Goal: Information Seeking & Learning: Learn about a topic

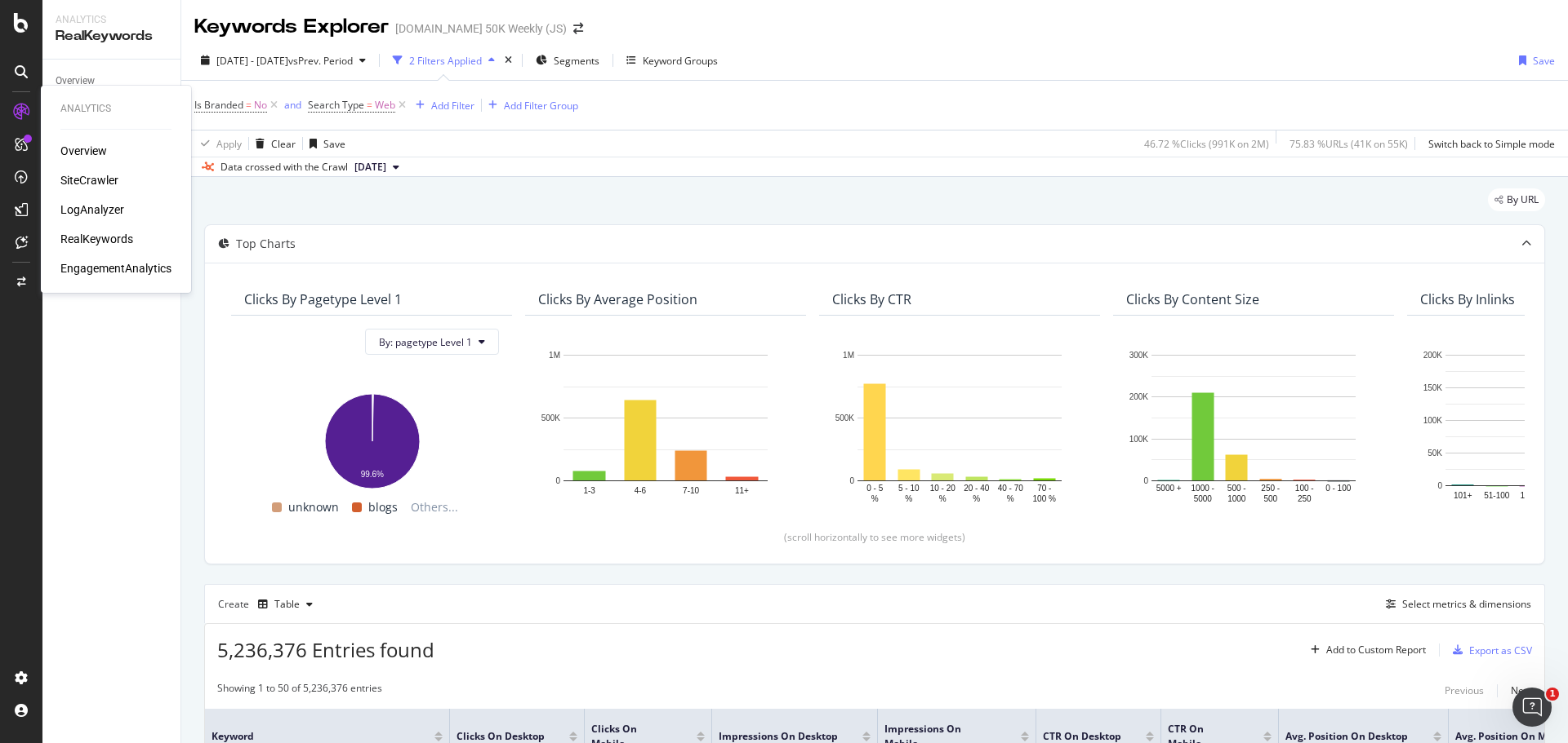
click at [93, 267] on div "EngagementAnalytics" at bounding box center [115, 268] width 111 height 16
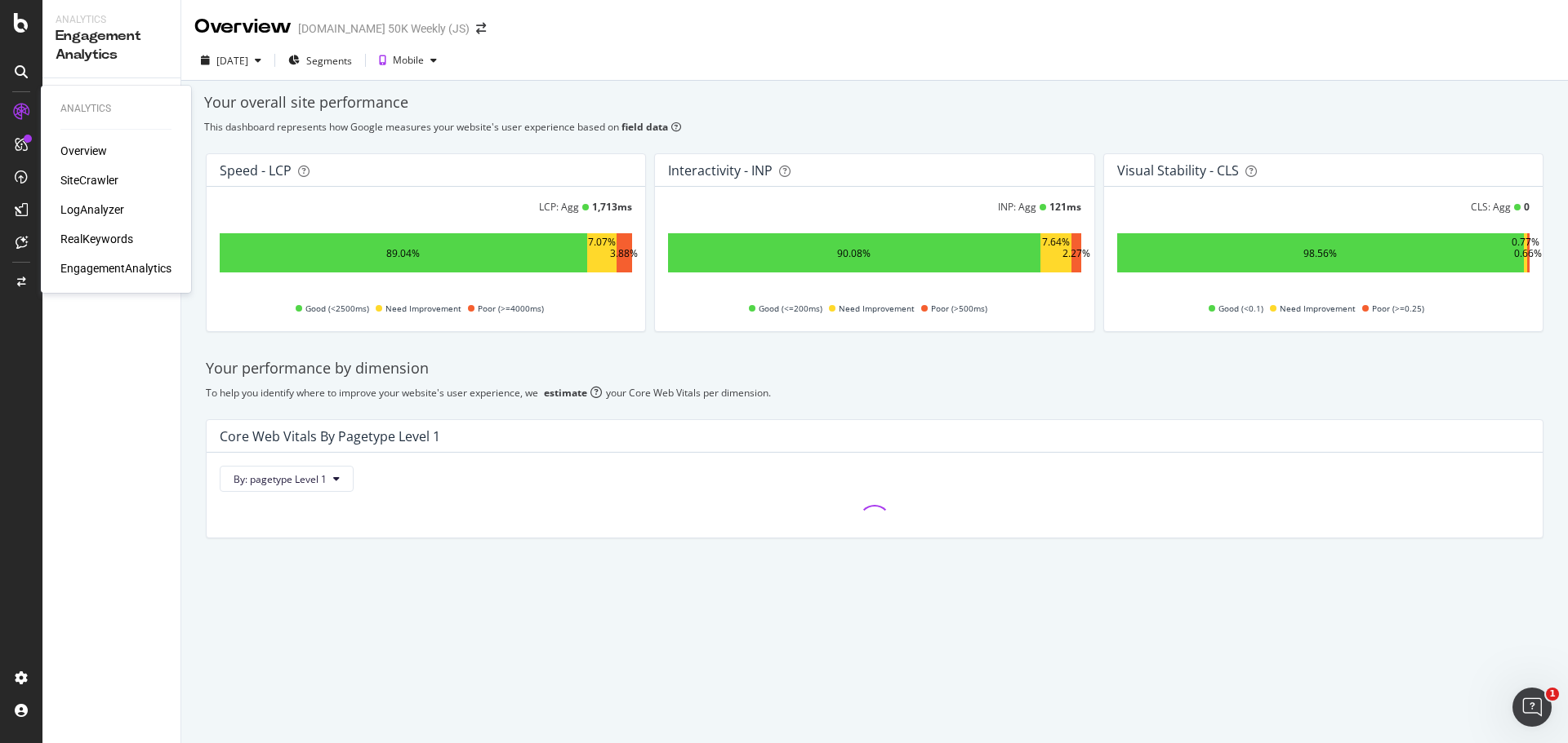
click at [88, 156] on div "Overview" at bounding box center [83, 150] width 46 height 16
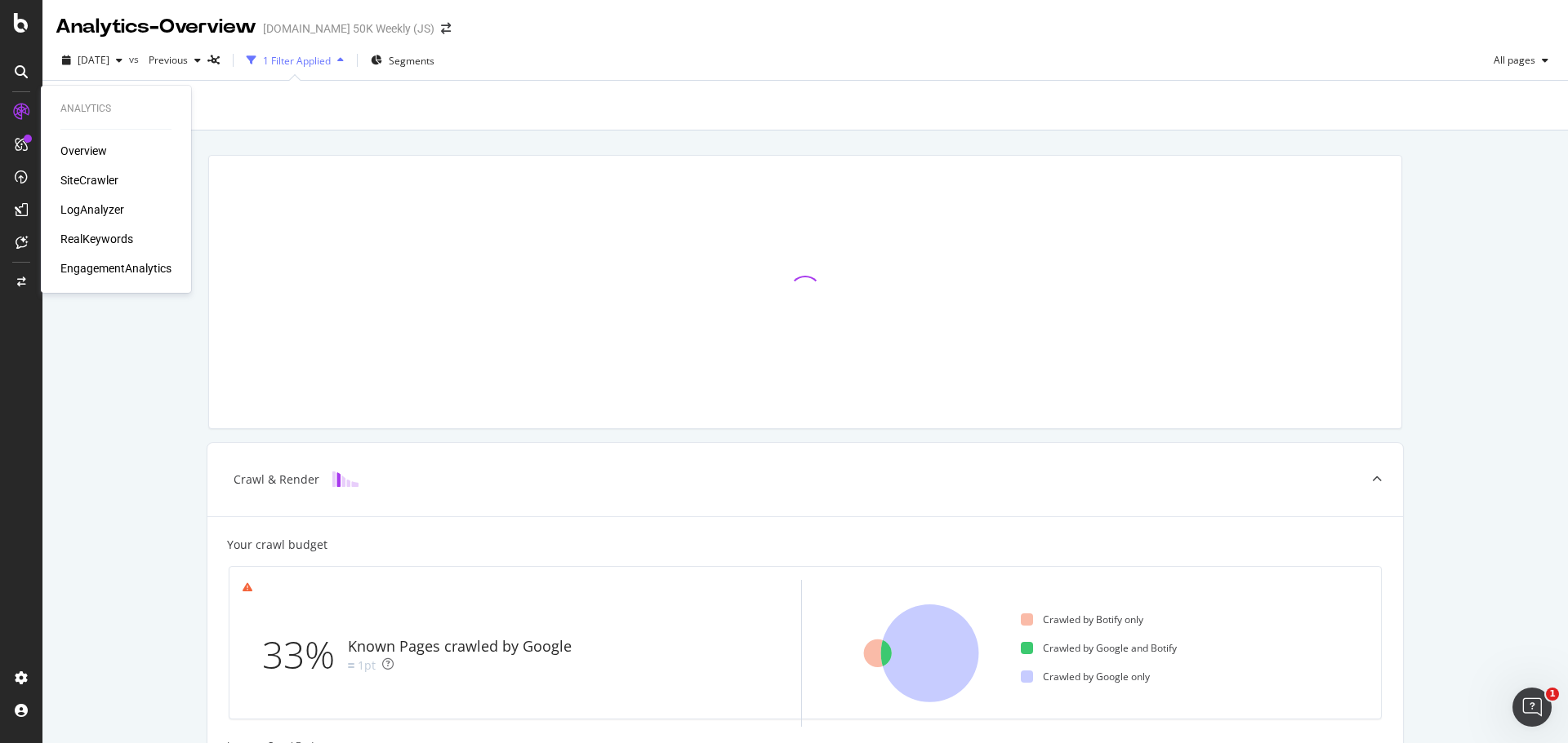
click at [80, 235] on div "RealKeywords" at bounding box center [96, 238] width 73 height 16
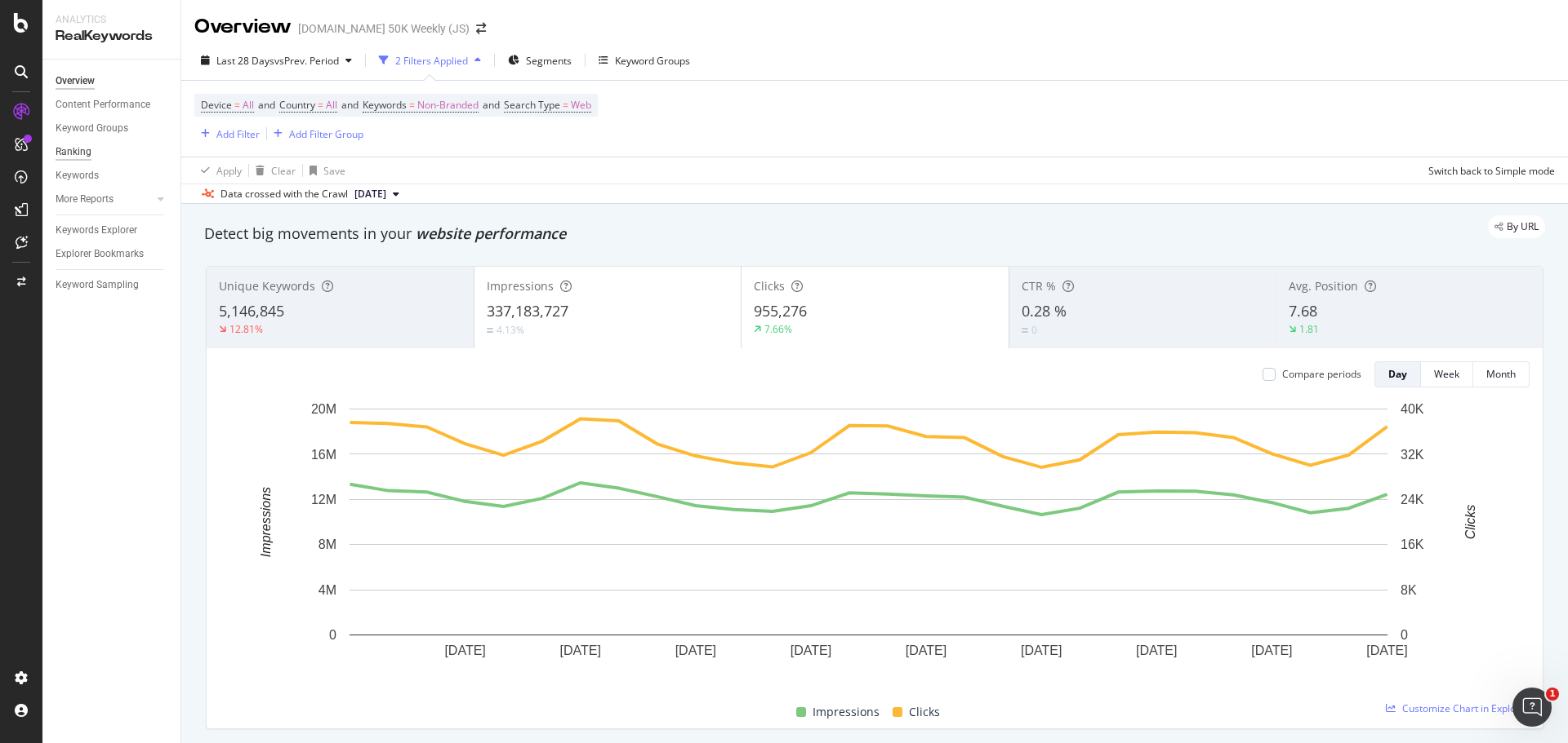
click at [78, 152] on div "Ranking" at bounding box center [74, 152] width 36 height 17
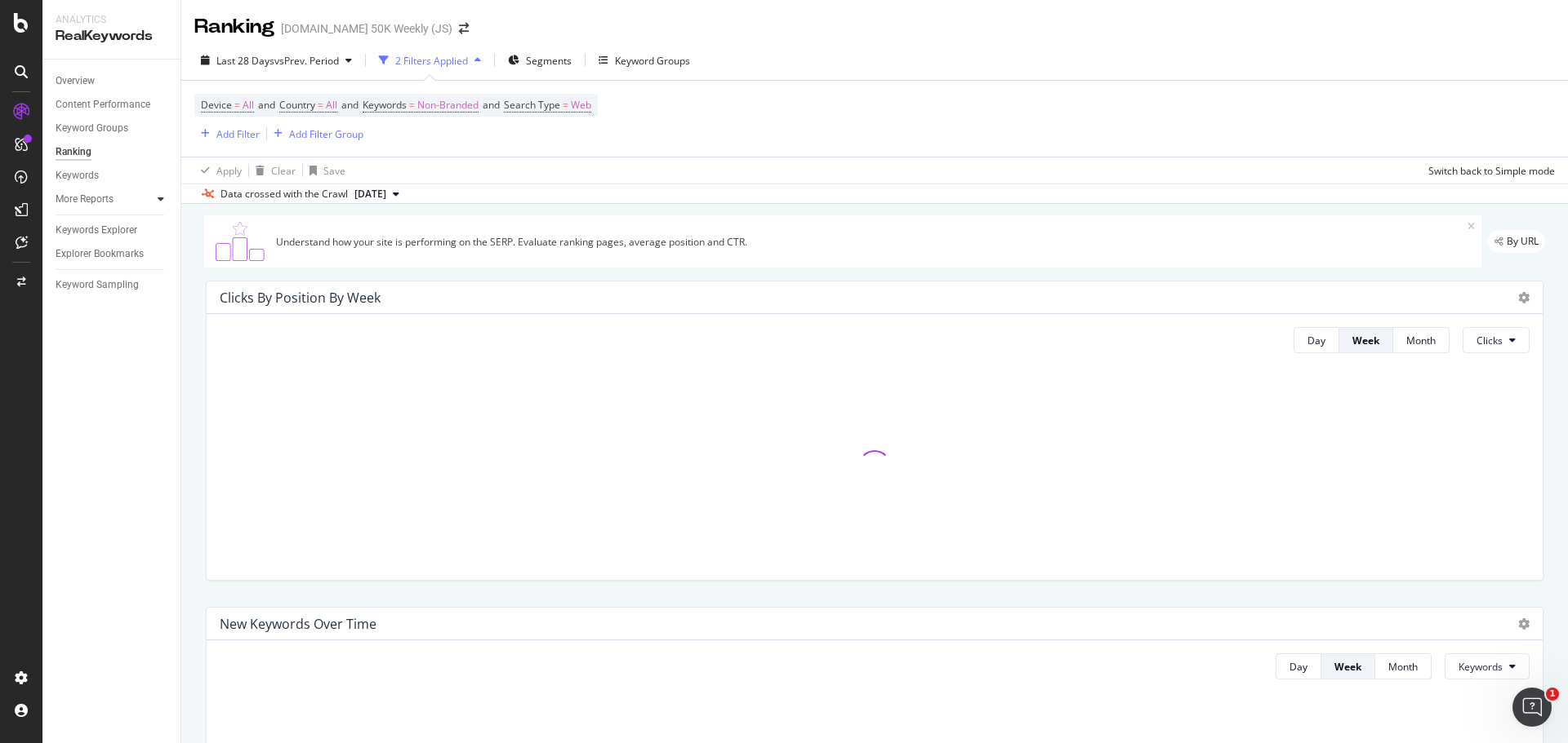
click at [157, 201] on div at bounding box center [160, 199] width 16 height 16
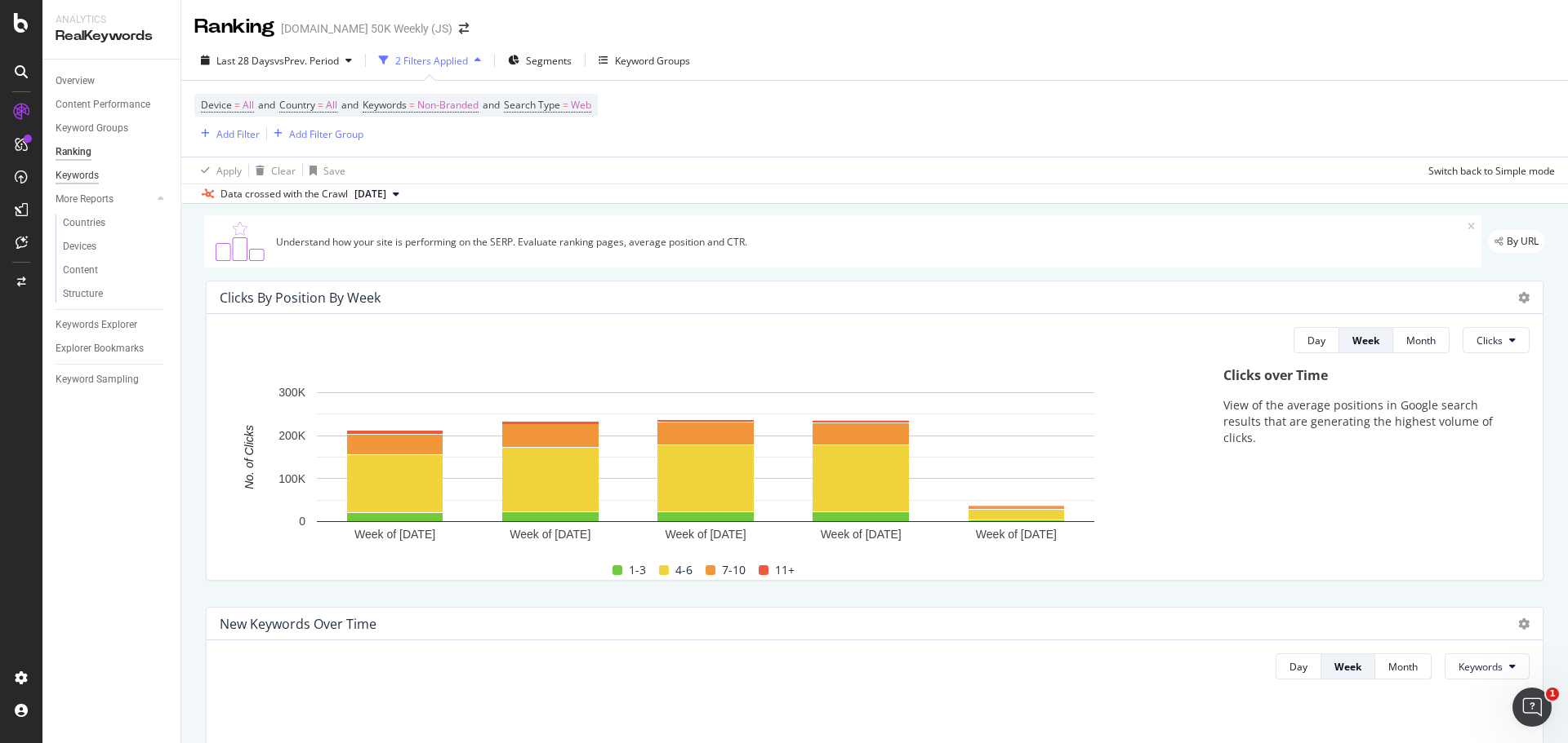
click at [84, 177] on div "Keywords" at bounding box center [78, 176] width 44 height 17
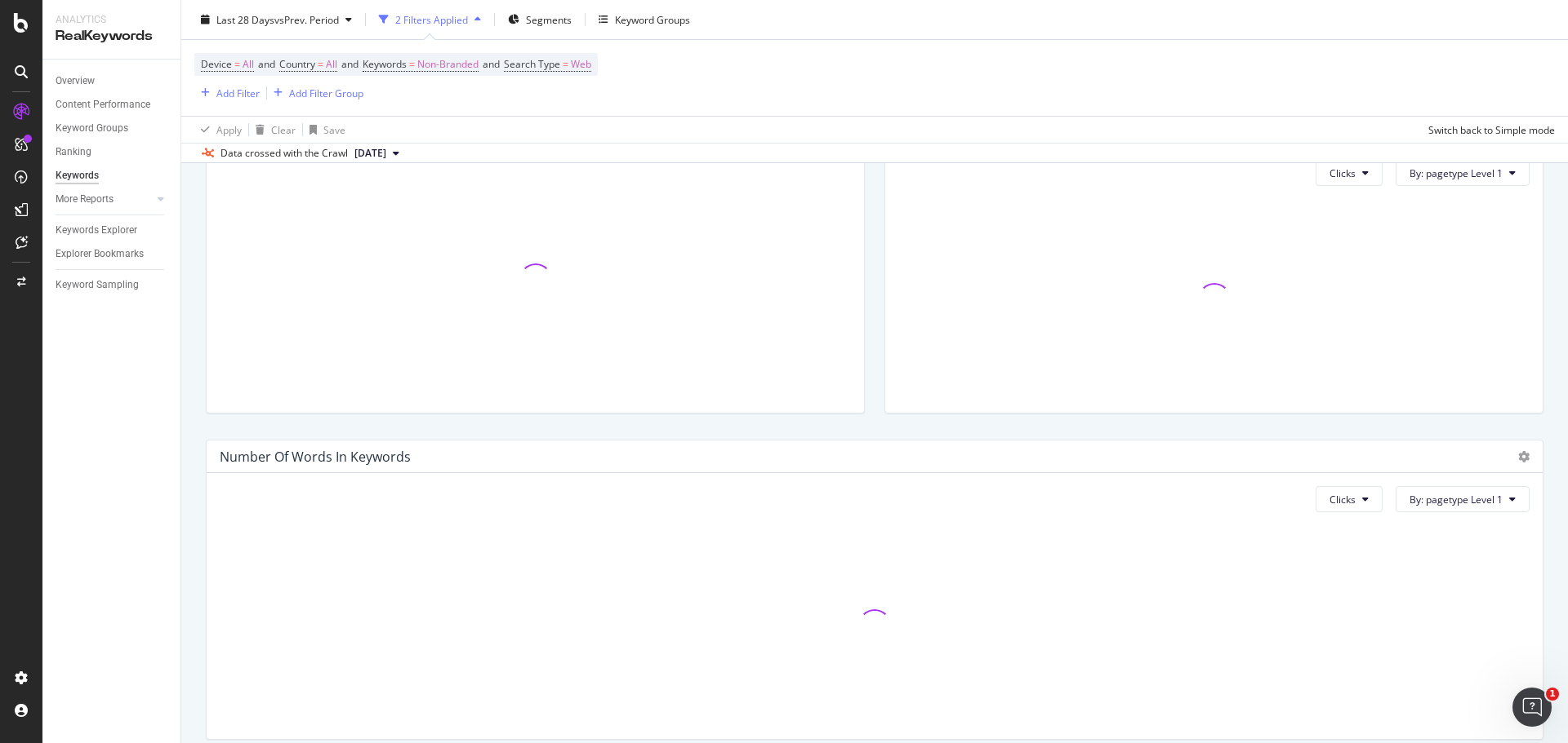
scroll to position [397, 0]
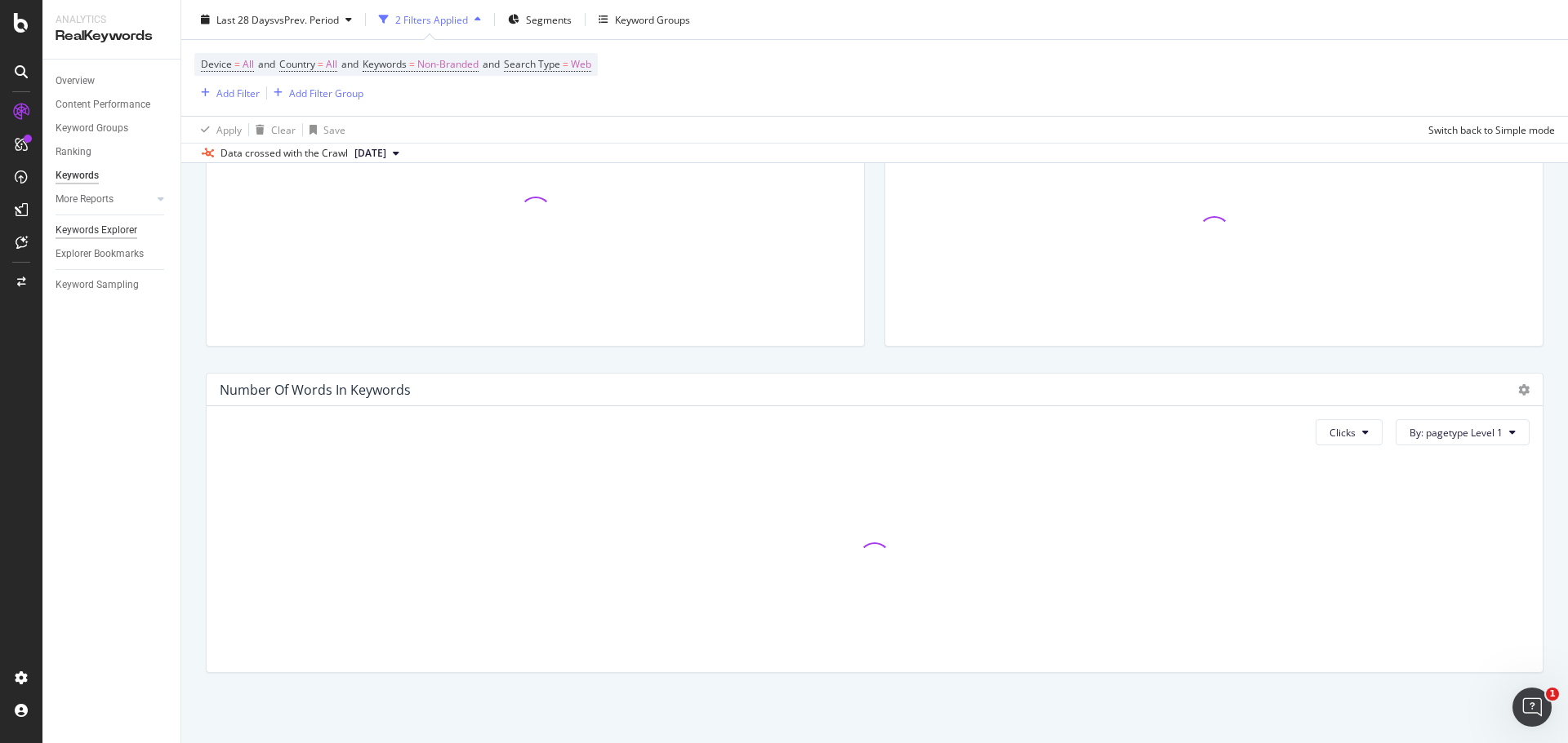
click at [122, 231] on div "Keywords Explorer" at bounding box center [96, 231] width 81 height 17
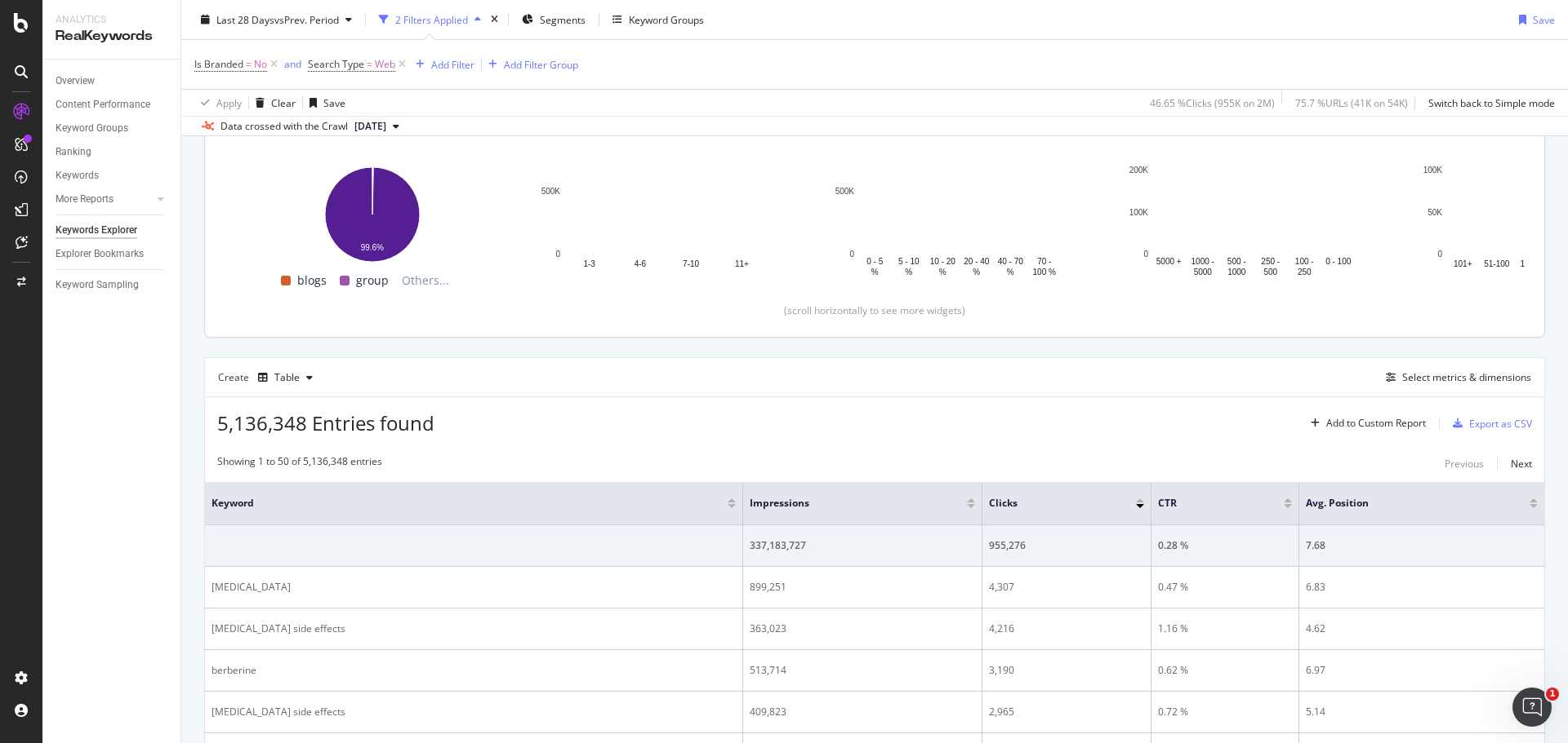
scroll to position [299, 0]
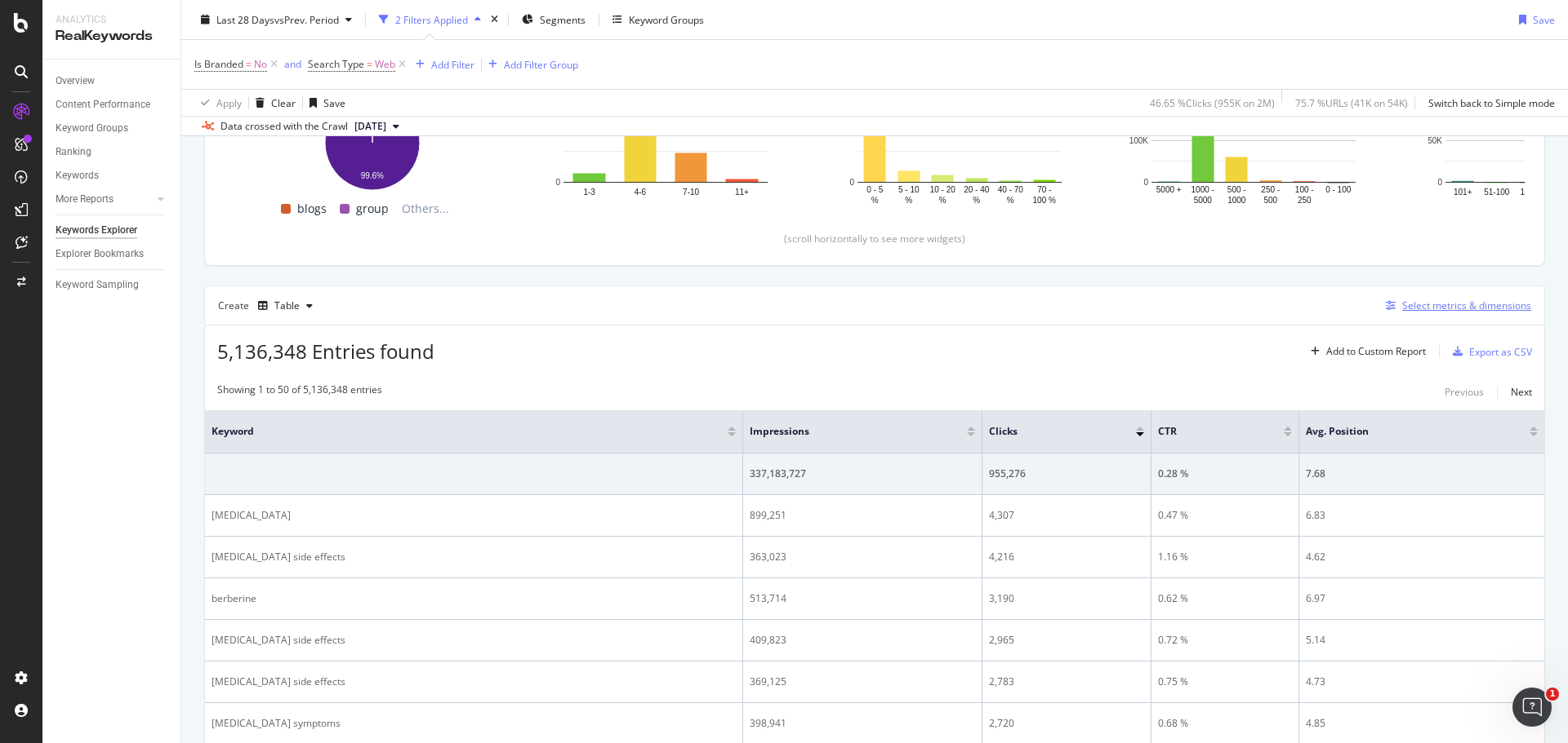
click at [1437, 310] on div "Select metrics & dimensions" at bounding box center [1466, 305] width 129 height 14
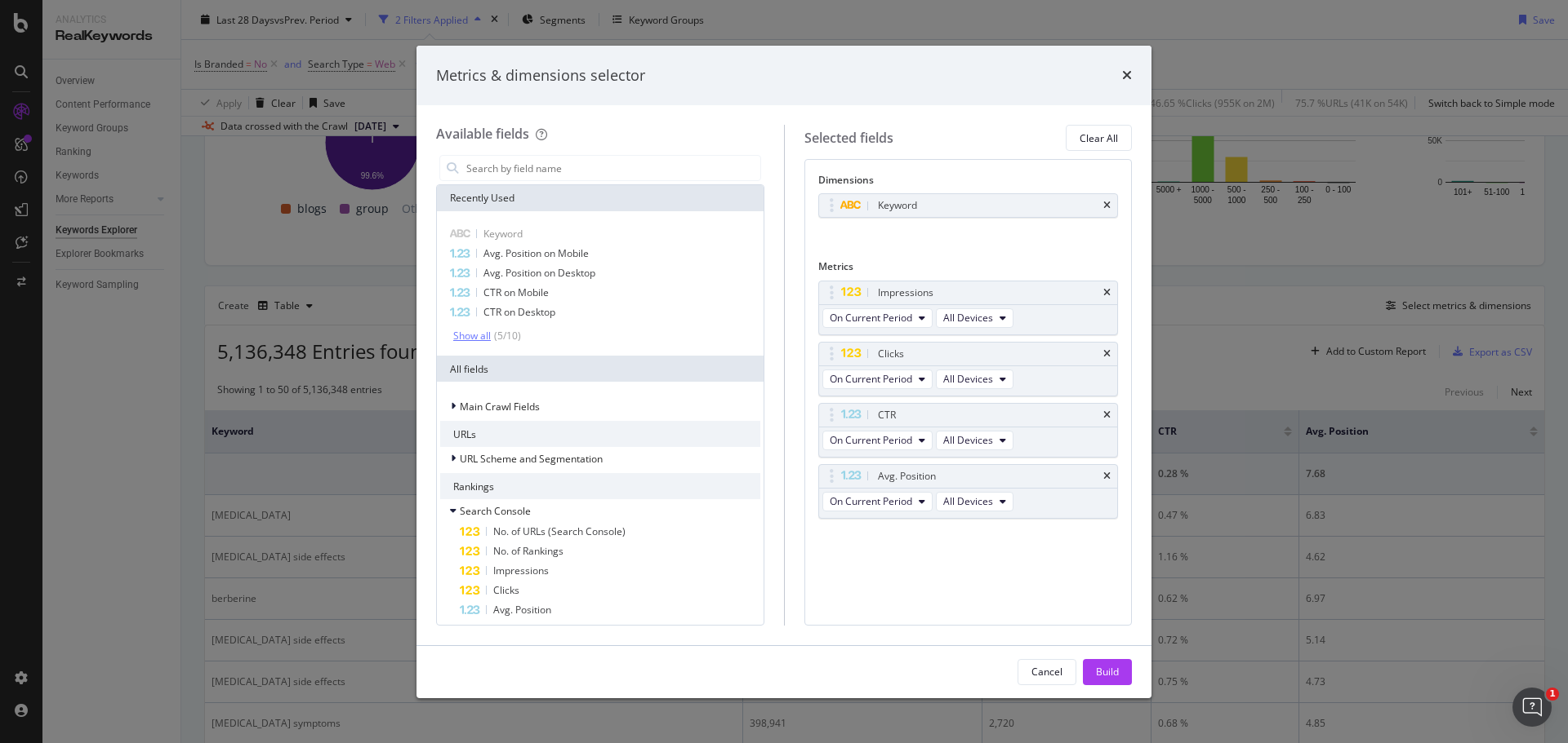
click at [478, 332] on div "Show all" at bounding box center [472, 337] width 38 height 11
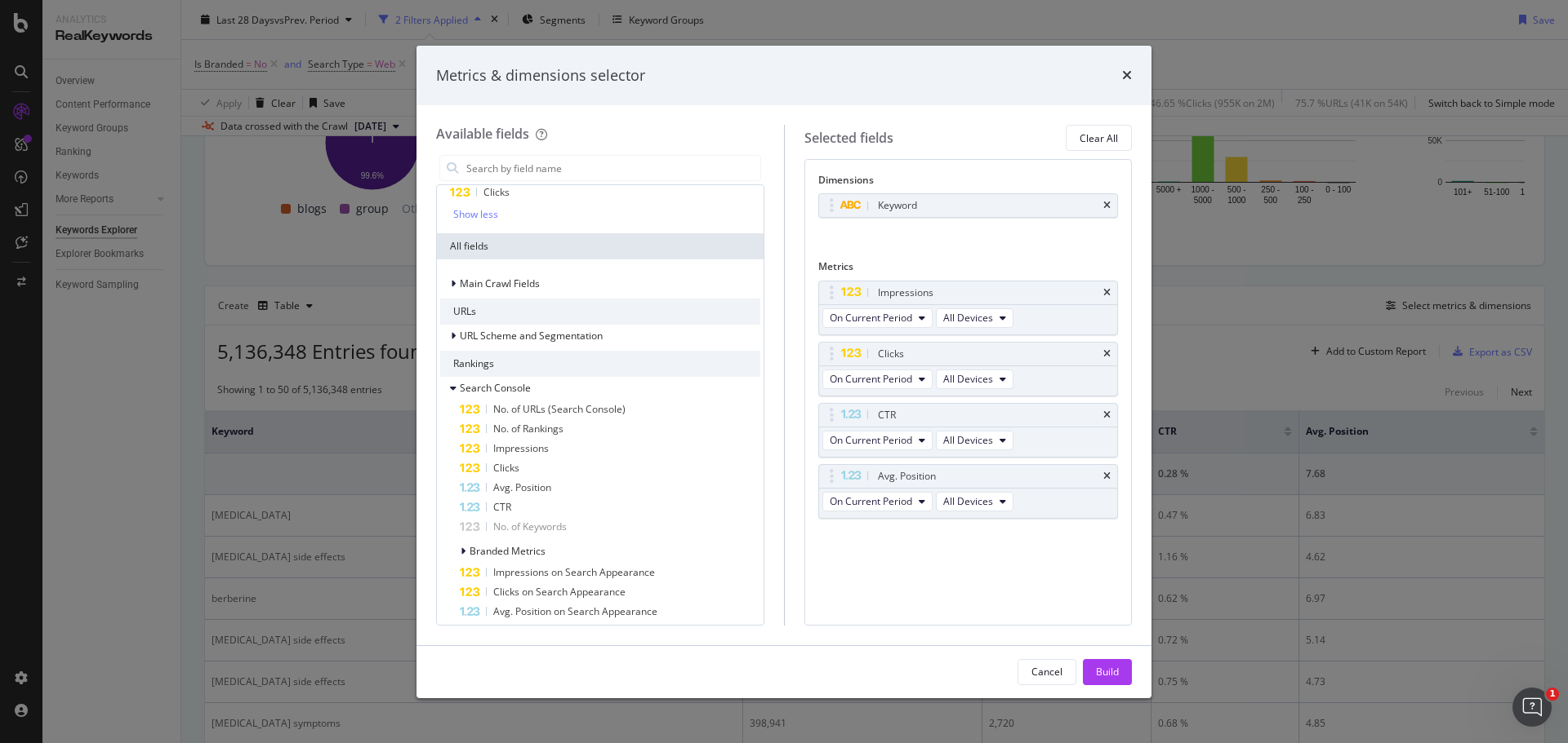
scroll to position [218, 0]
click at [510, 285] on span "Main Crawl Fields" at bounding box center [499, 283] width 80 height 14
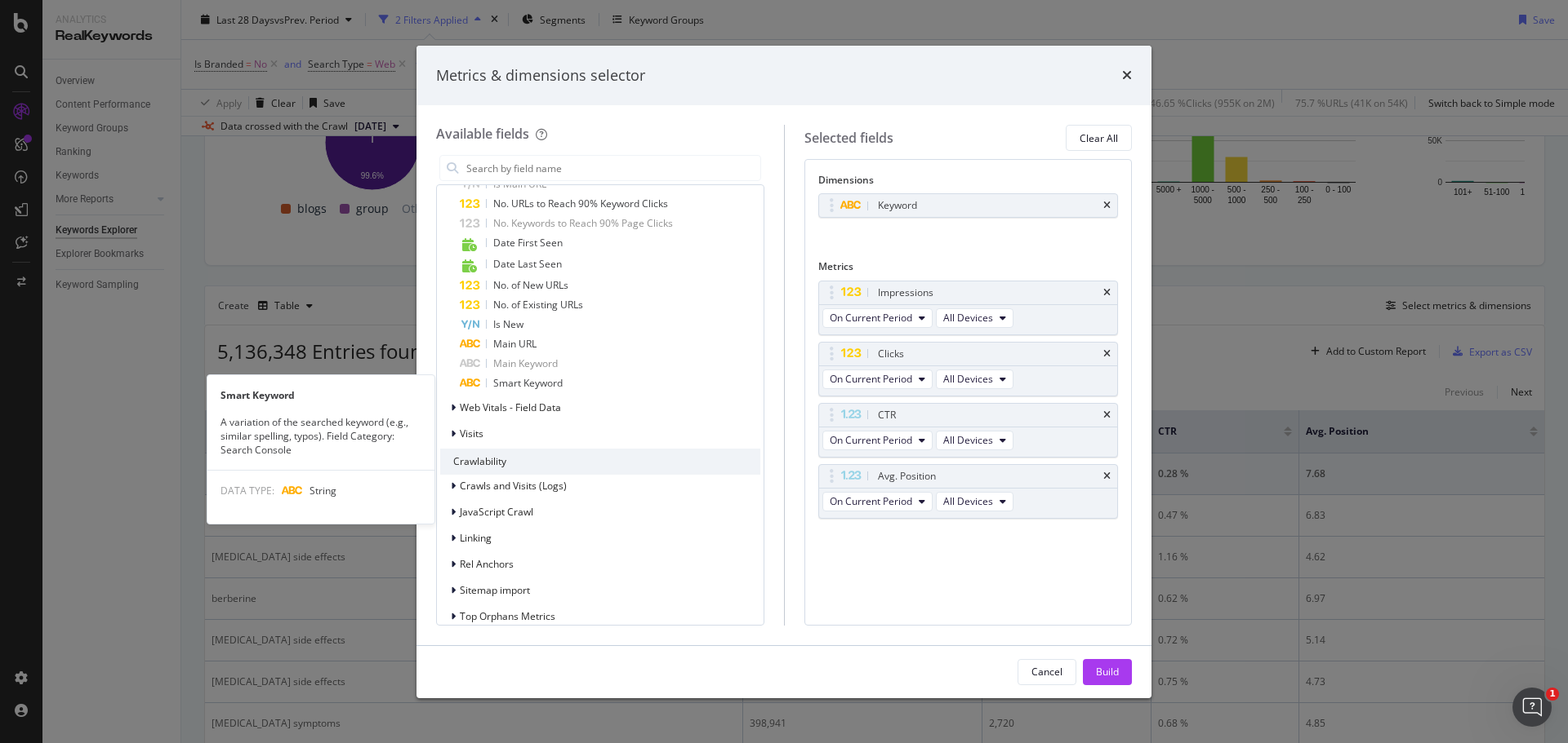
scroll to position [1892, 0]
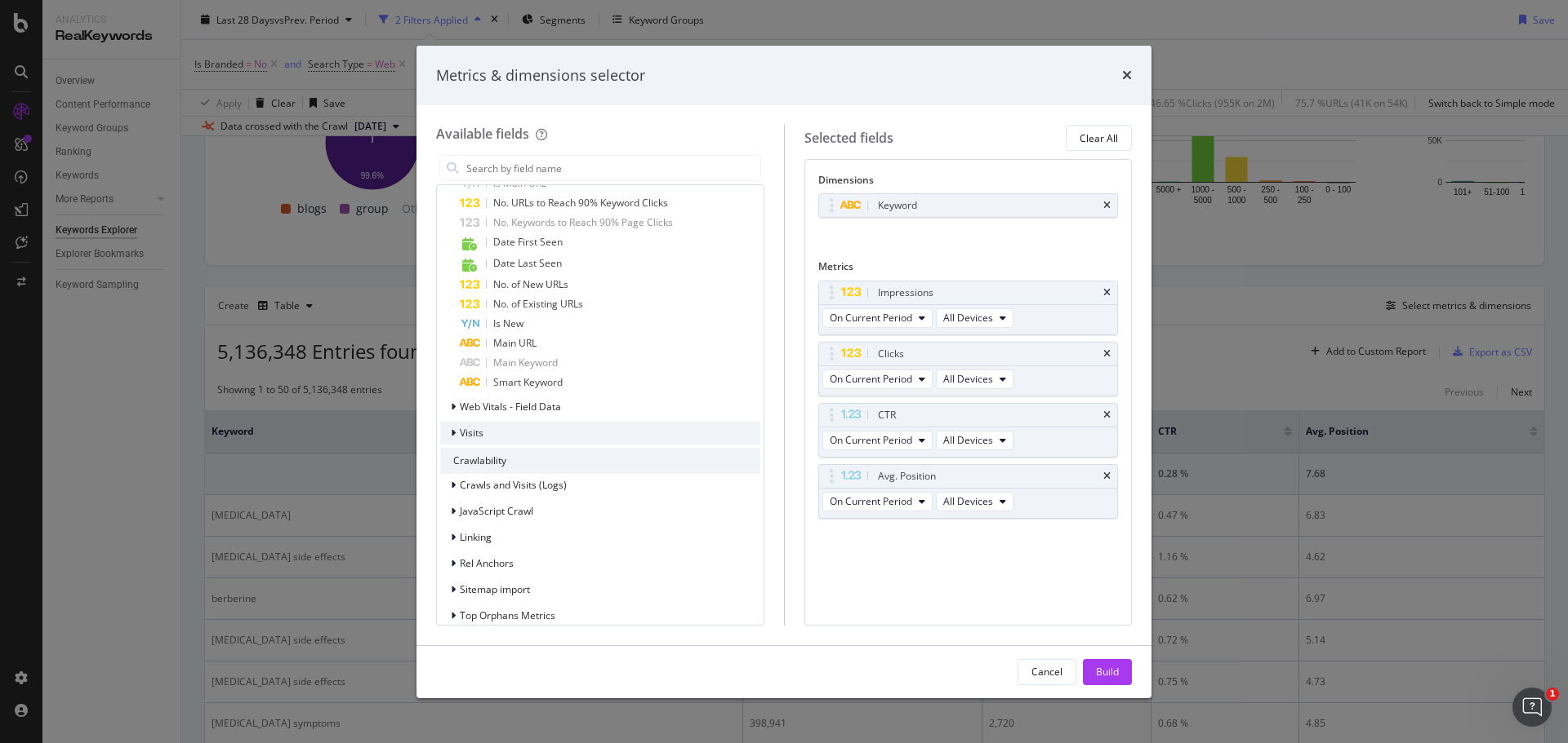
click at [485, 433] on div "Visits" at bounding box center [600, 433] width 320 height 23
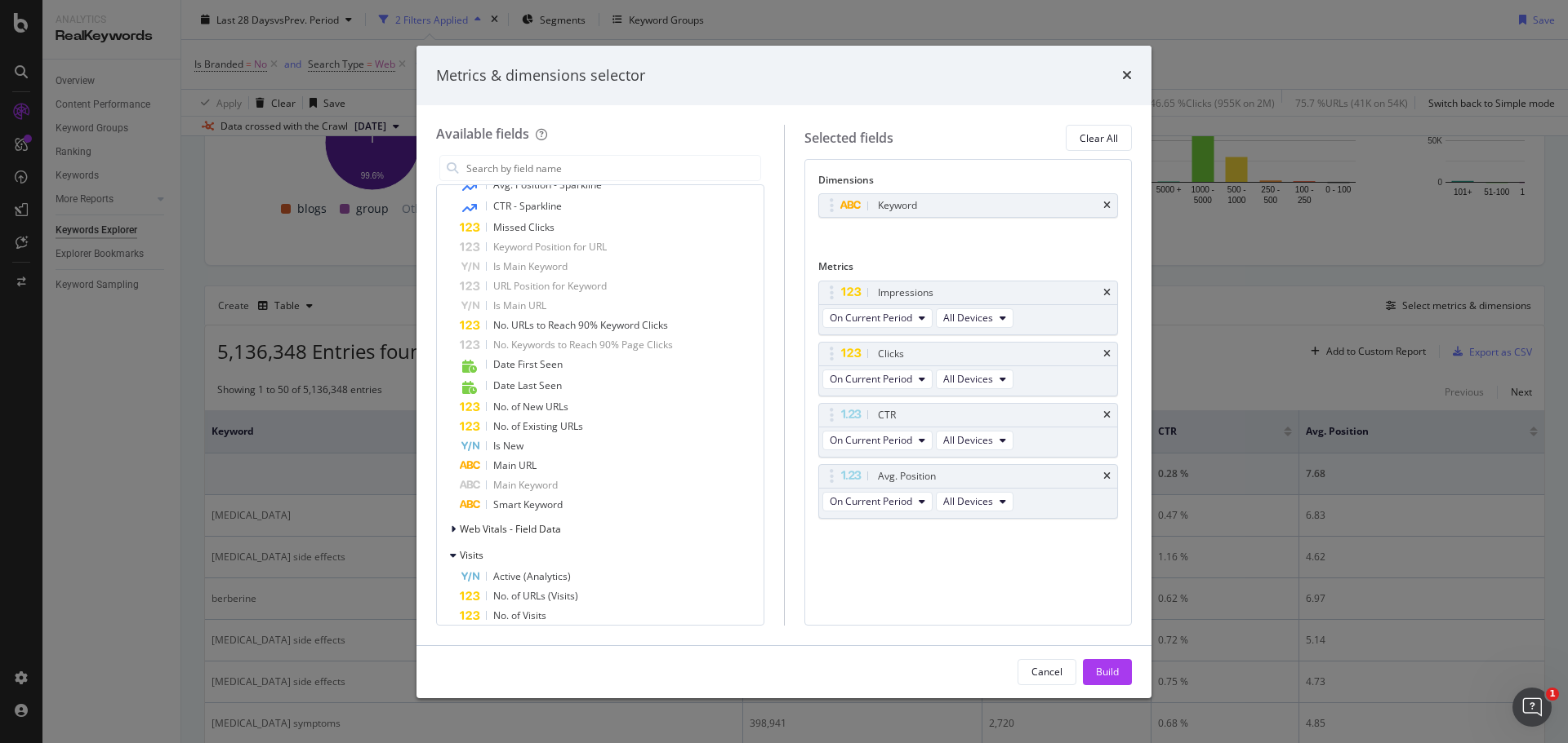
scroll to position [1642, 0]
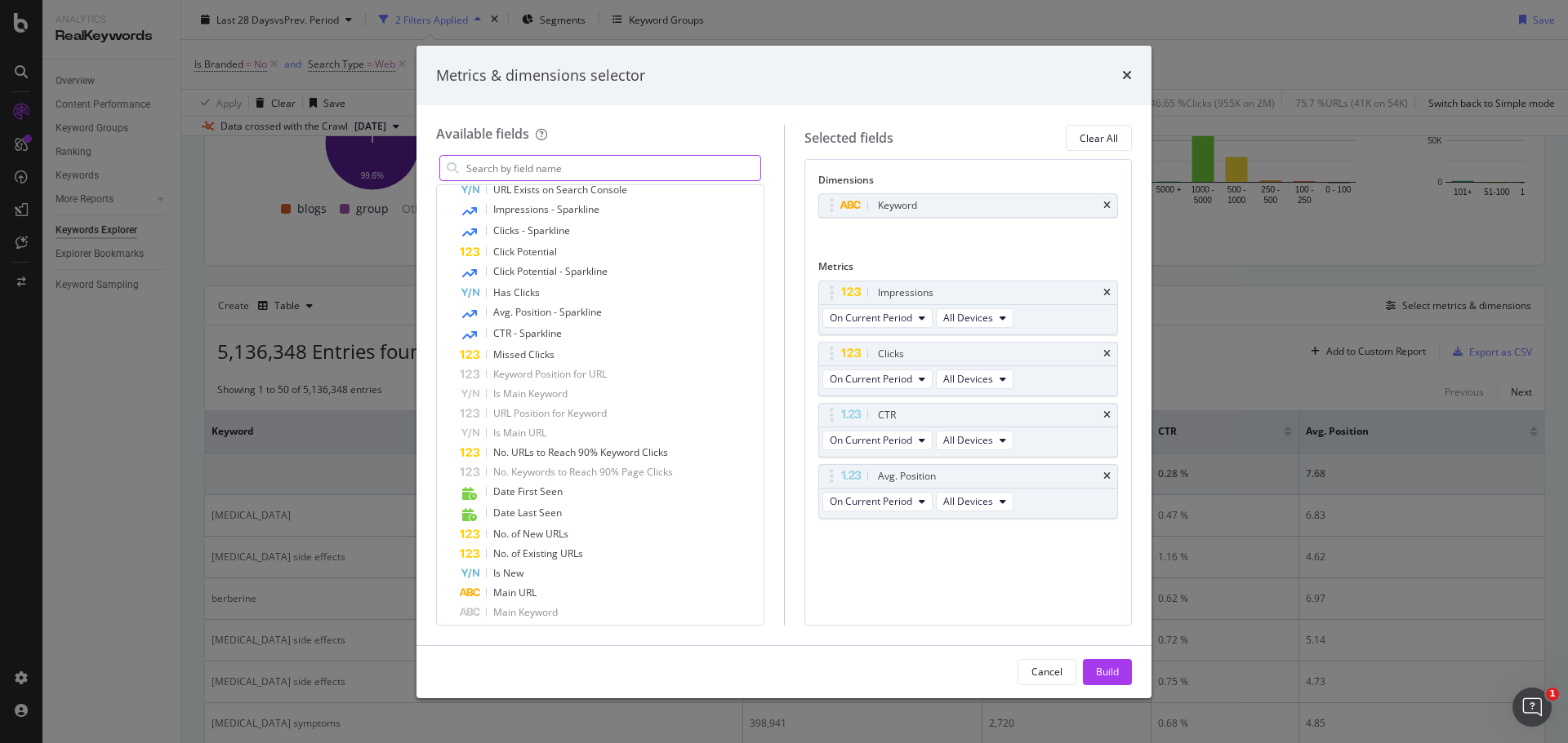
click at [578, 160] on input "modal" at bounding box center [612, 168] width 296 height 25
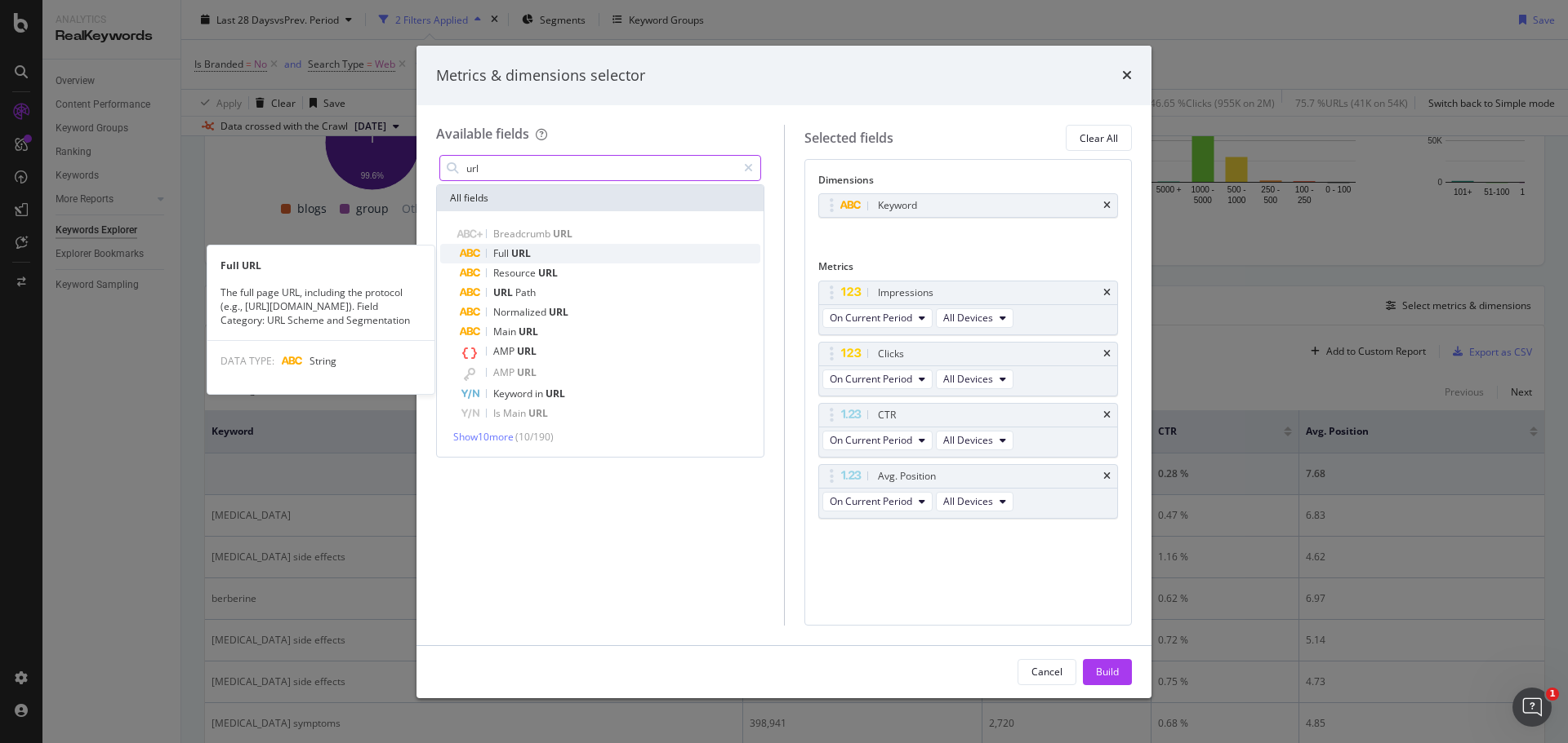
type input "url"
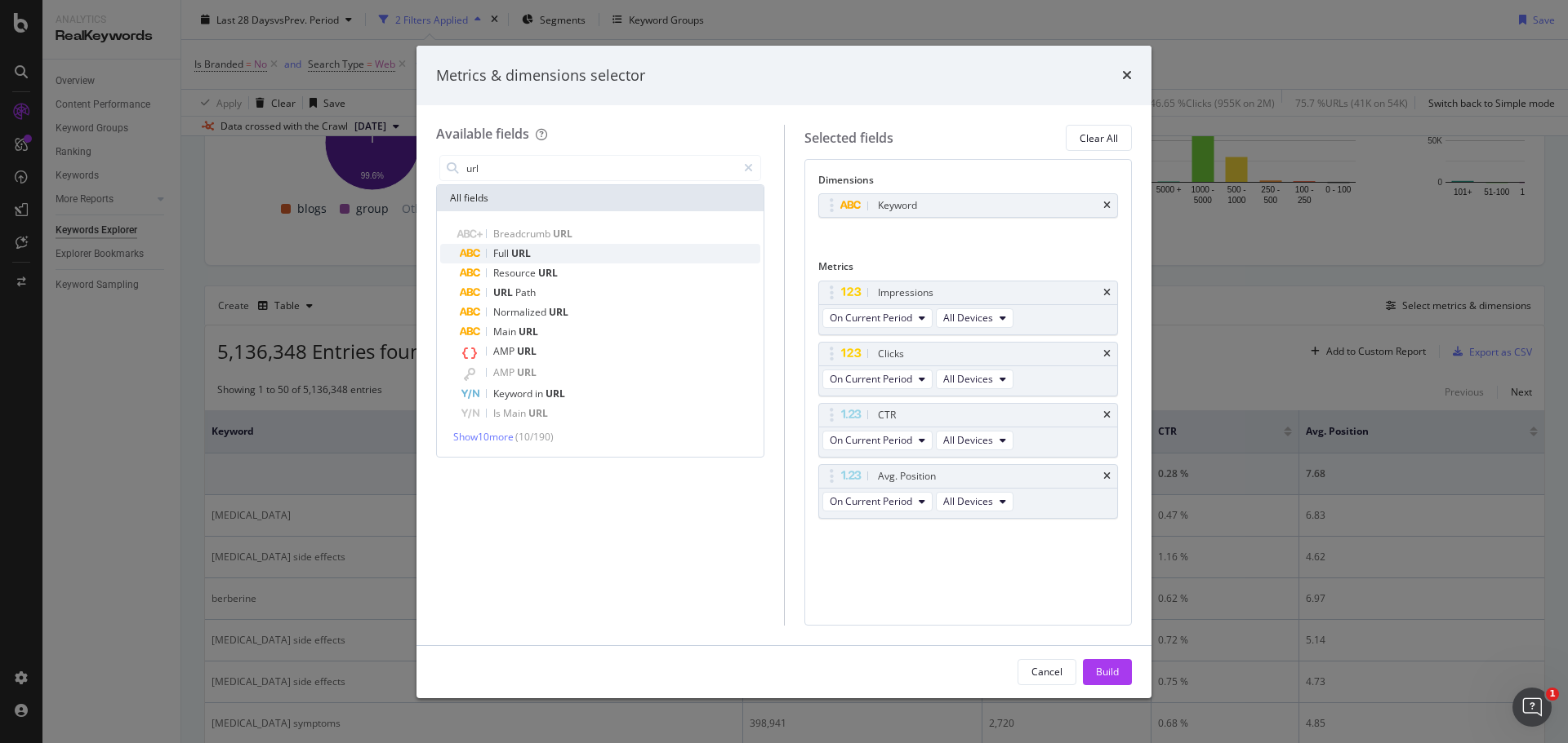
click at [518, 251] on span "URL" at bounding box center [520, 253] width 20 height 14
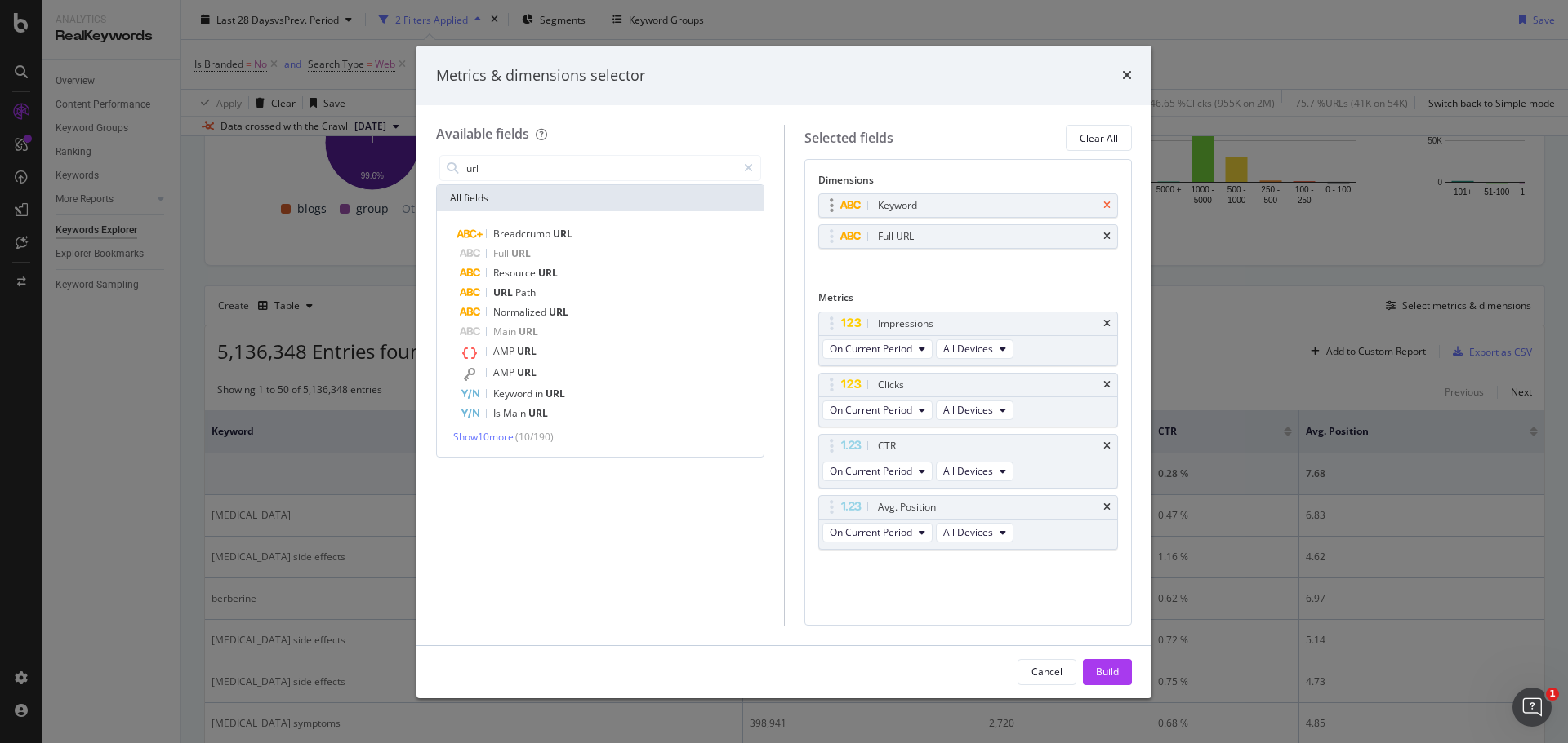
click at [1105, 206] on icon "times" at bounding box center [1106, 205] width 8 height 9
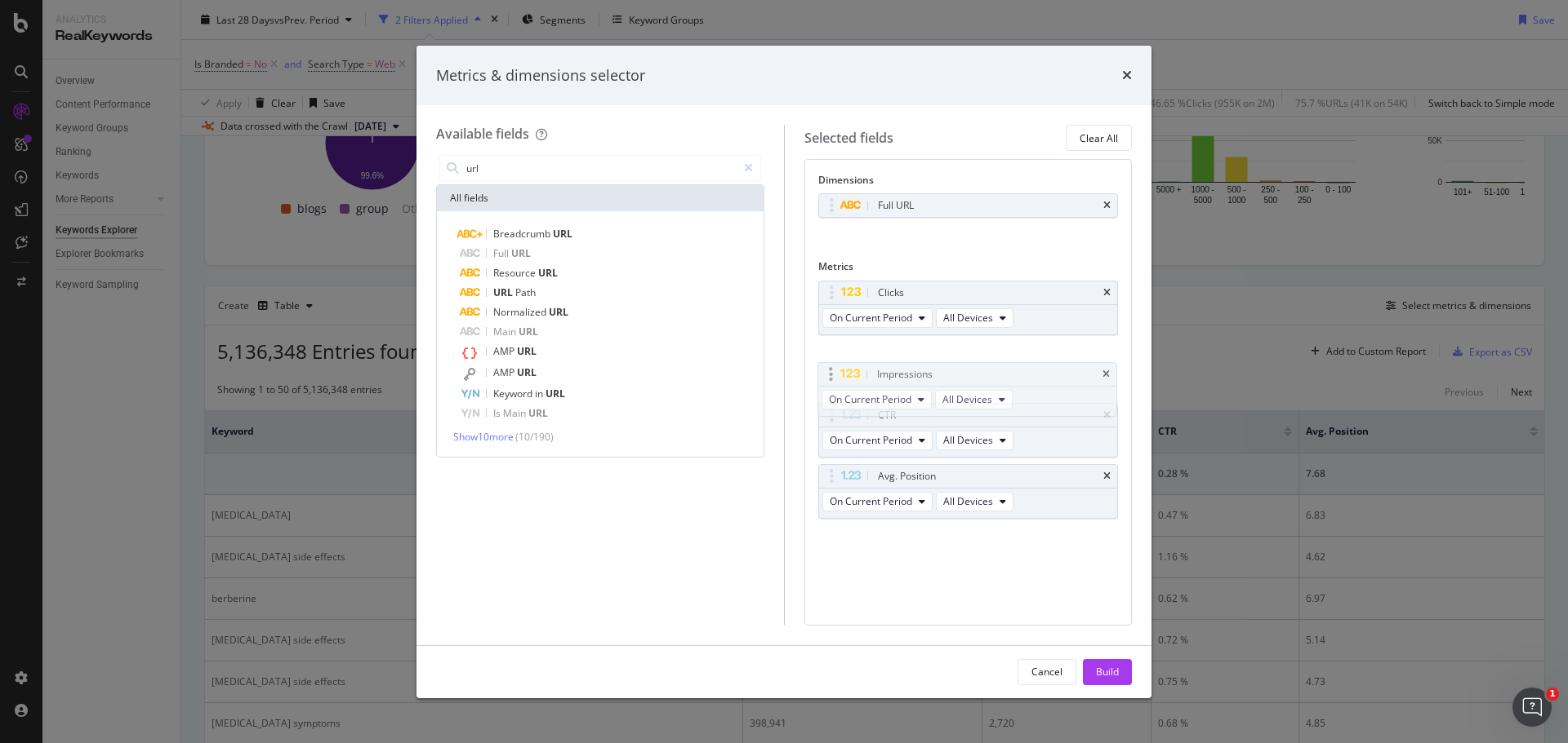
drag, startPoint x: 831, startPoint y: 291, endPoint x: 837, endPoint y: 357, distance: 66.3
click at [1107, 410] on icon "times" at bounding box center [1106, 415] width 8 height 9
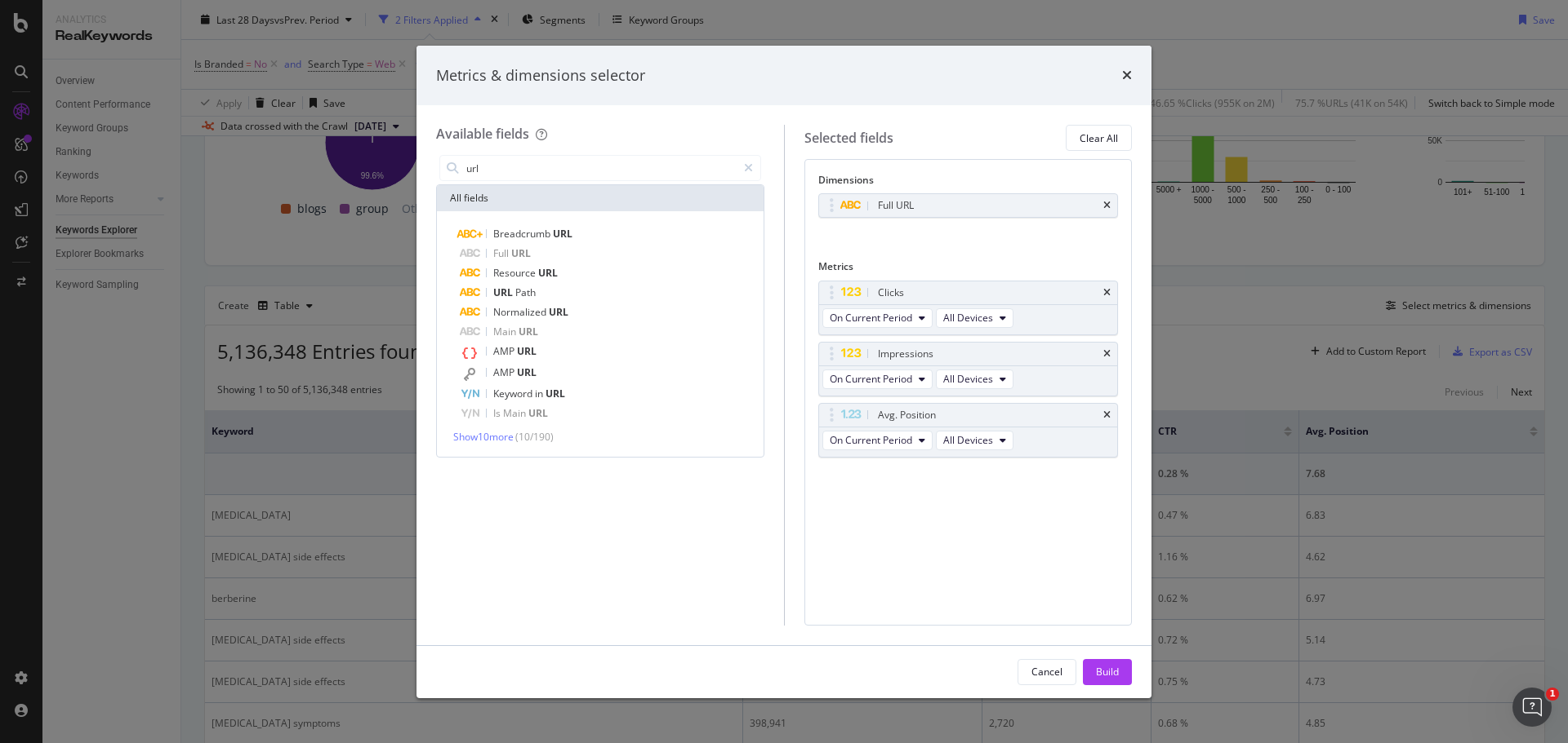
click at [1107, 410] on icon "times" at bounding box center [1106, 415] width 8 height 9
click at [1099, 665] on div "Build" at bounding box center [1107, 672] width 23 height 14
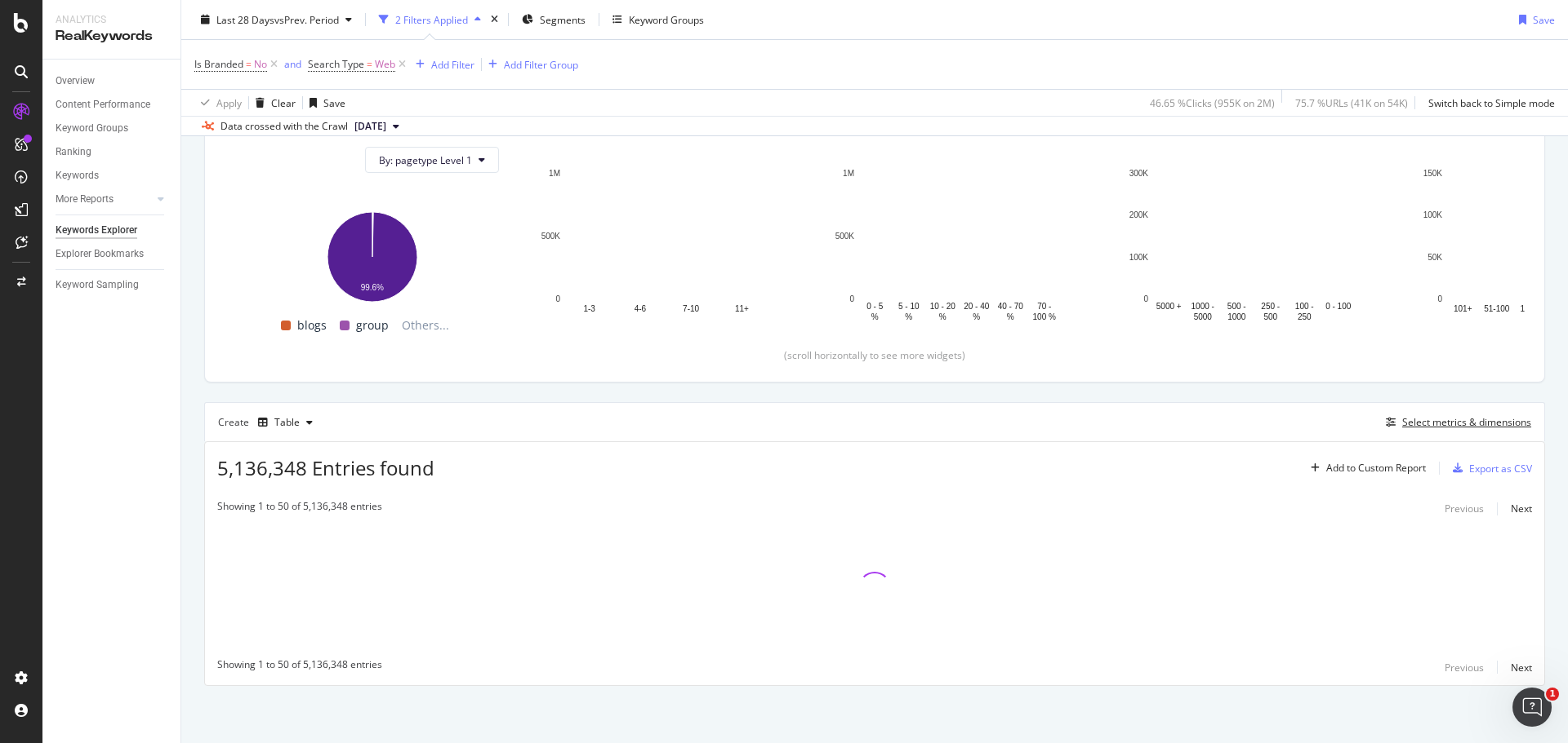
scroll to position [182, 0]
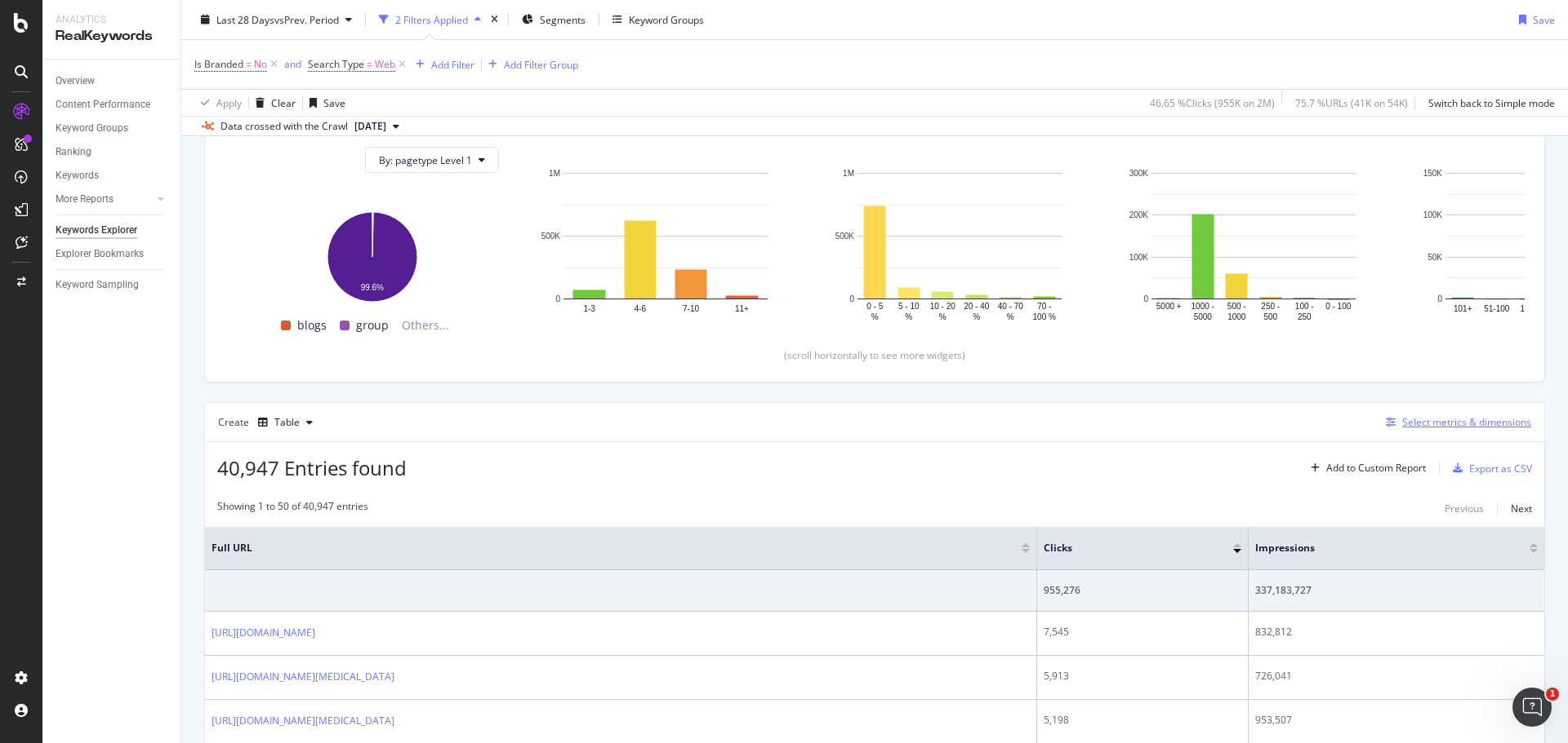
click at [1411, 418] on div "Select metrics & dimensions" at bounding box center [1466, 422] width 129 height 14
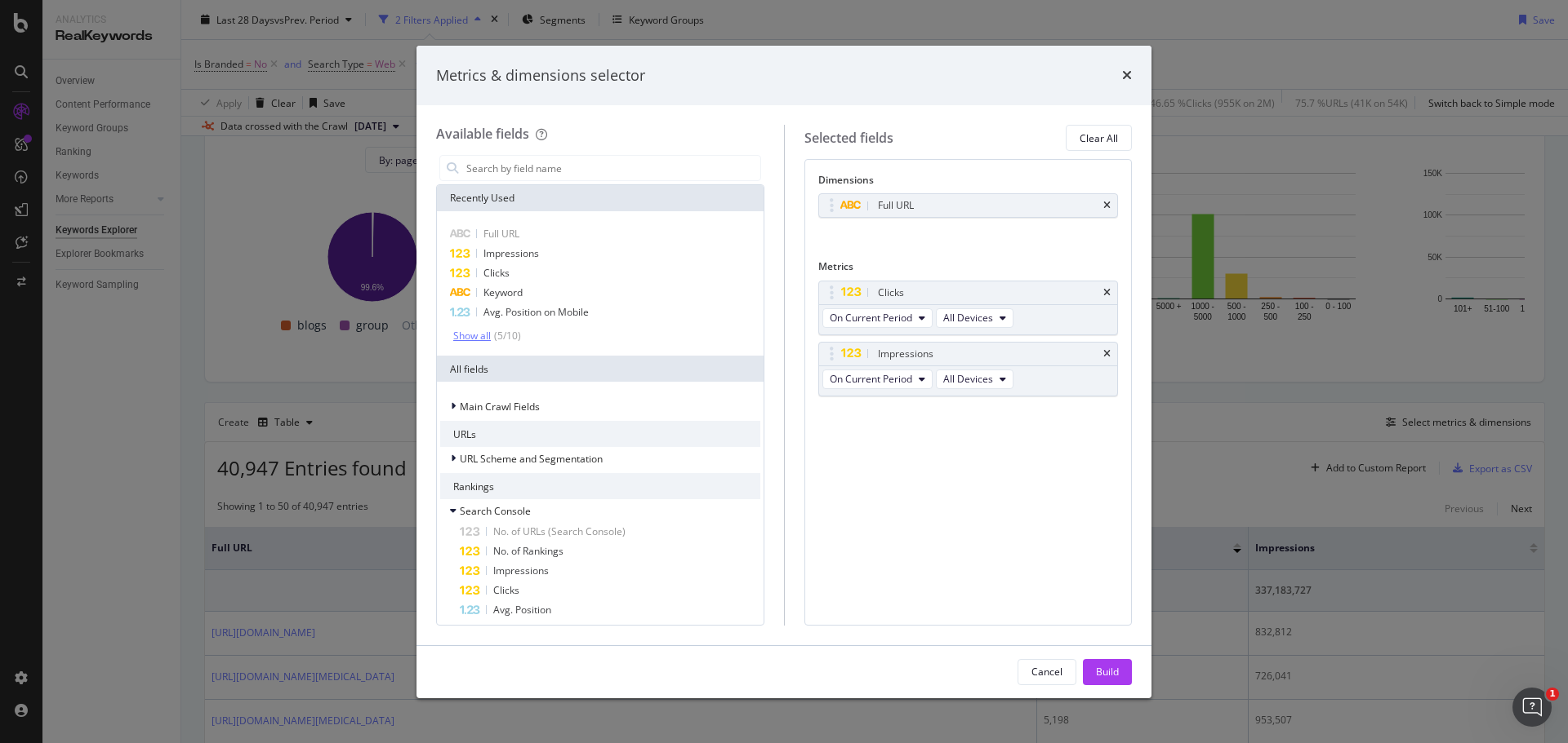
click at [475, 337] on div "Show all" at bounding box center [472, 337] width 38 height 11
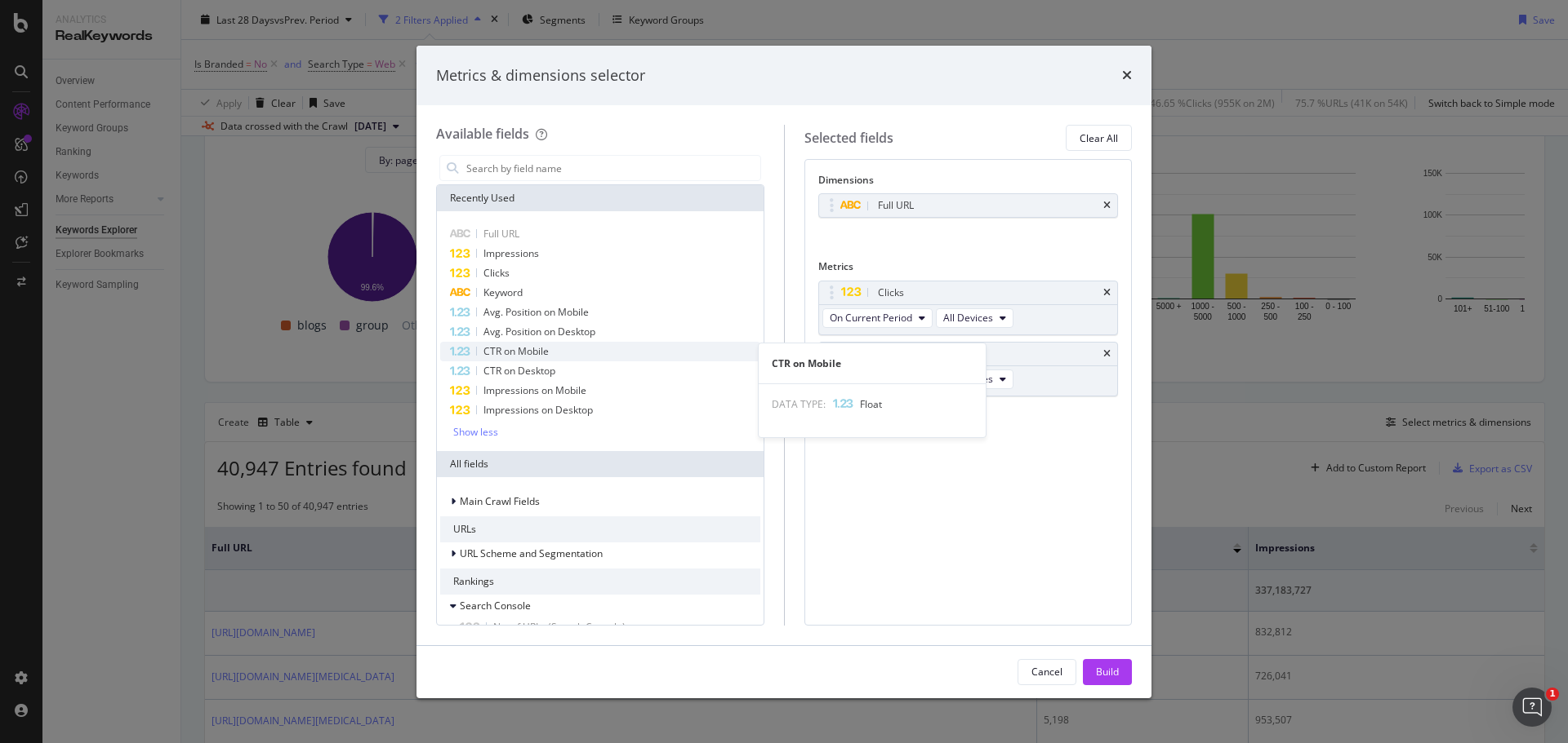
click at [510, 351] on span "CTR on Mobile" at bounding box center [515, 351] width 65 height 14
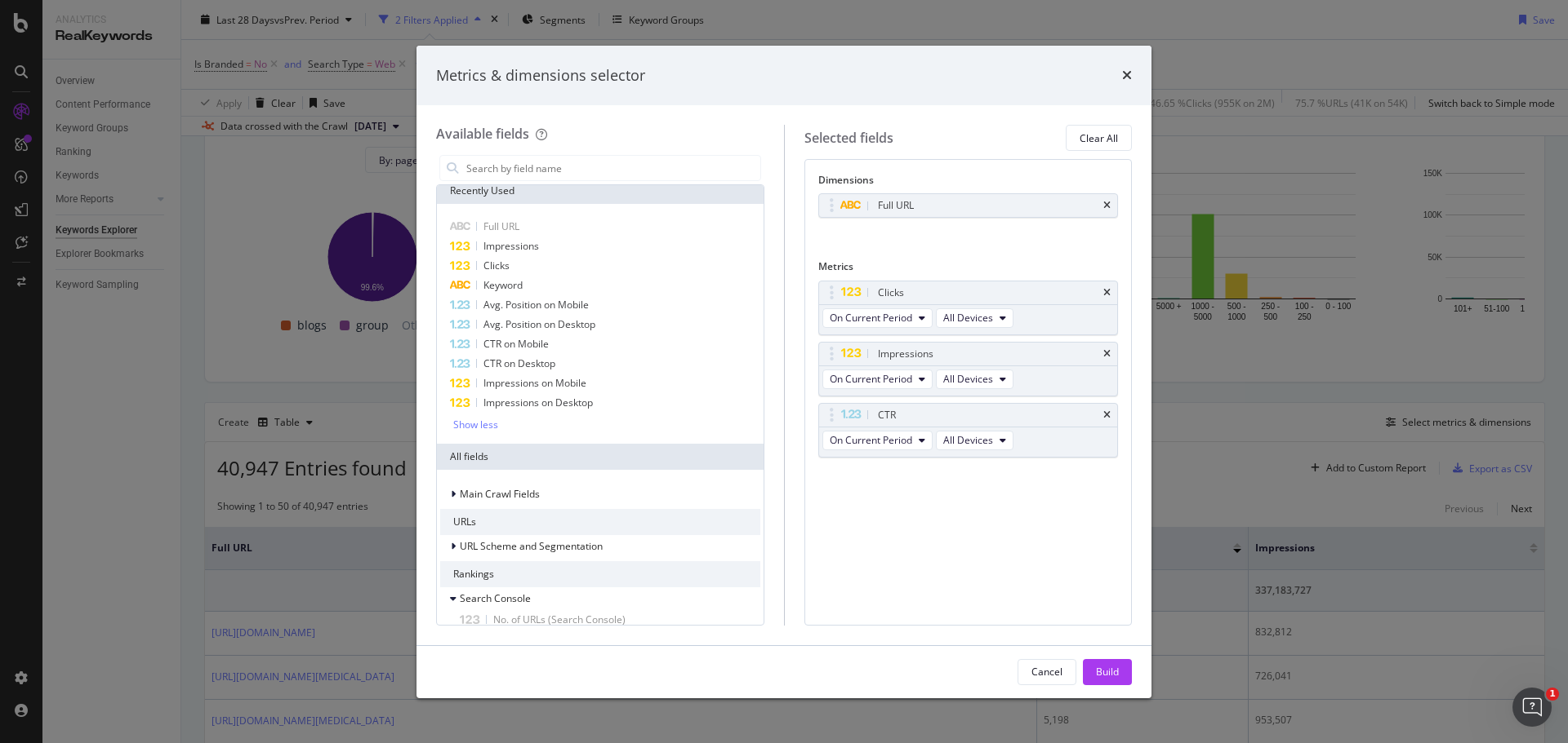
scroll to position [15, 0]
click at [562, 165] on input "modal" at bounding box center [612, 168] width 296 height 25
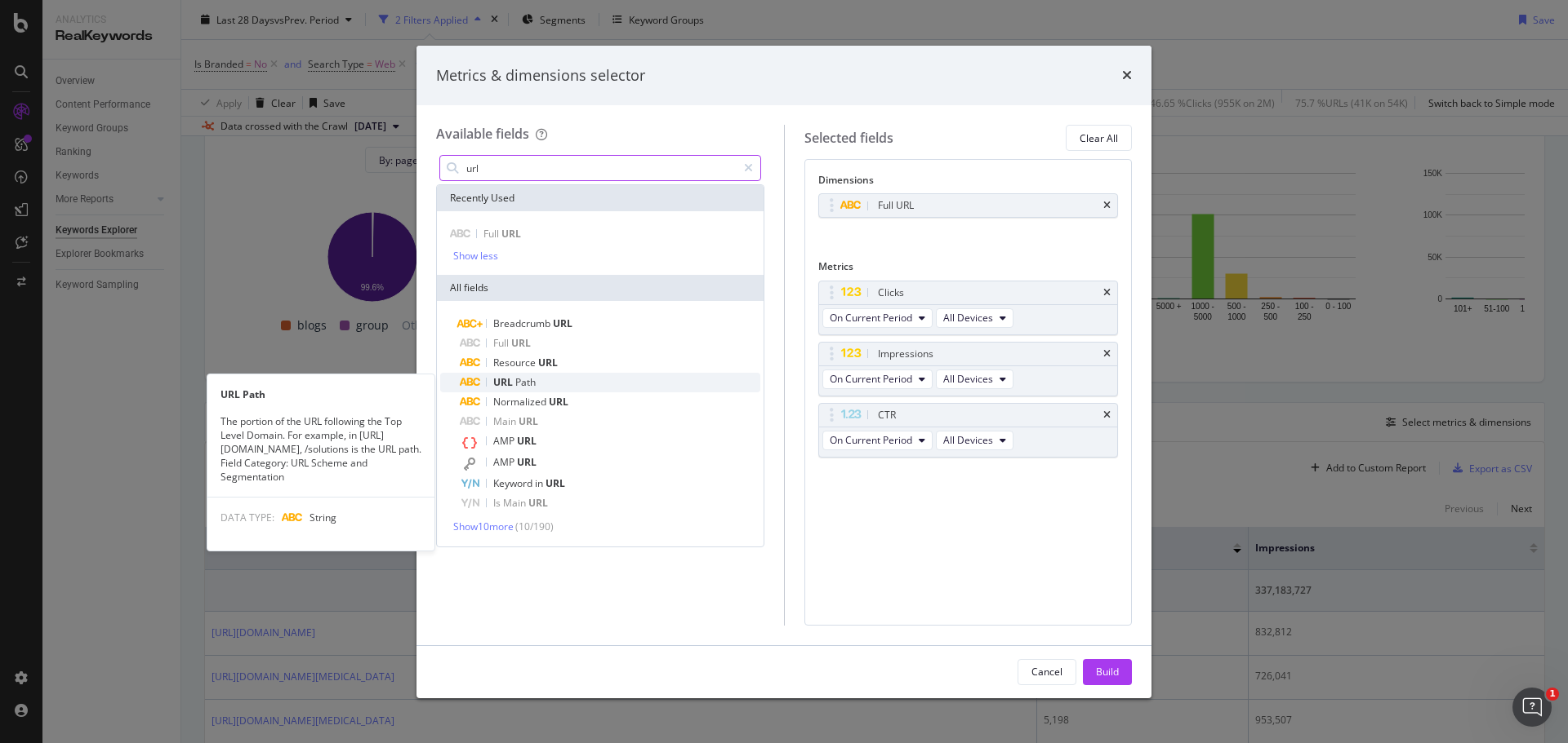
type input "url"
click at [506, 379] on span "URL" at bounding box center [503, 382] width 22 height 14
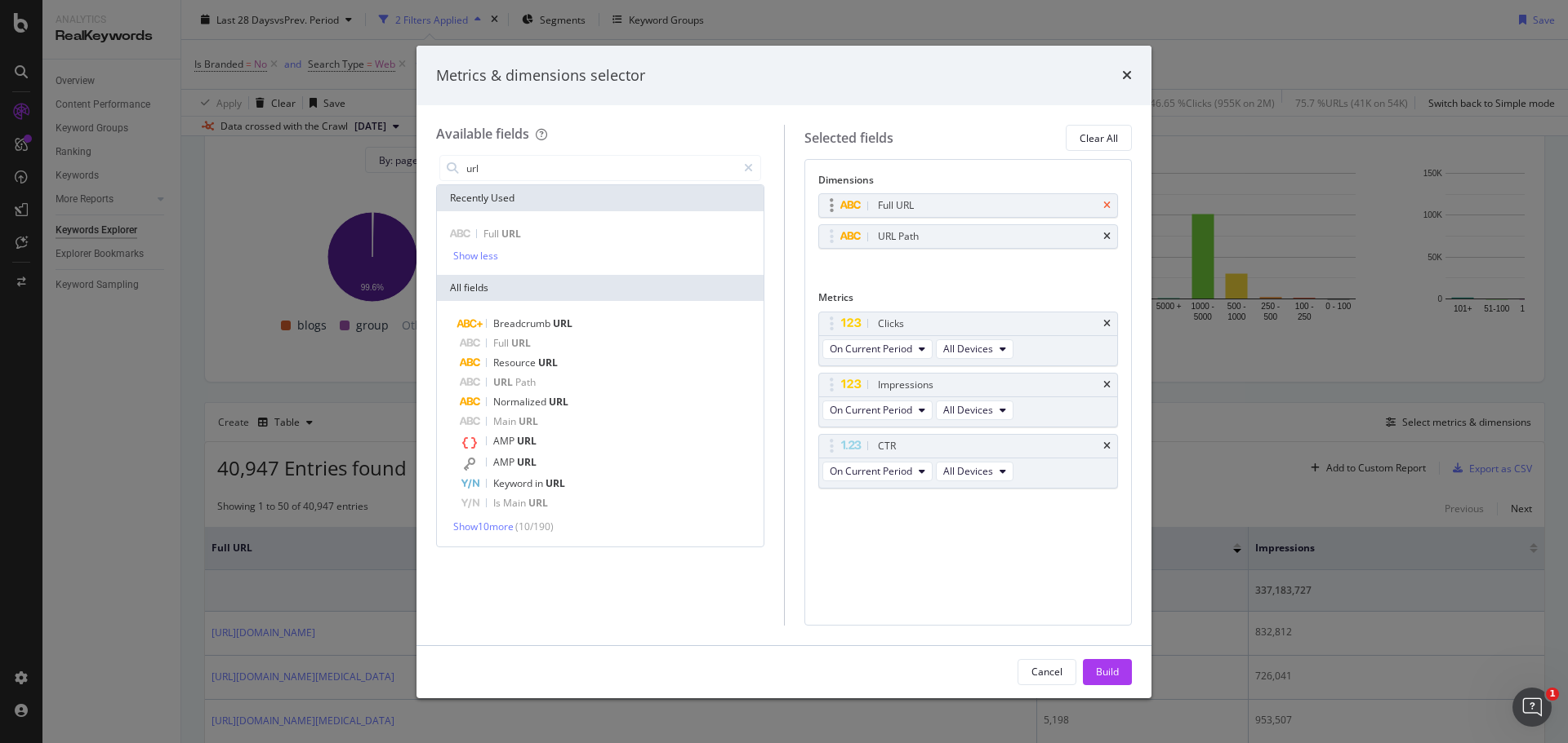
click at [1106, 203] on icon "times" at bounding box center [1106, 205] width 8 height 9
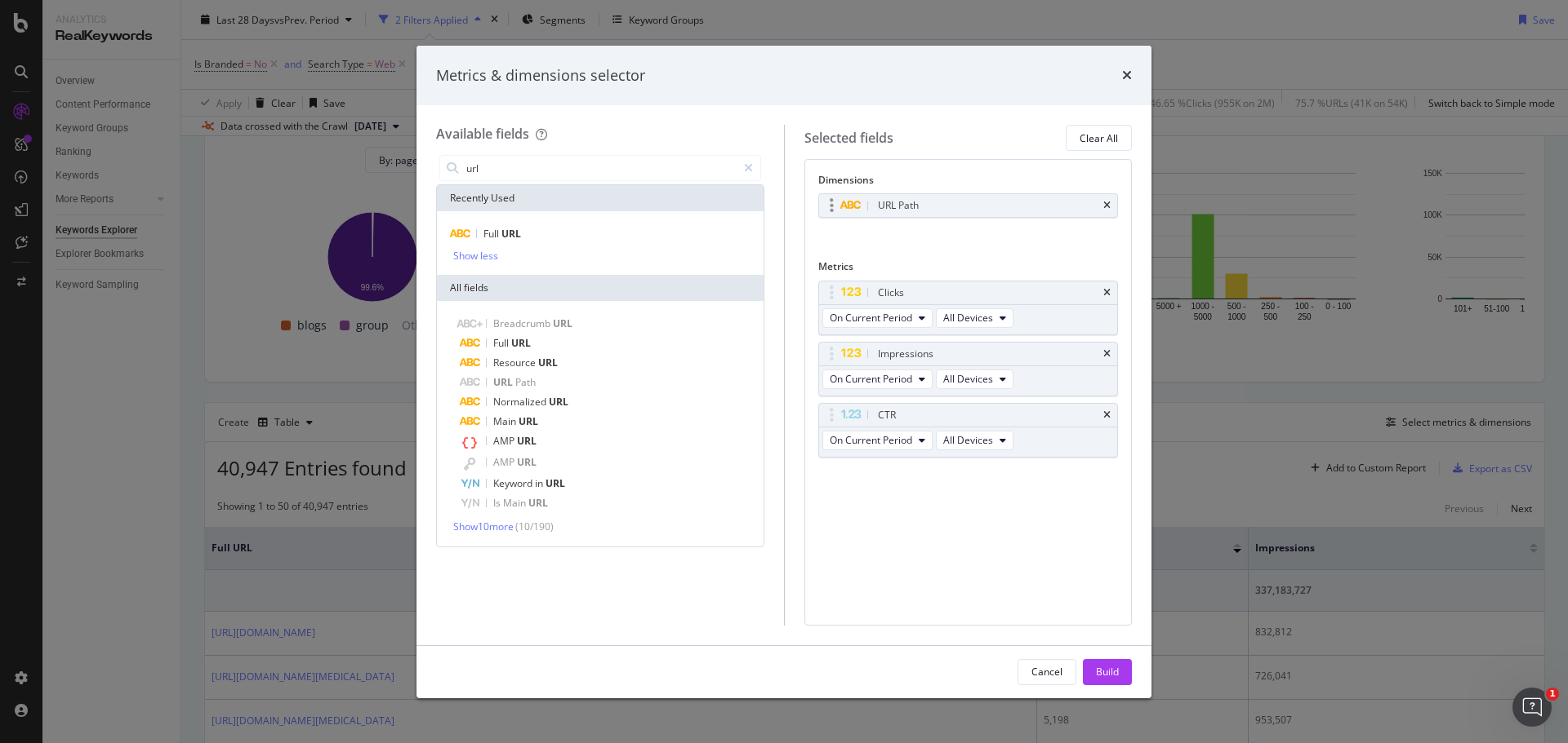
click at [952, 200] on div "URL Path" at bounding box center [987, 205] width 226 height 16
click at [850, 206] on icon "modal" at bounding box center [849, 205] width 22 height 9
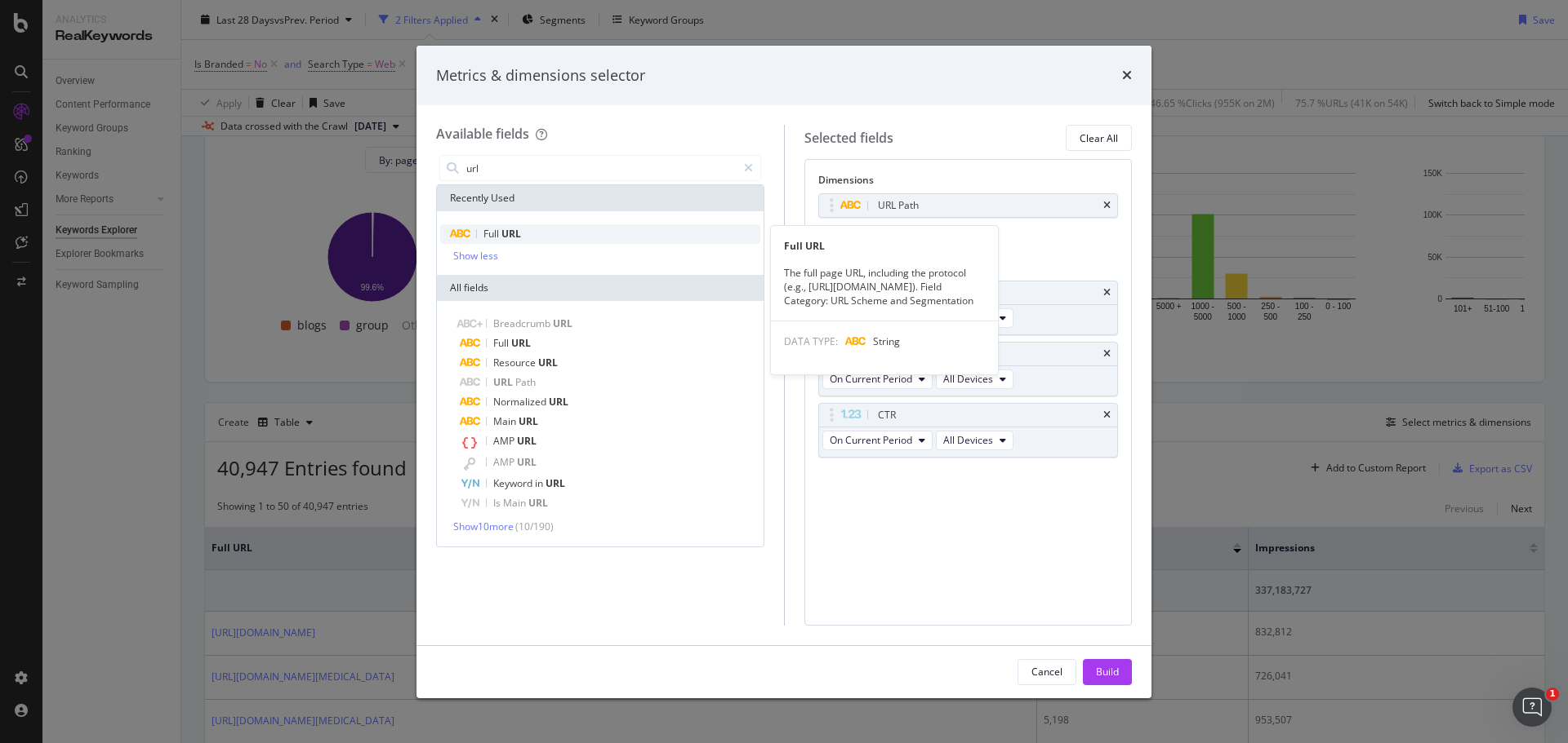
click at [528, 239] on div "Full URL" at bounding box center [600, 233] width 320 height 20
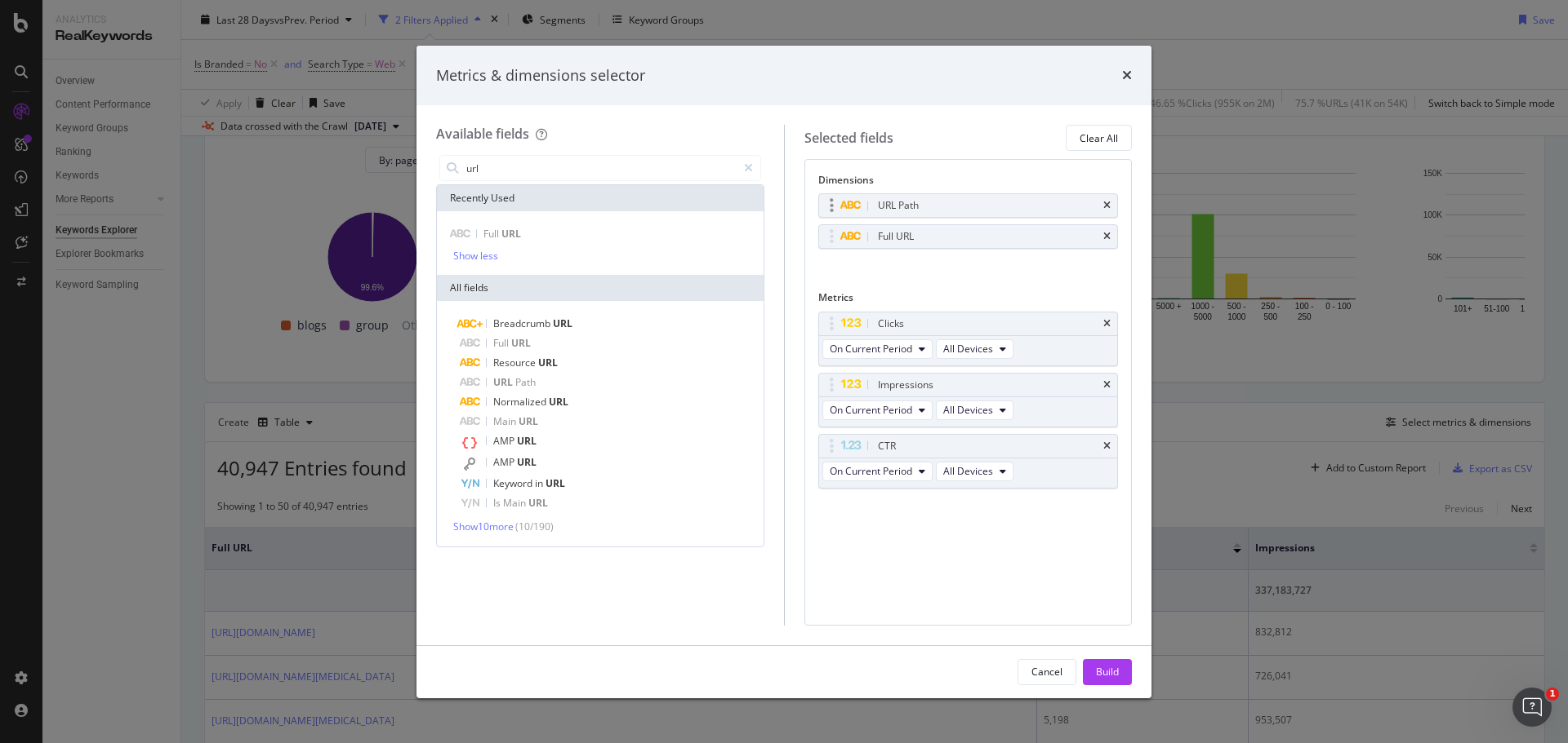
click at [1113, 207] on div "URL Path" at bounding box center [968, 205] width 299 height 23
click at [1106, 207] on icon "times" at bounding box center [1106, 205] width 8 height 9
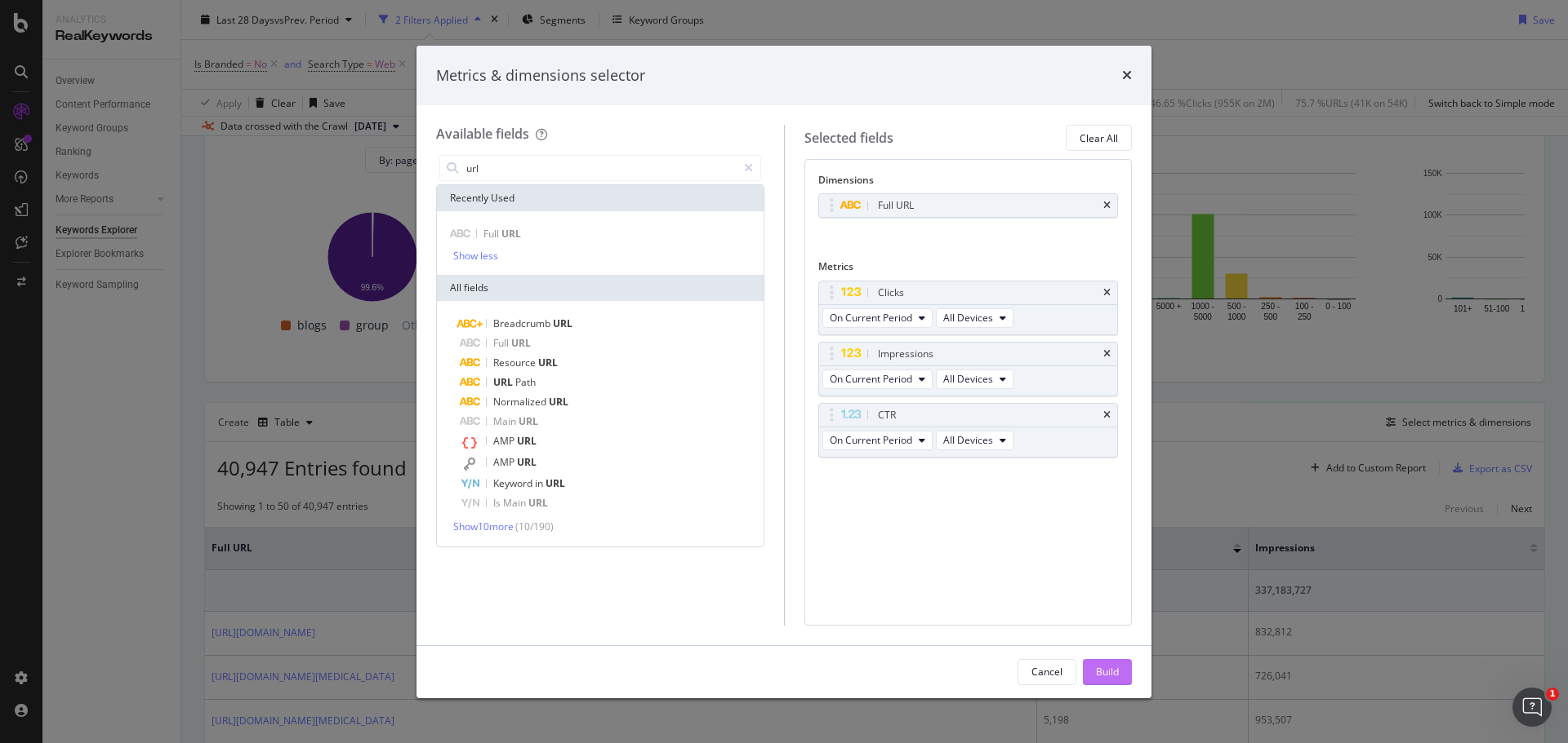
click at [1101, 668] on div "Build" at bounding box center [1107, 672] width 23 height 14
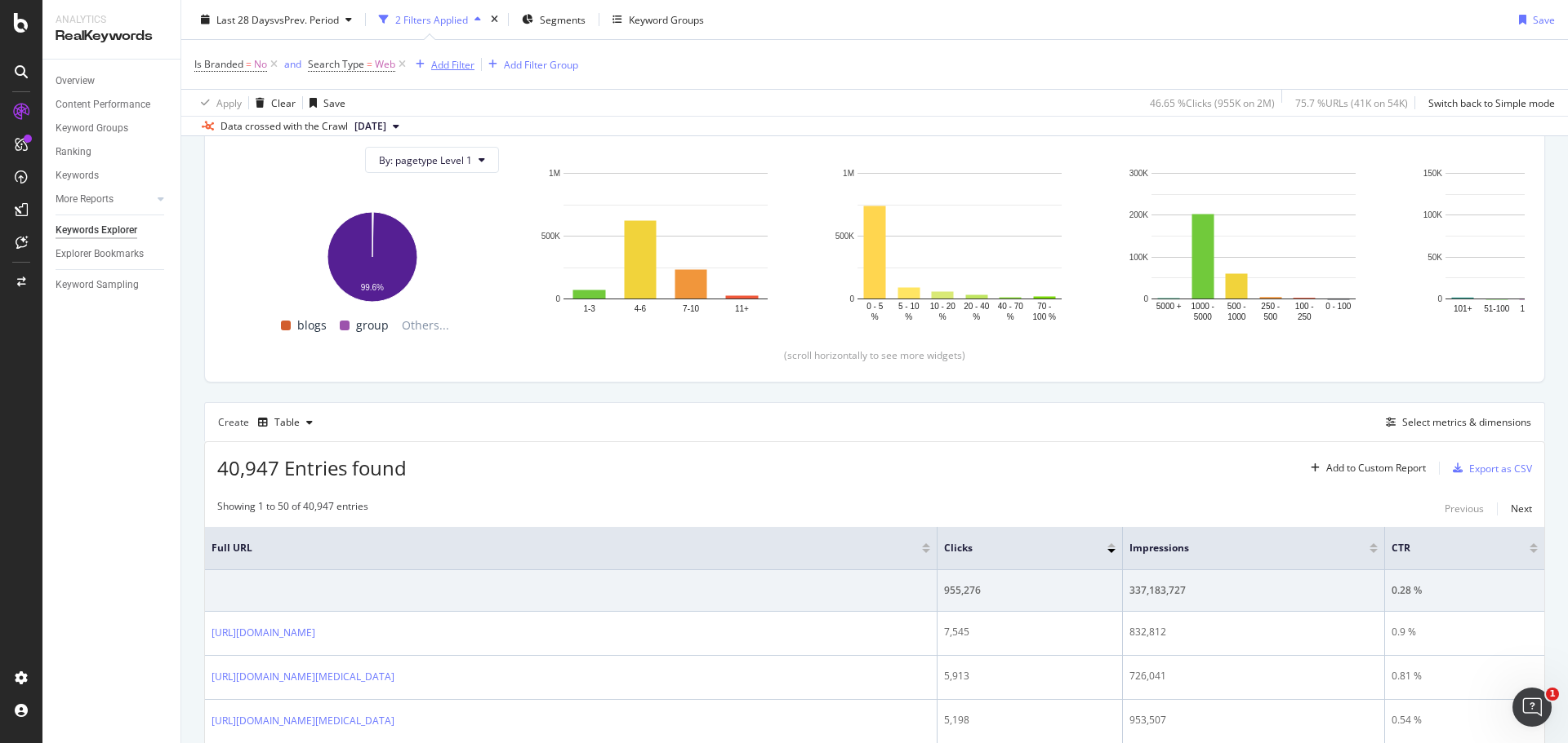
click at [447, 65] on div "Add Filter" at bounding box center [453, 63] width 44 height 14
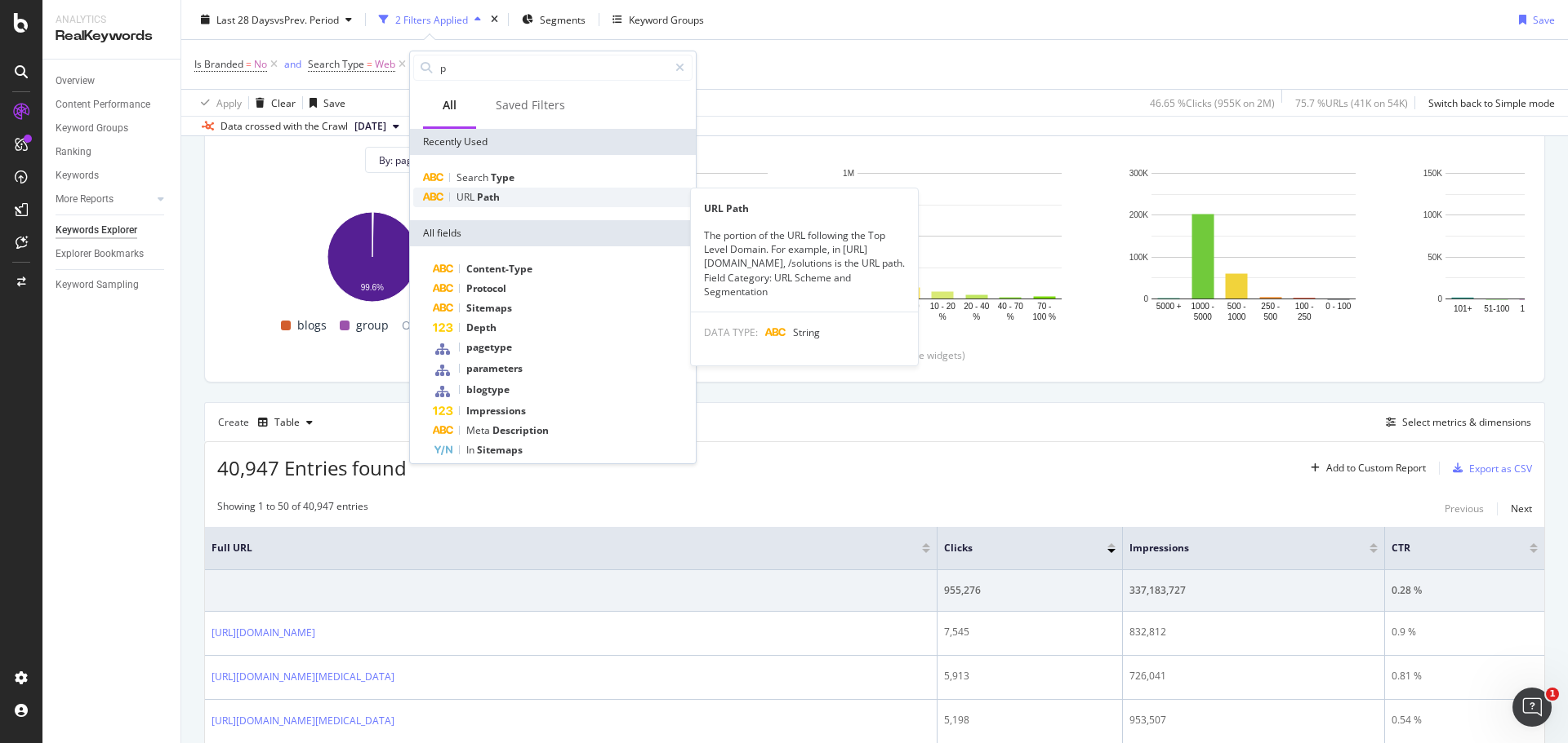
type input "p"
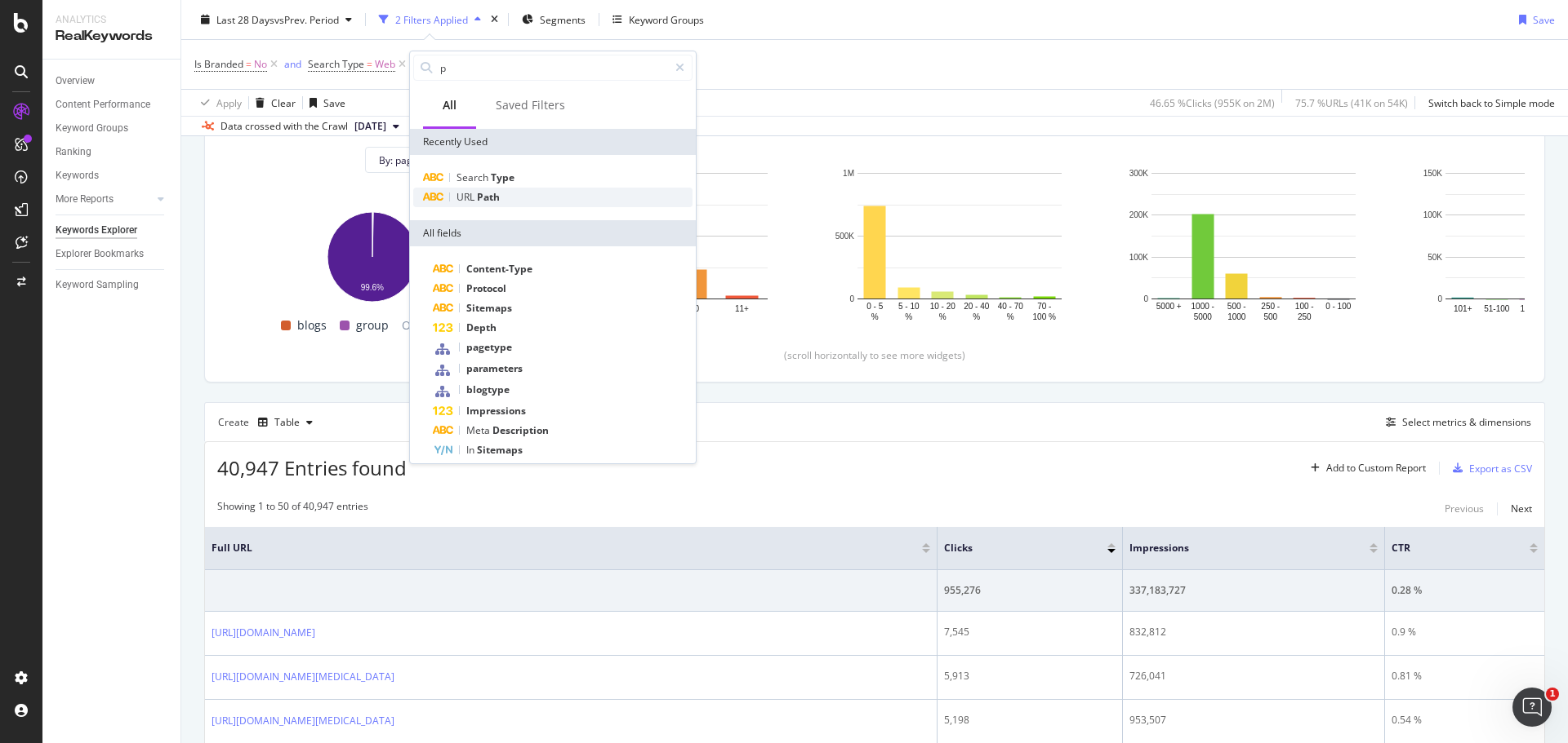
click at [463, 196] on span "URL" at bounding box center [467, 197] width 21 height 14
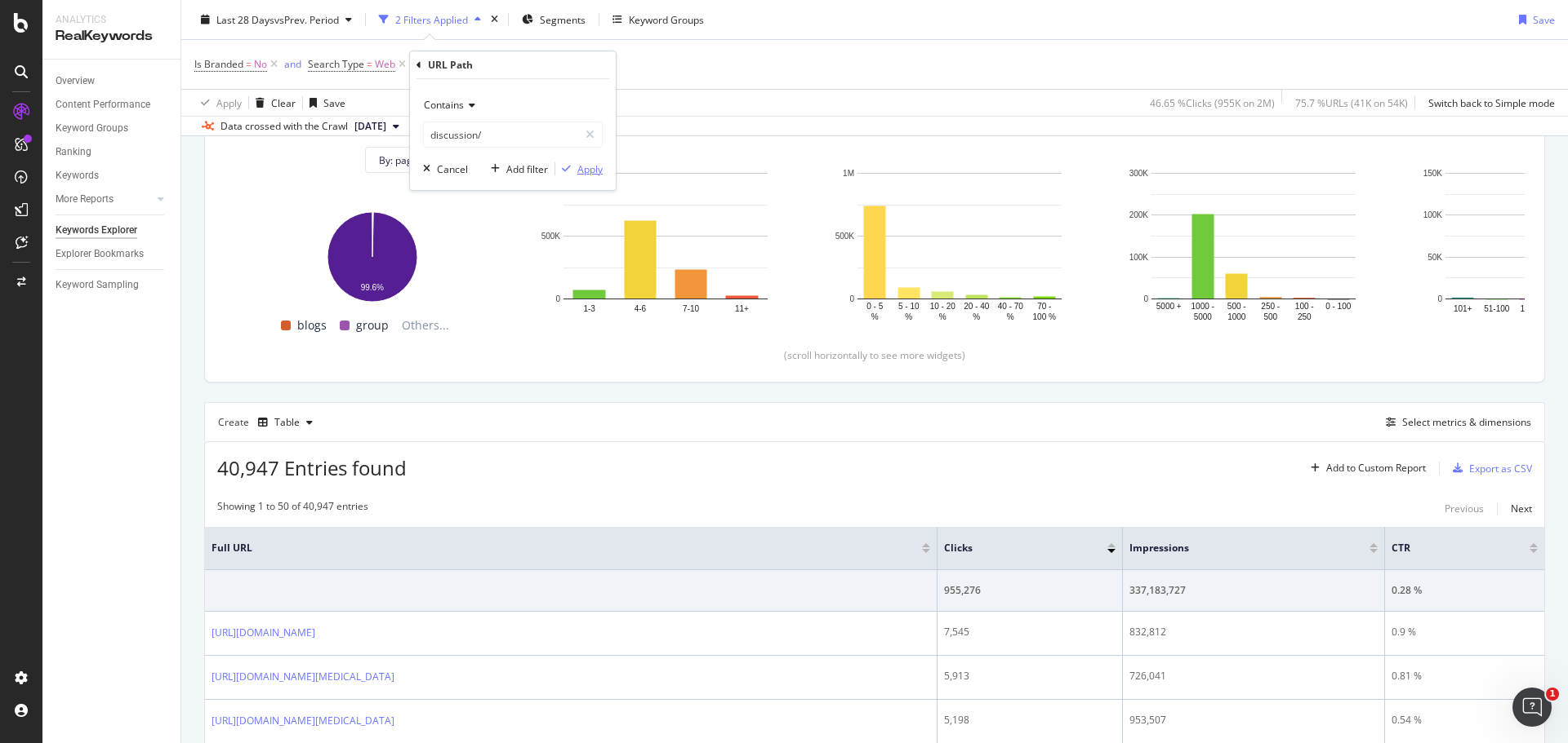
click at [594, 169] on div "Apply" at bounding box center [589, 169] width 26 height 14
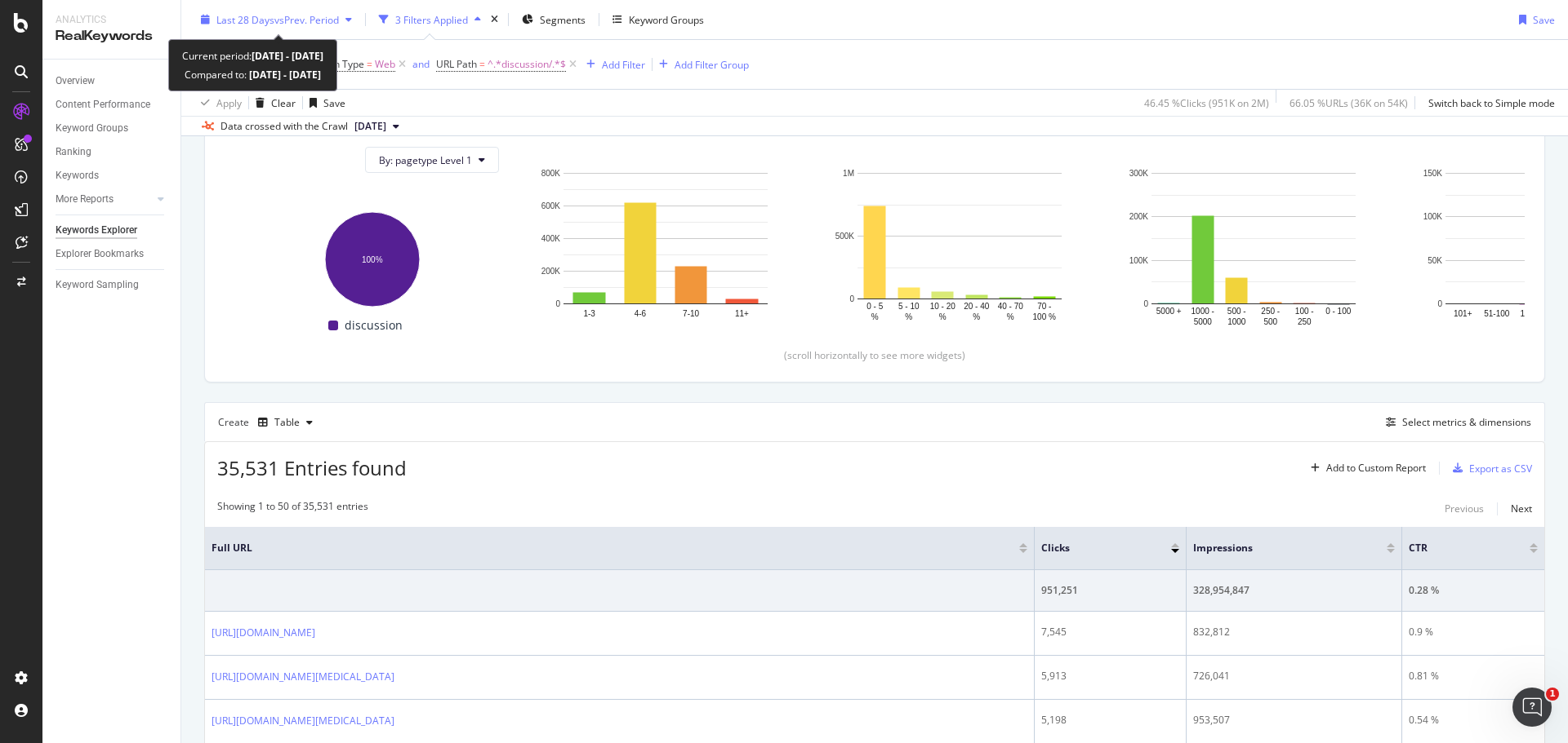
click at [352, 21] on icon "button" at bounding box center [348, 20] width 7 height 9
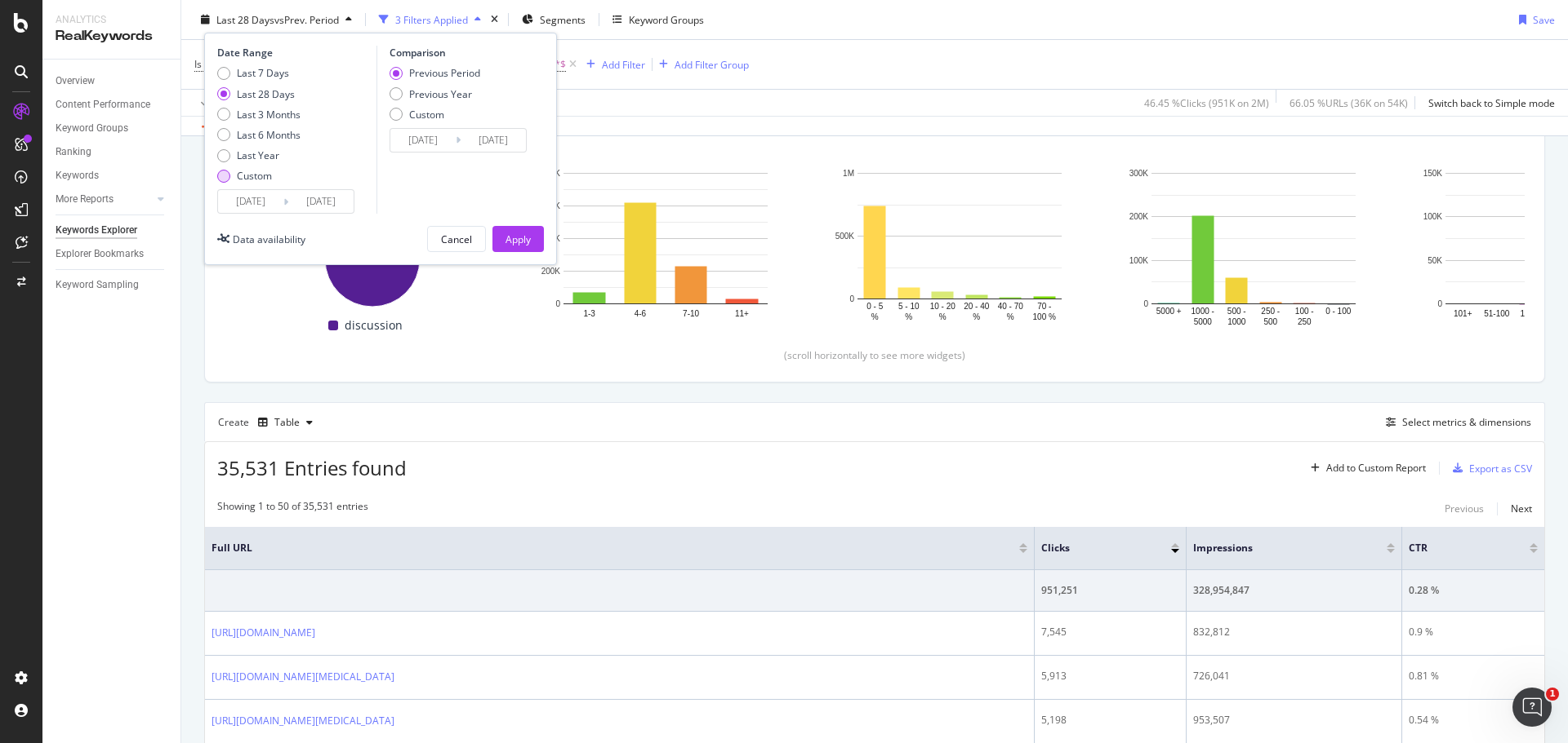
click at [229, 180] on div "Custom" at bounding box center [224, 176] width 13 height 13
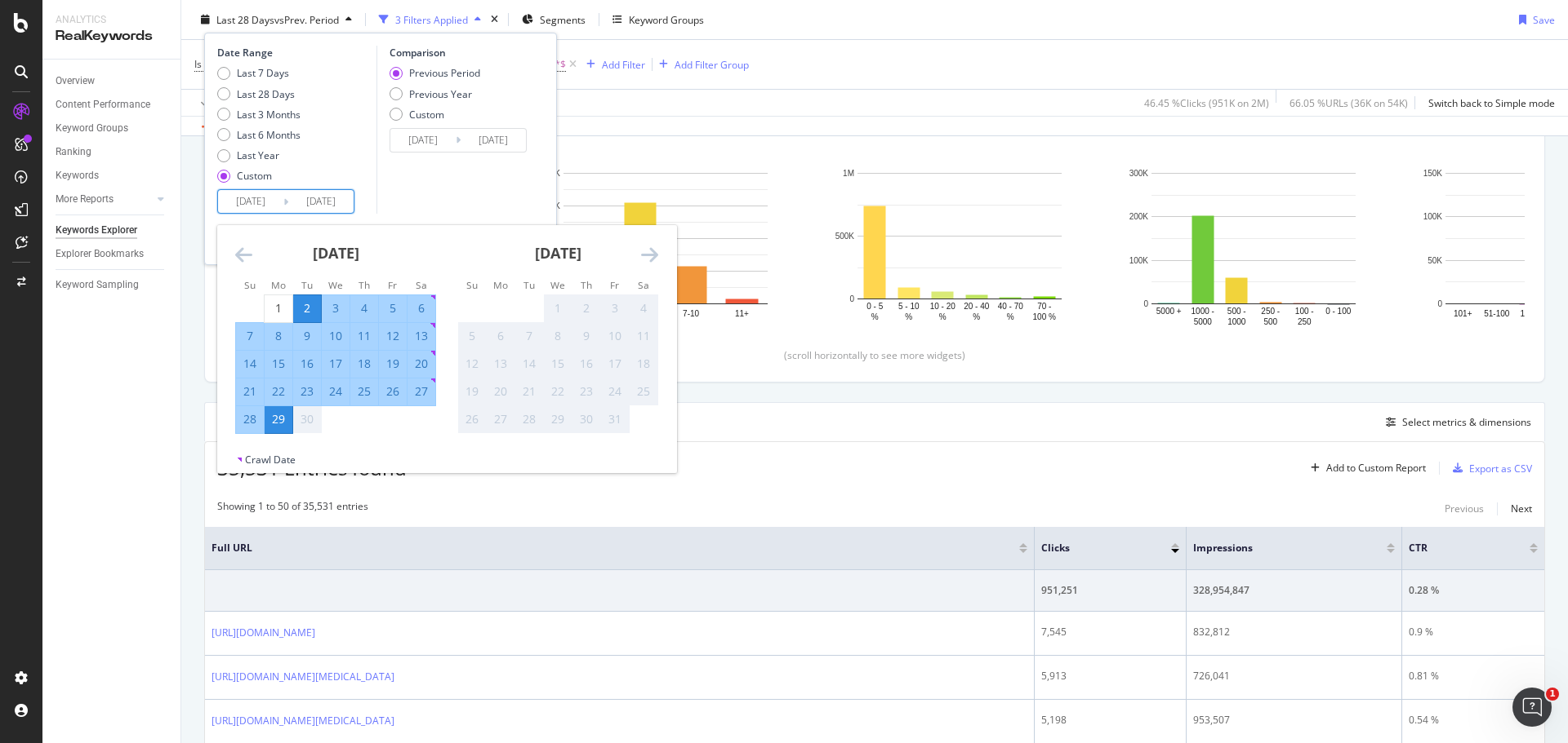
click at [307, 201] on input "[DATE]" at bounding box center [321, 201] width 65 height 23
click at [281, 200] on input "[DATE]" at bounding box center [251, 201] width 65 height 23
click at [246, 252] on icon "Move backward to switch to the previous month." at bounding box center [244, 254] width 17 height 20
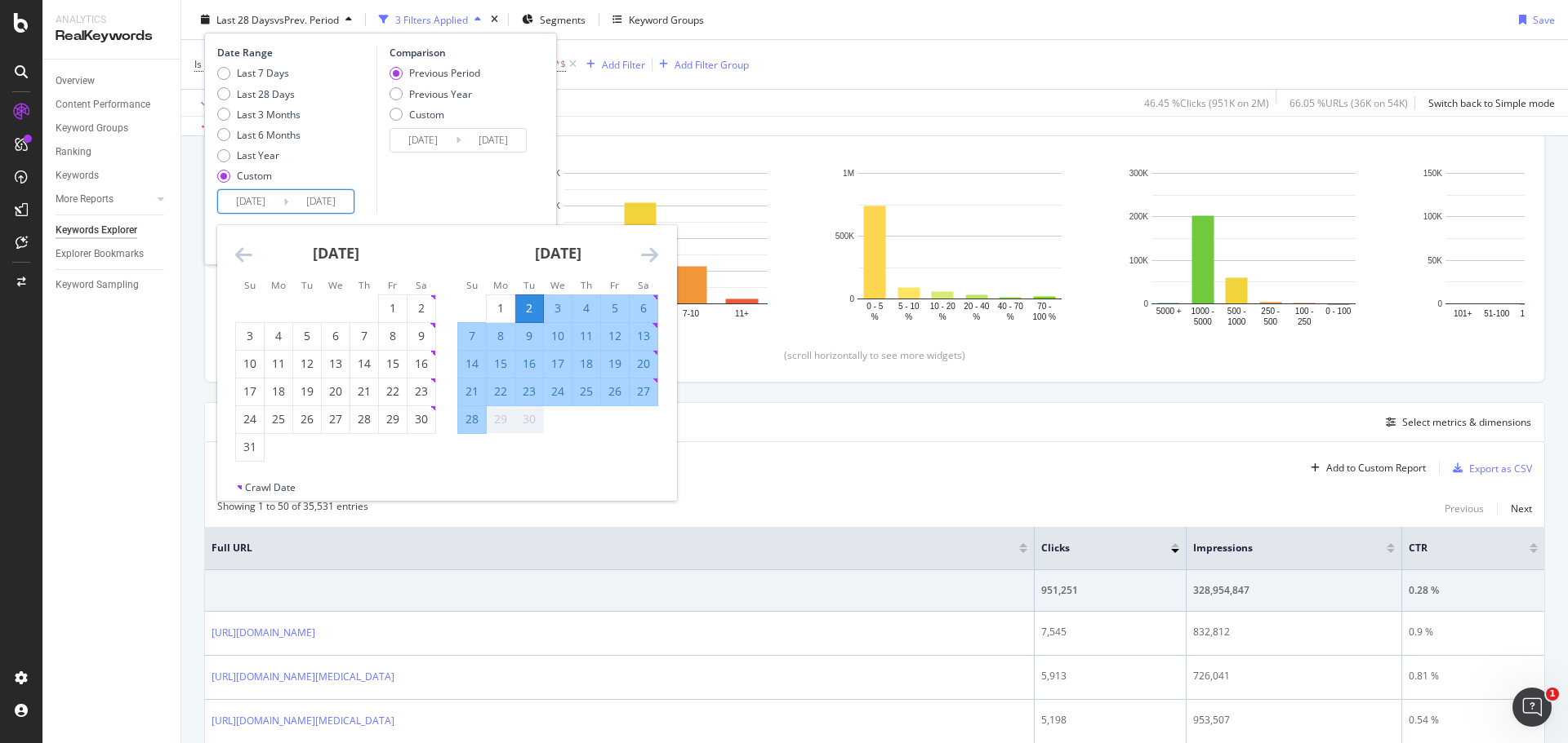
click at [246, 252] on icon "Move backward to switch to the previous month." at bounding box center [244, 254] width 17 height 20
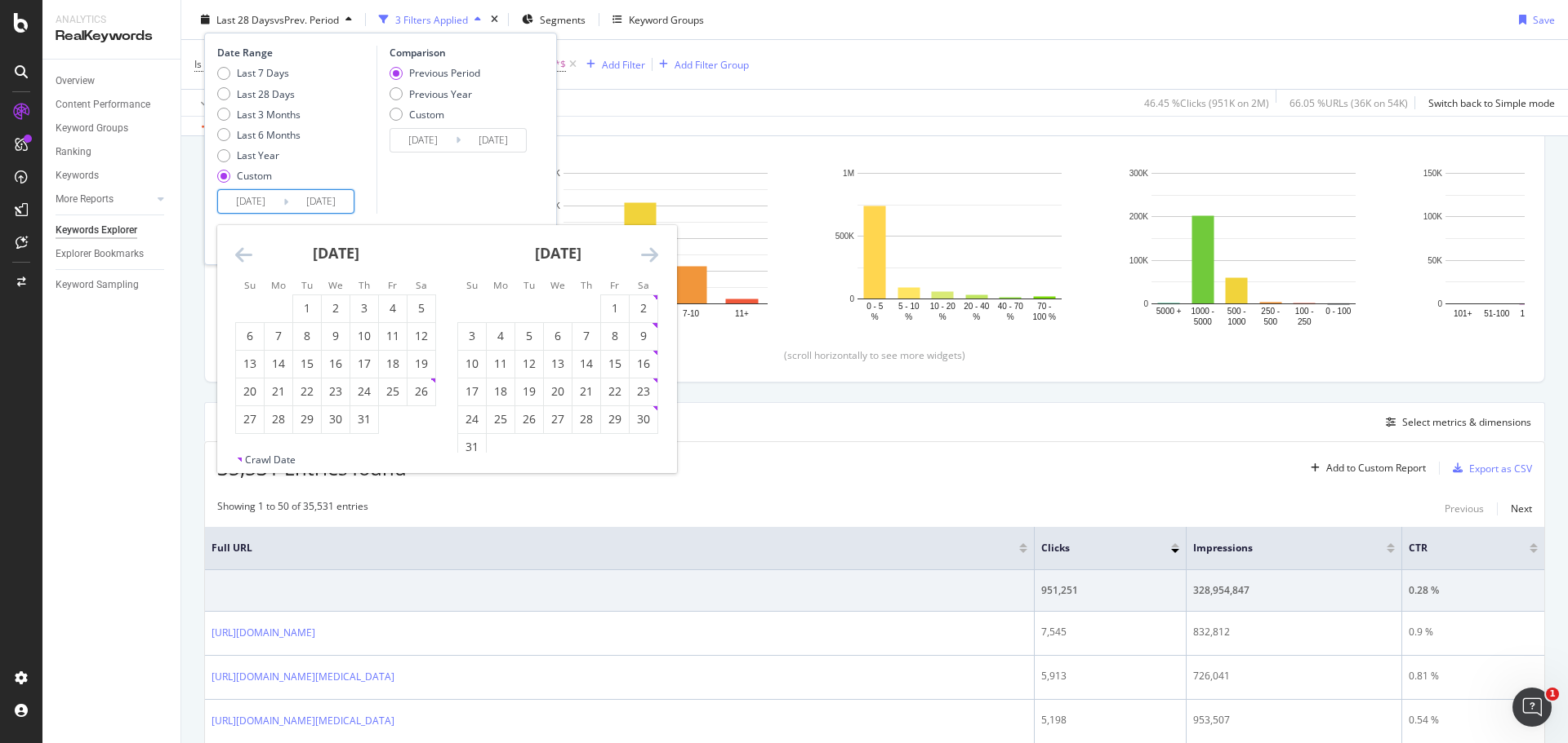
click at [246, 252] on icon "Move backward to switch to the previous month." at bounding box center [244, 254] width 17 height 20
click at [253, 443] on div "30" at bounding box center [249, 446] width 27 height 16
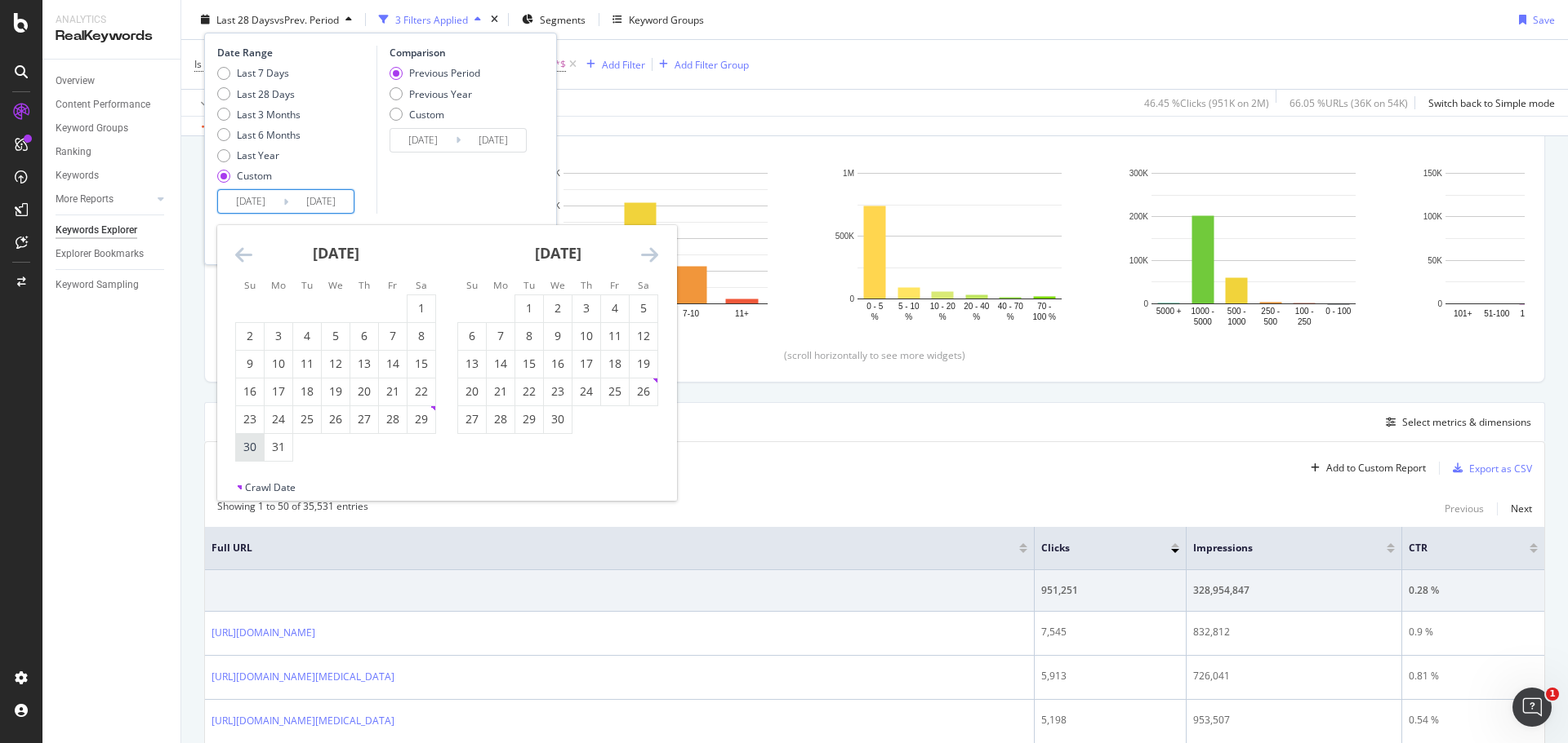
type input "[DATE]"
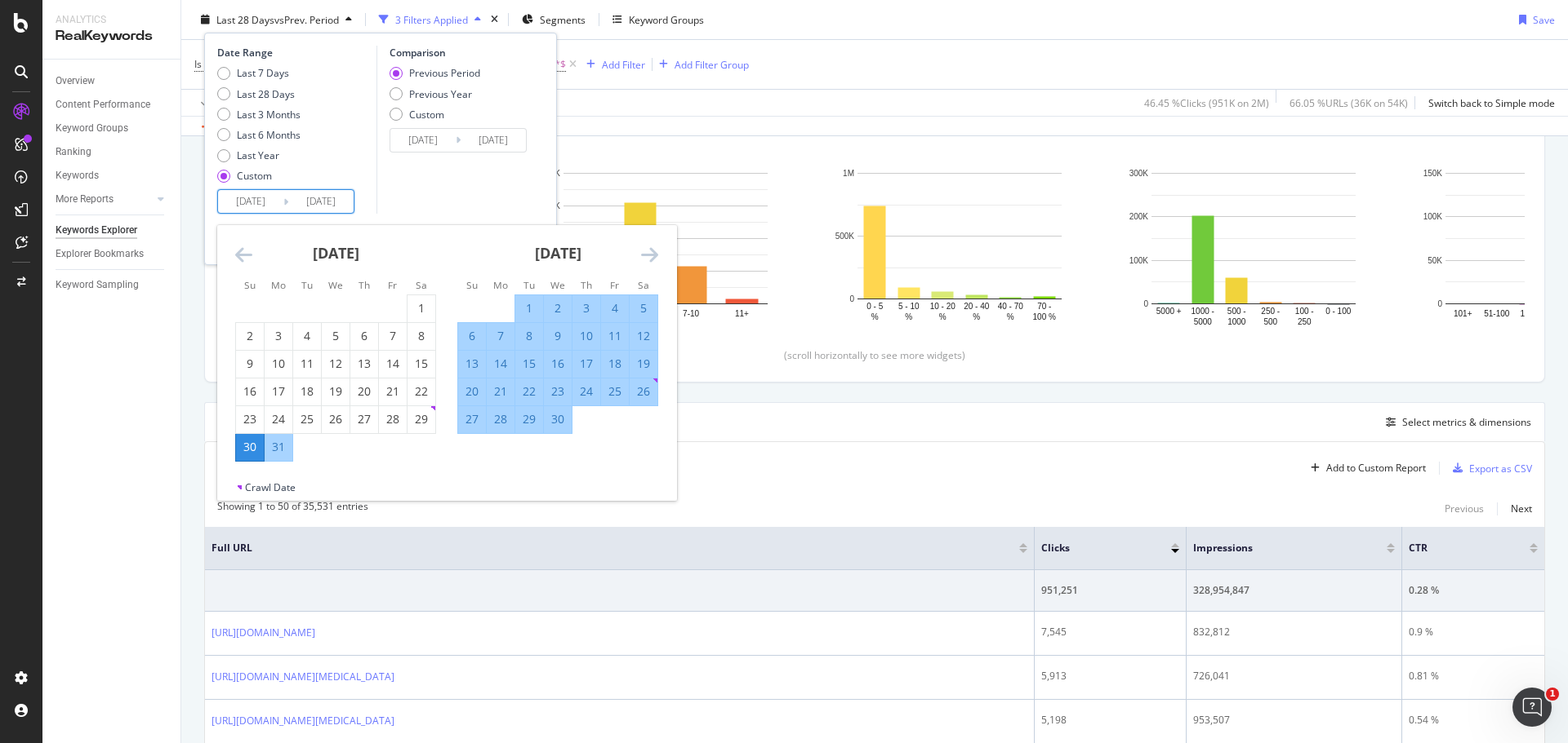
click at [341, 176] on div "Last 7 Days Last 28 Days Last 3 Months Last 6 Months Last Year Custom" at bounding box center [295, 128] width 155 height 123
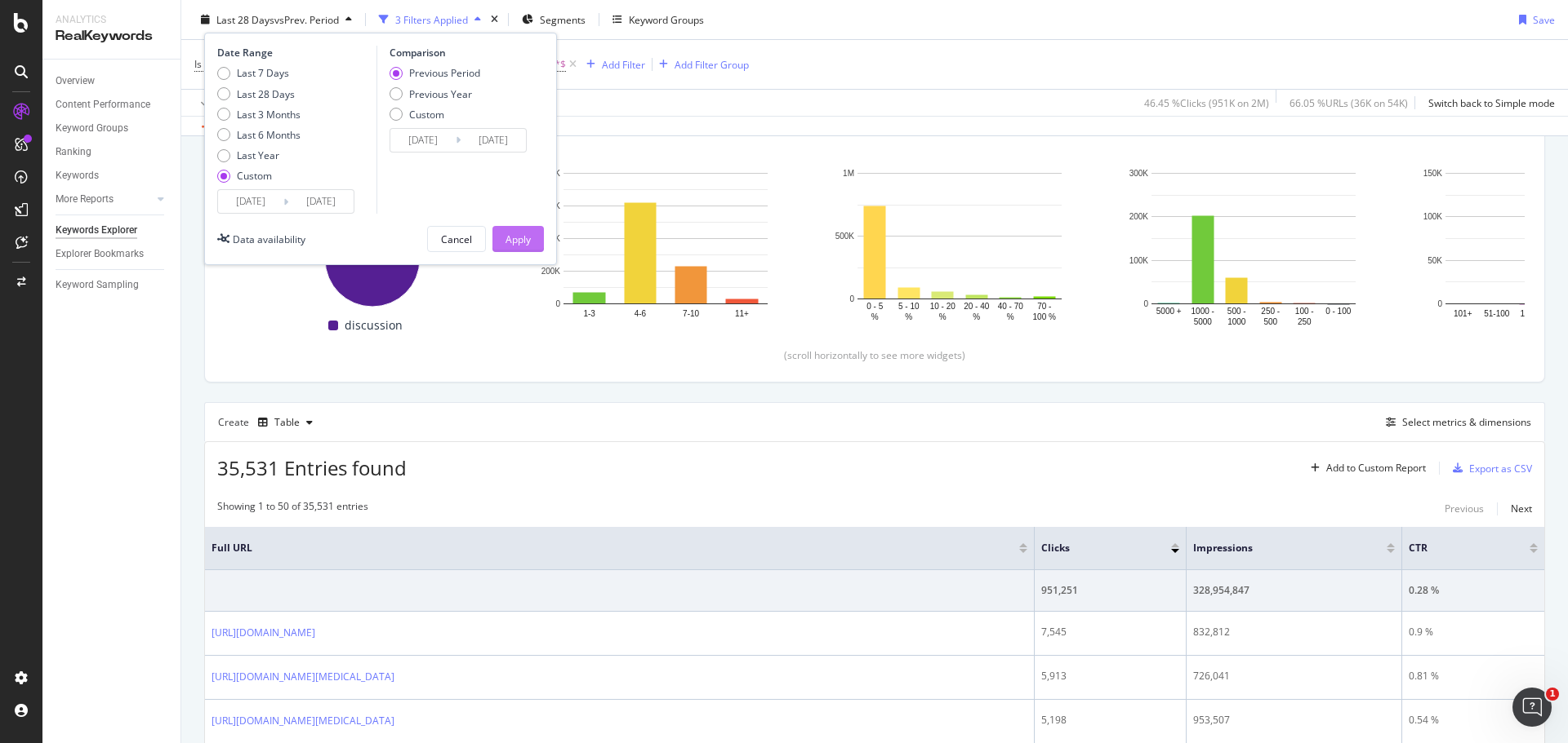
click at [523, 237] on div "Apply" at bounding box center [517, 238] width 26 height 14
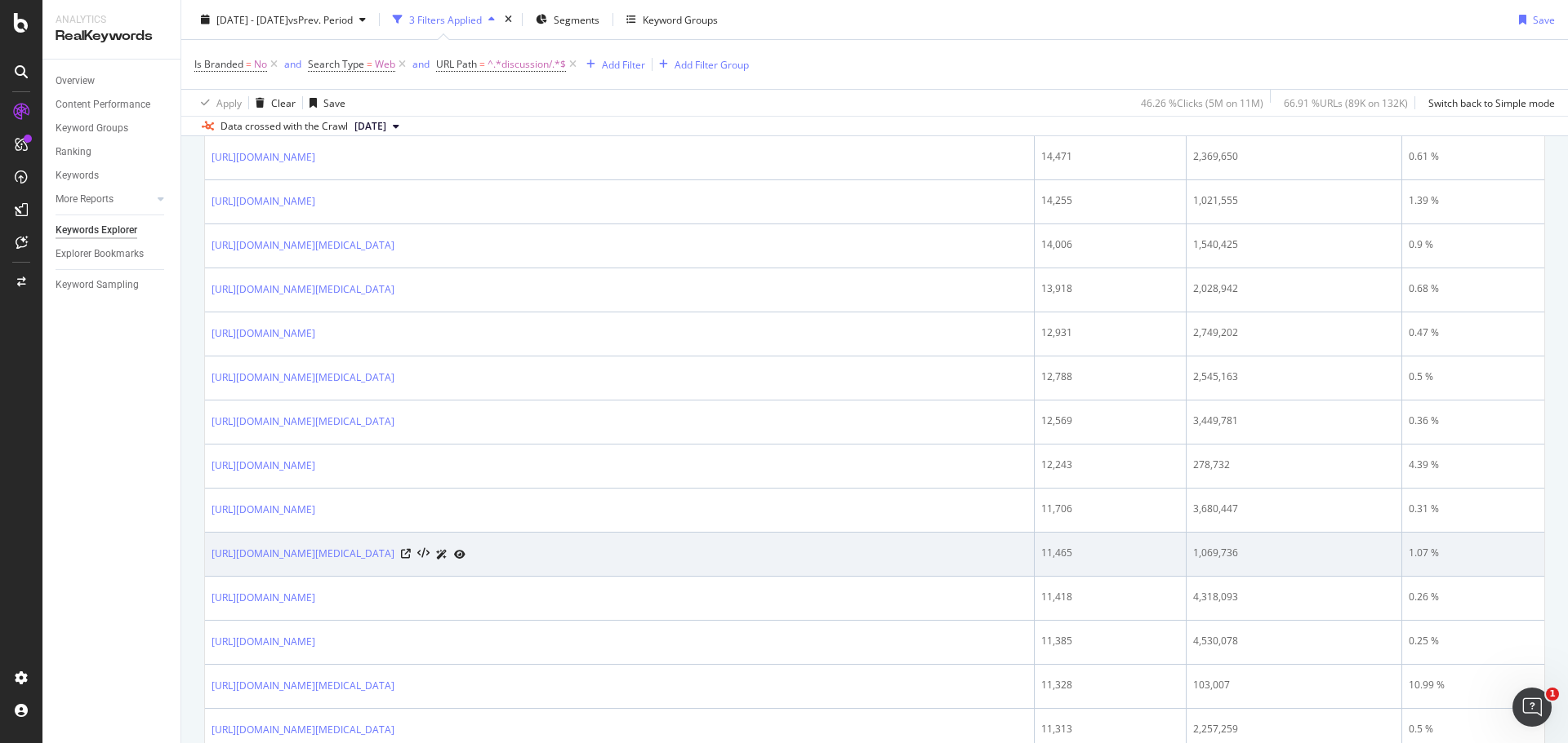
scroll to position [2348, 0]
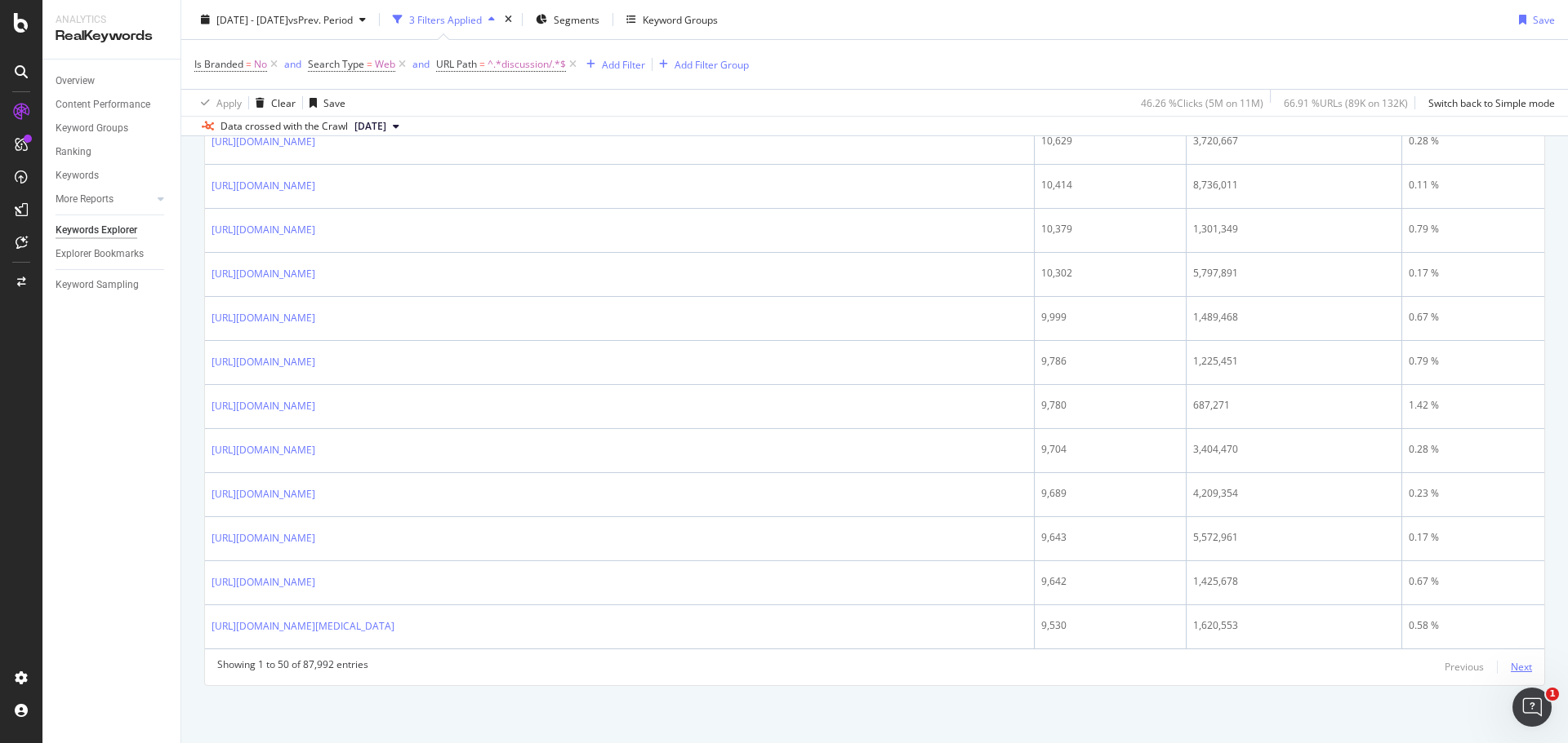
click at [1510, 664] on div "Next" at bounding box center [1521, 666] width 21 height 14
click at [1512, 661] on div "Next" at bounding box center [1521, 666] width 21 height 14
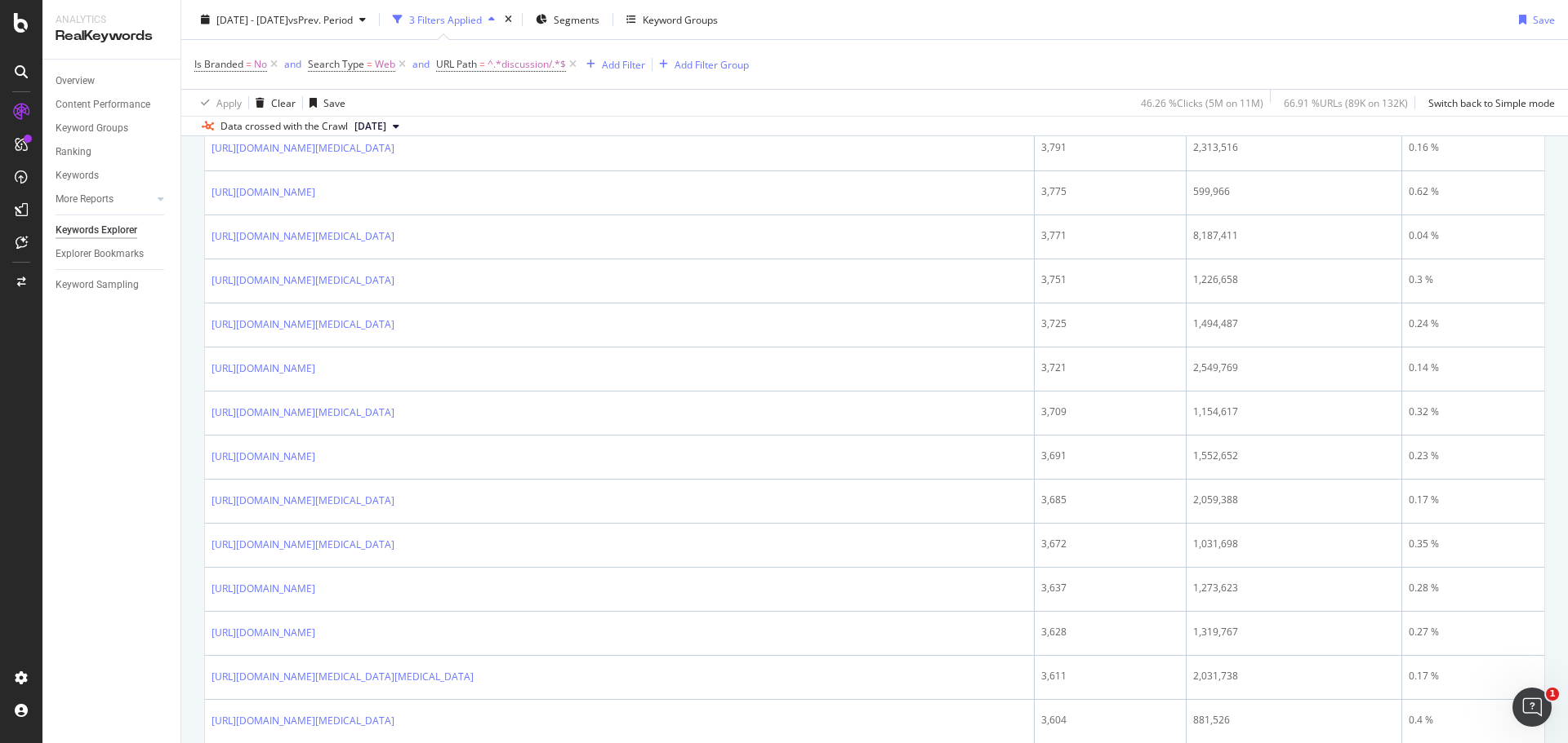
scroll to position [503, 0]
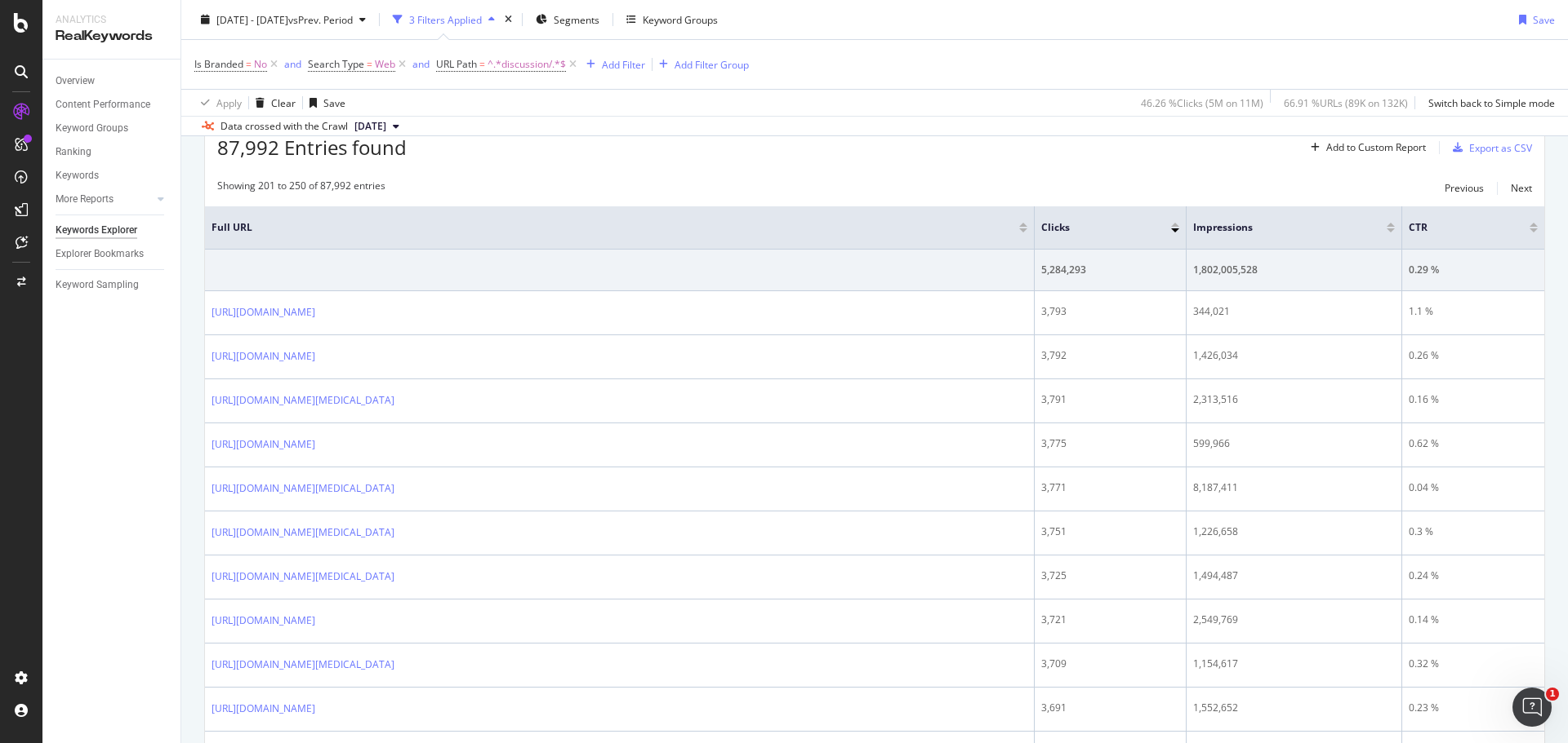
click at [1173, 224] on div at bounding box center [1175, 225] width 9 height 4
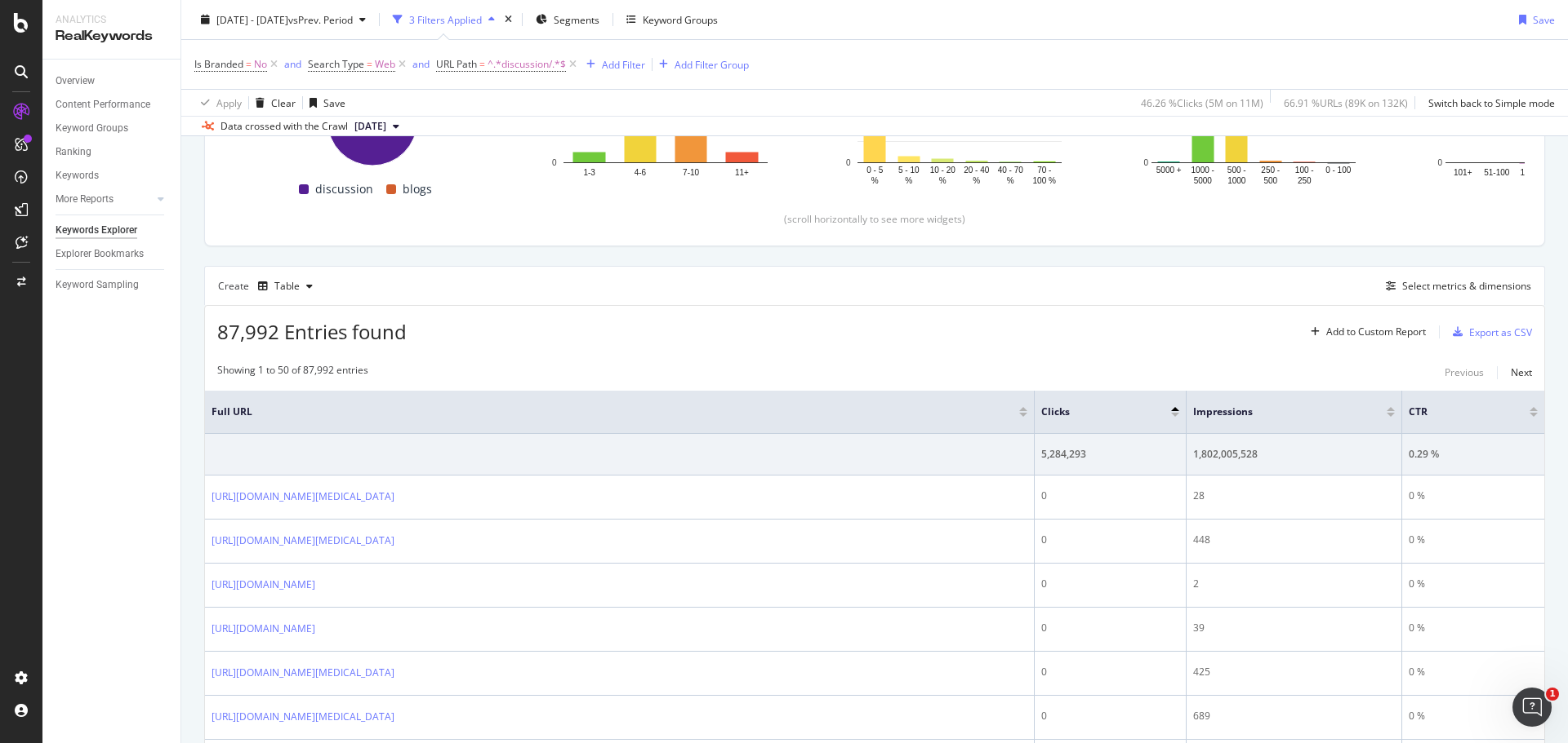
scroll to position [260, 0]
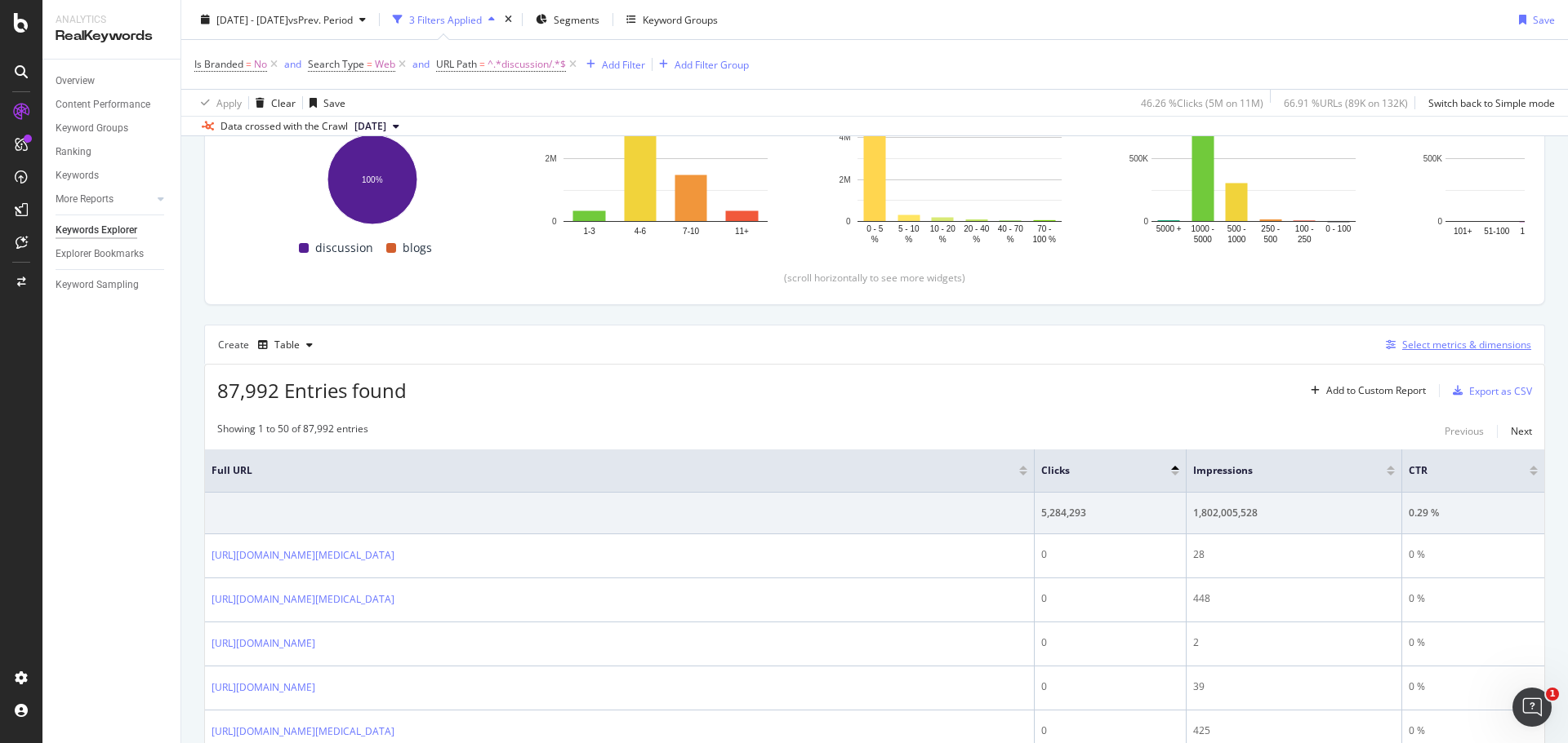
click at [1414, 350] on div "Select metrics & dimensions" at bounding box center [1466, 344] width 129 height 14
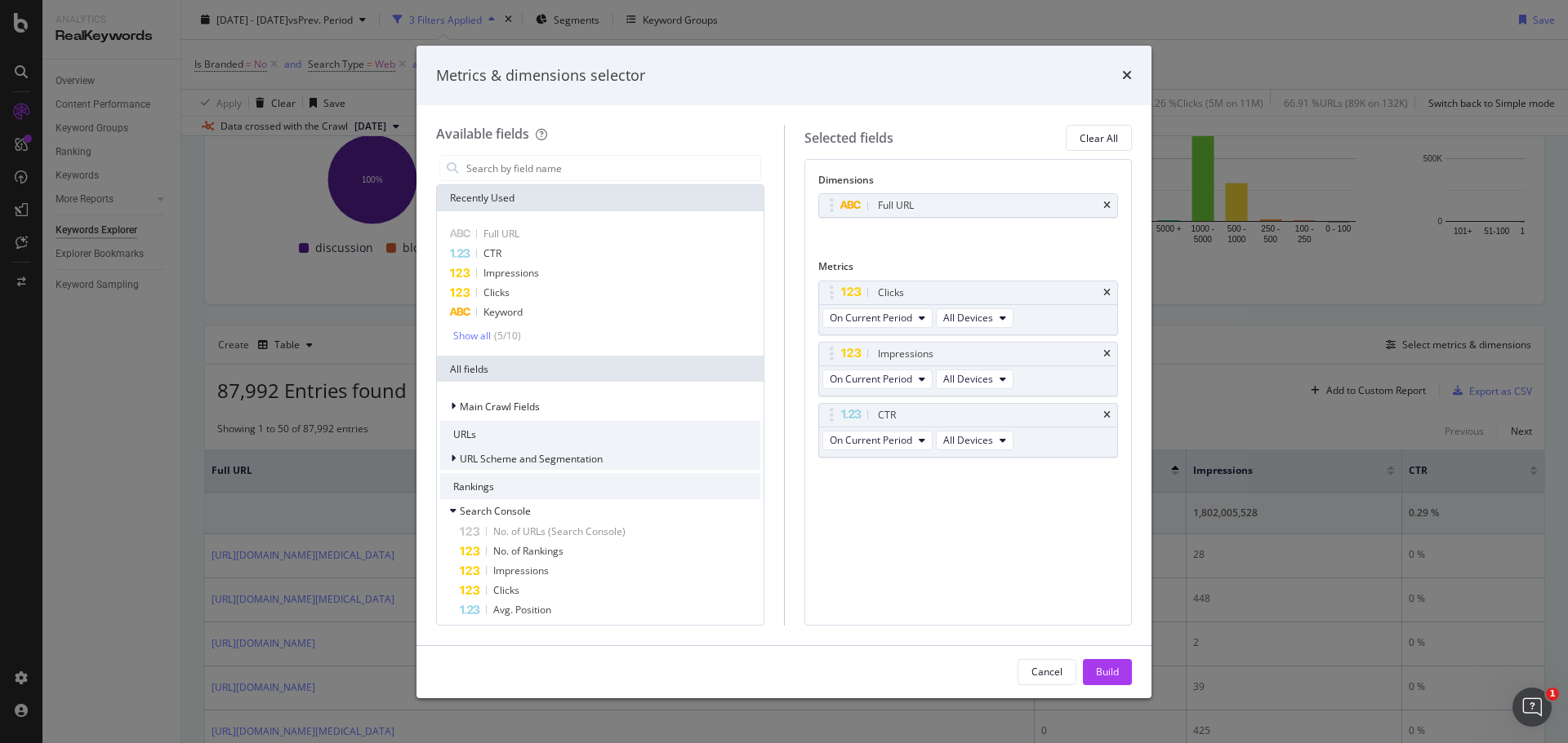
click at [465, 463] on span "URL Scheme and Segmentation" at bounding box center [531, 458] width 143 height 14
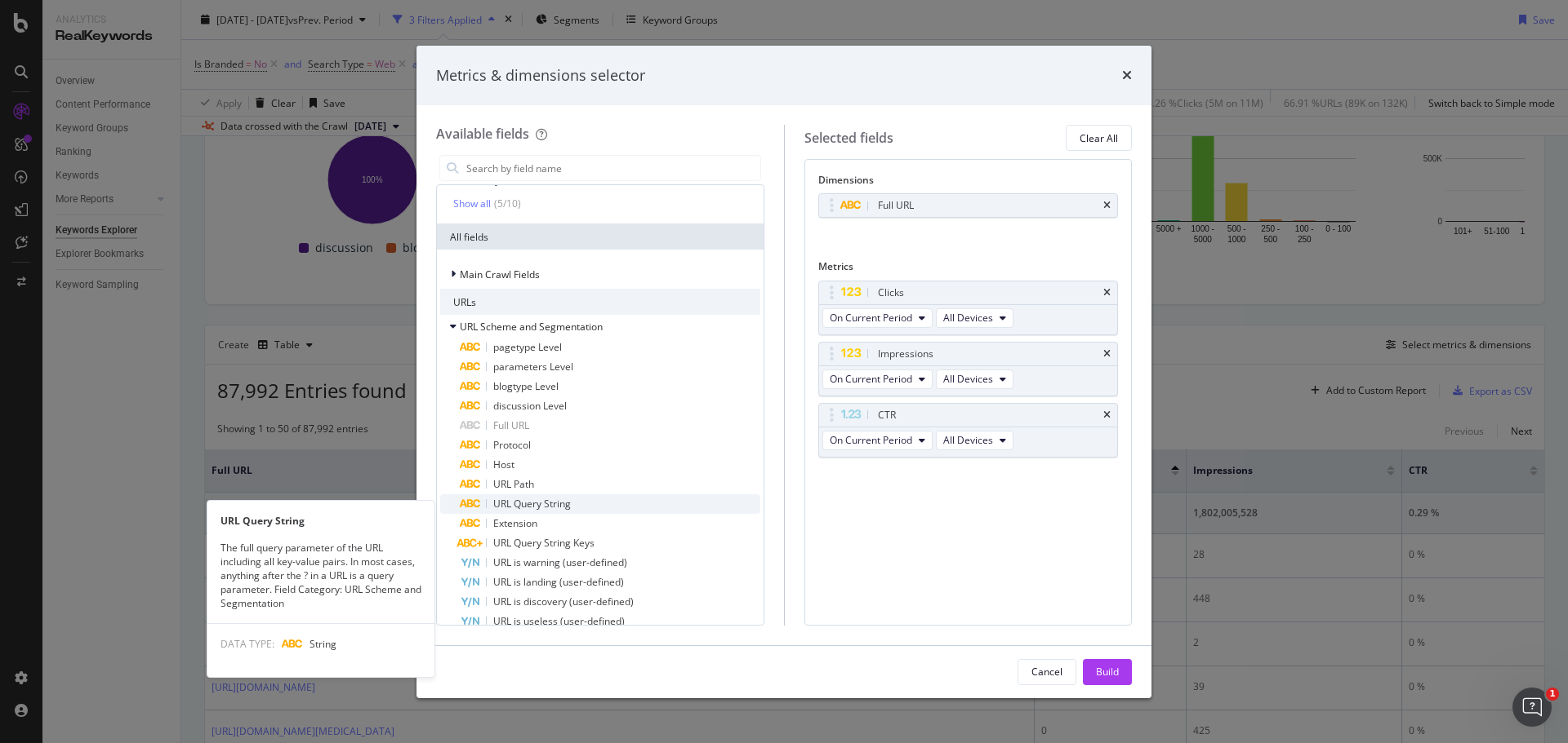
scroll to position [133, 0]
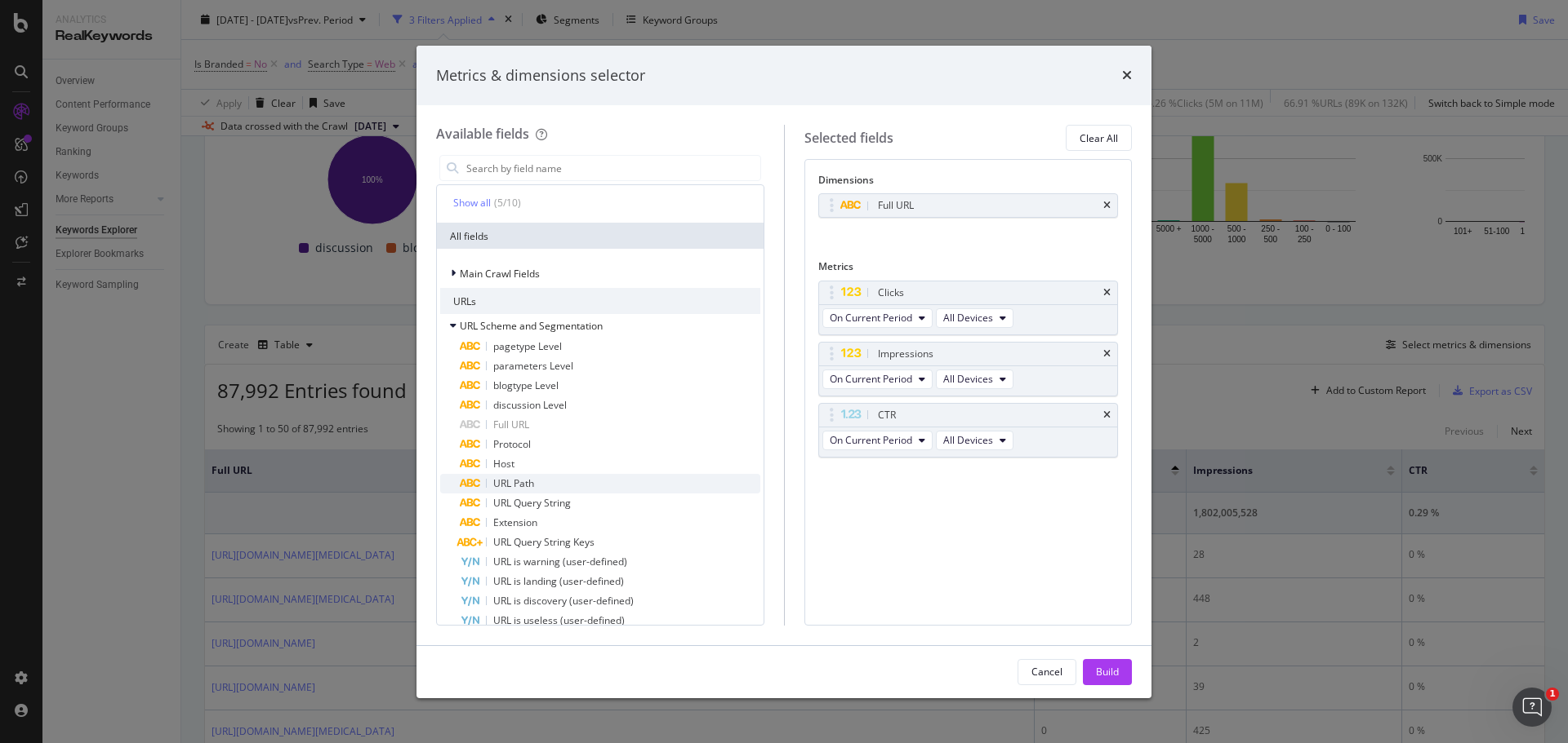
click at [531, 480] on span "URL Path" at bounding box center [513, 483] width 41 height 14
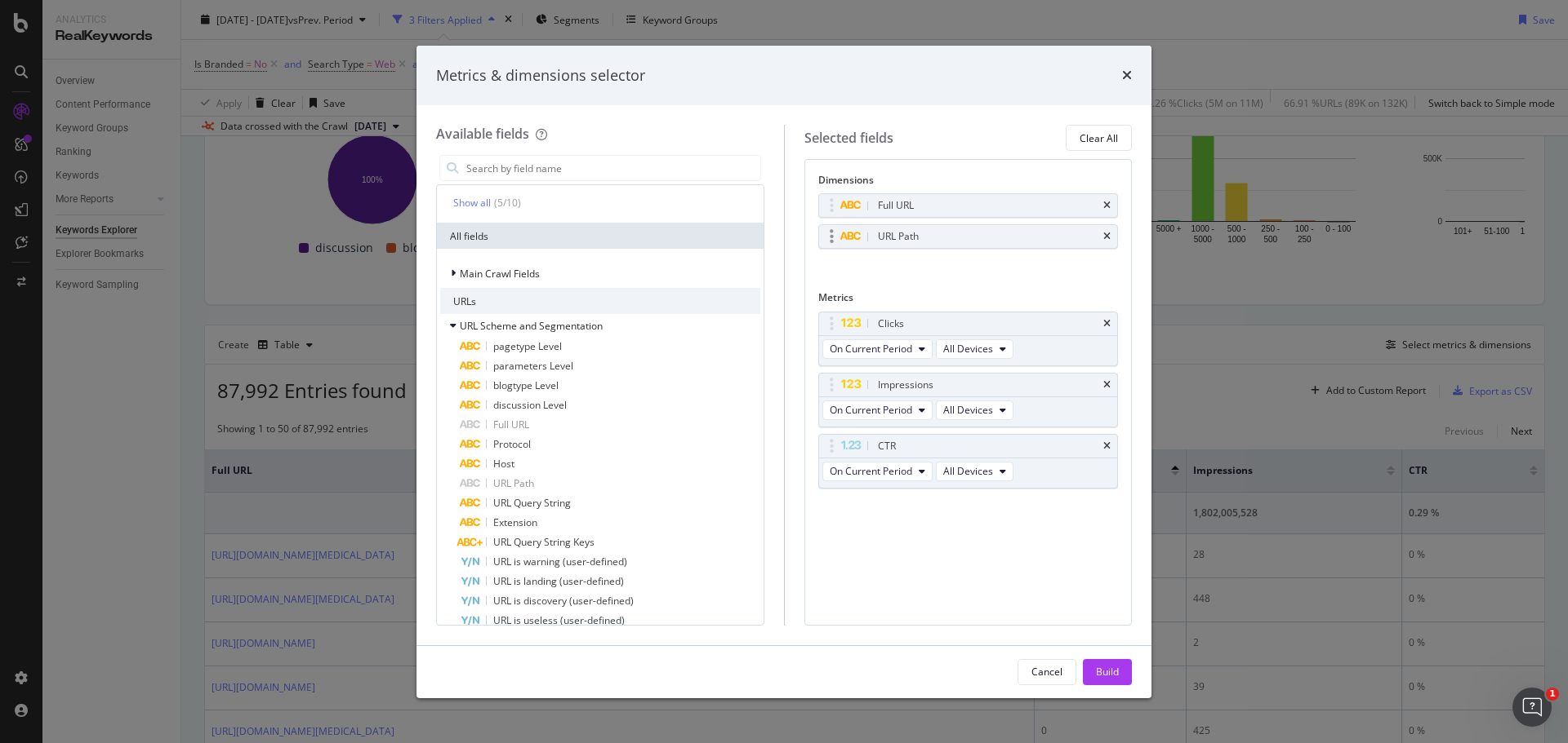
click at [1102, 236] on div "URL Path" at bounding box center [968, 236] width 299 height 23
click at [1106, 238] on icon "times" at bounding box center [1106, 236] width 8 height 9
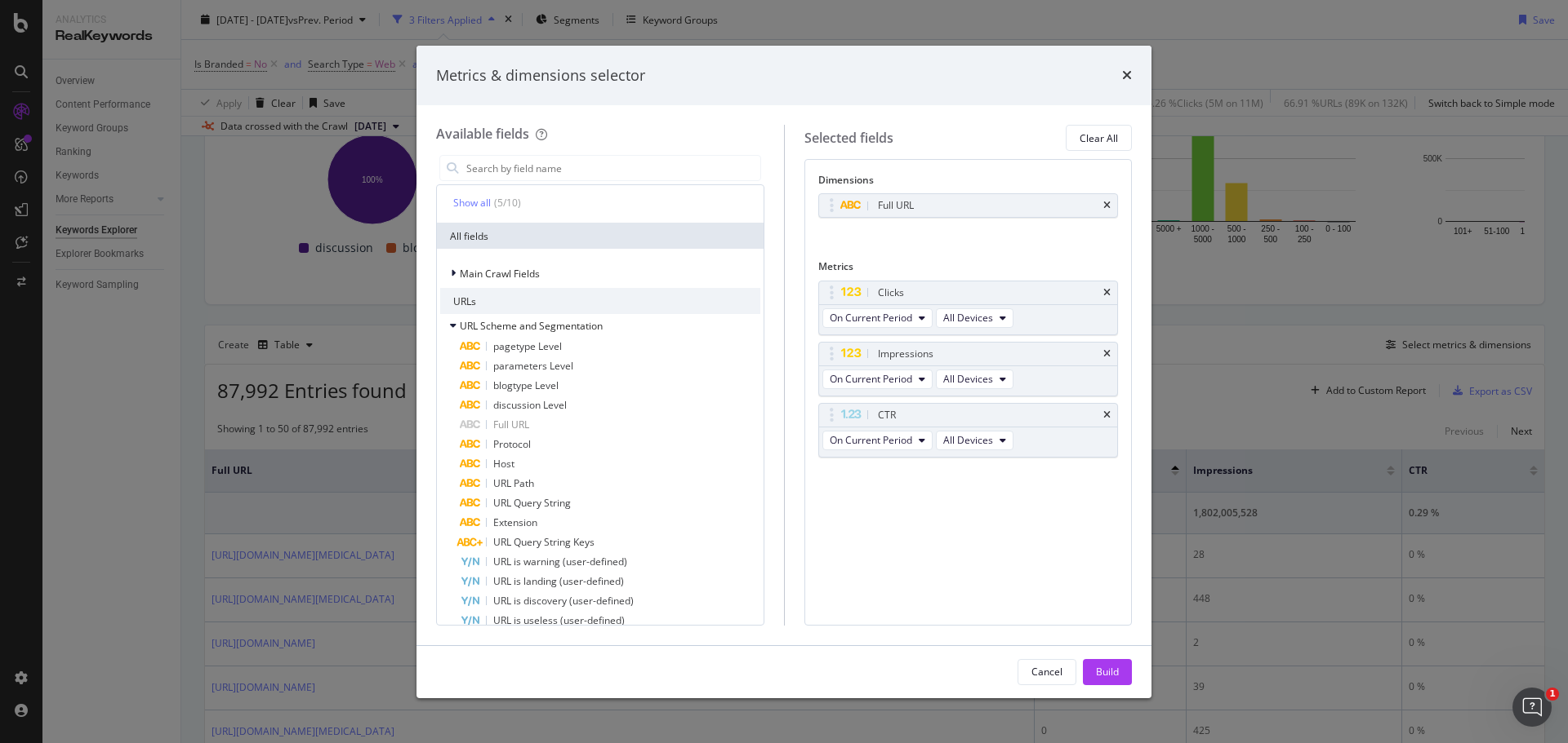
click at [1132, 77] on div "Metrics & dimensions selector" at bounding box center [783, 76] width 735 height 60
click at [1126, 78] on icon "times" at bounding box center [1126, 76] width 9 height 13
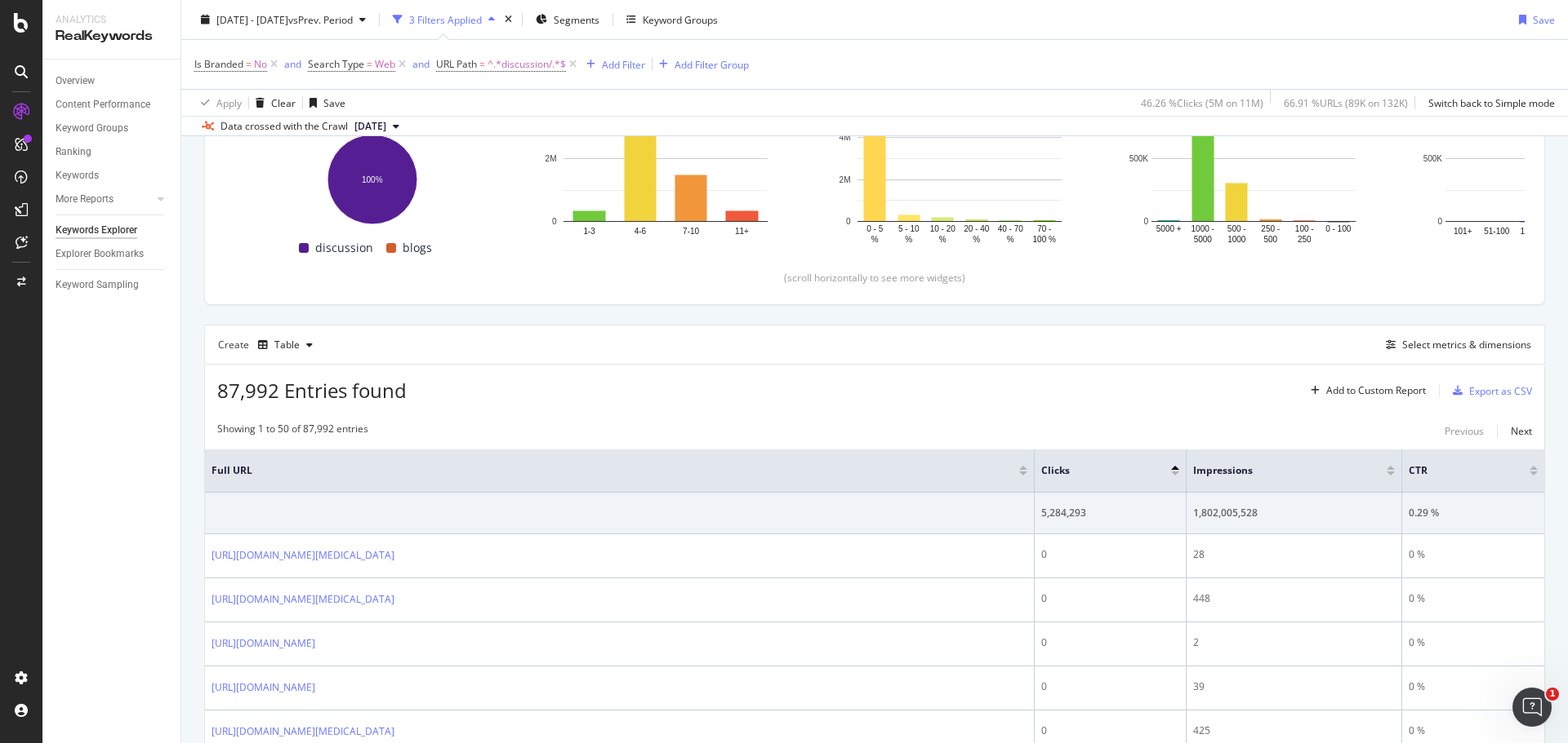
click at [1176, 474] on div at bounding box center [1175, 474] width 9 height 4
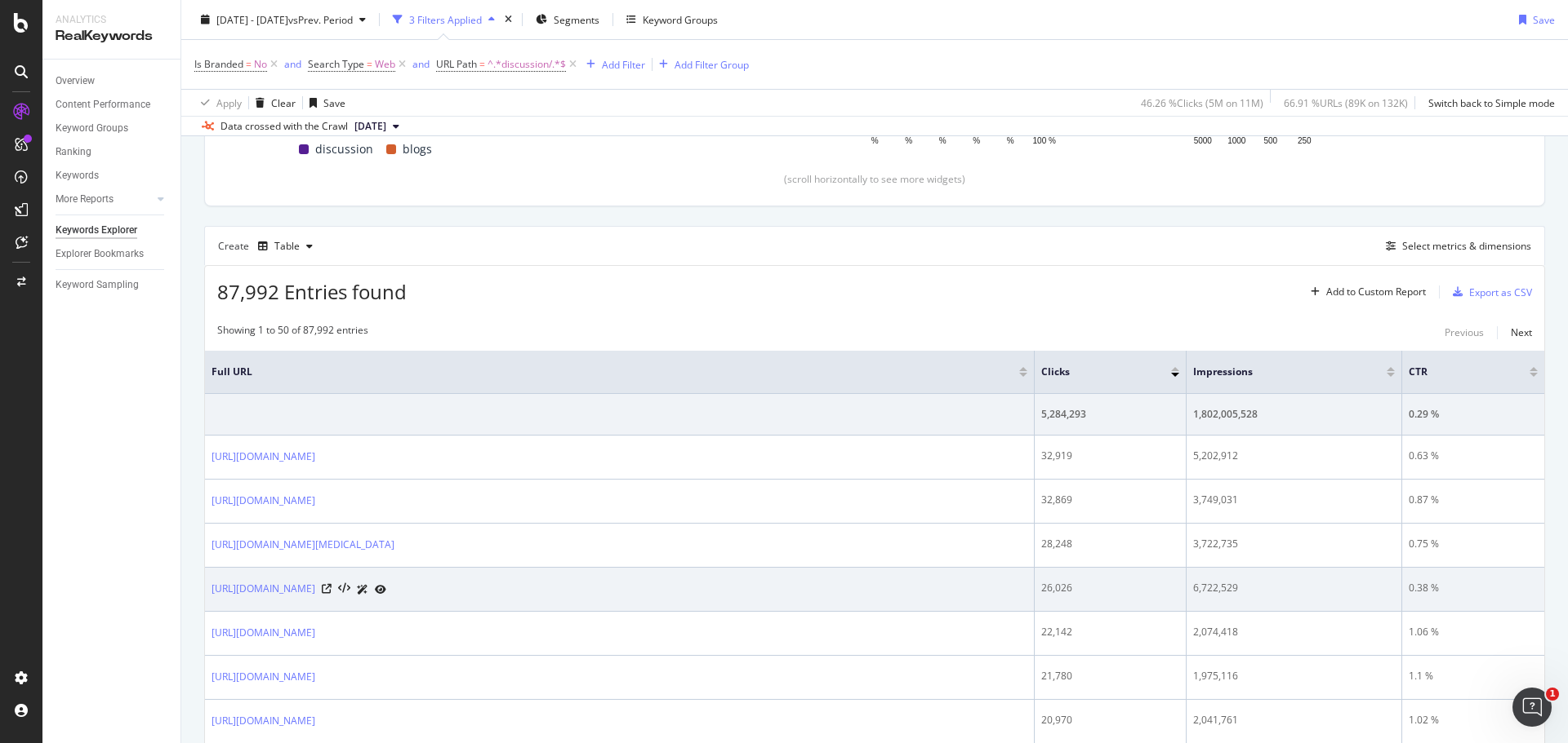
scroll to position [360, 0]
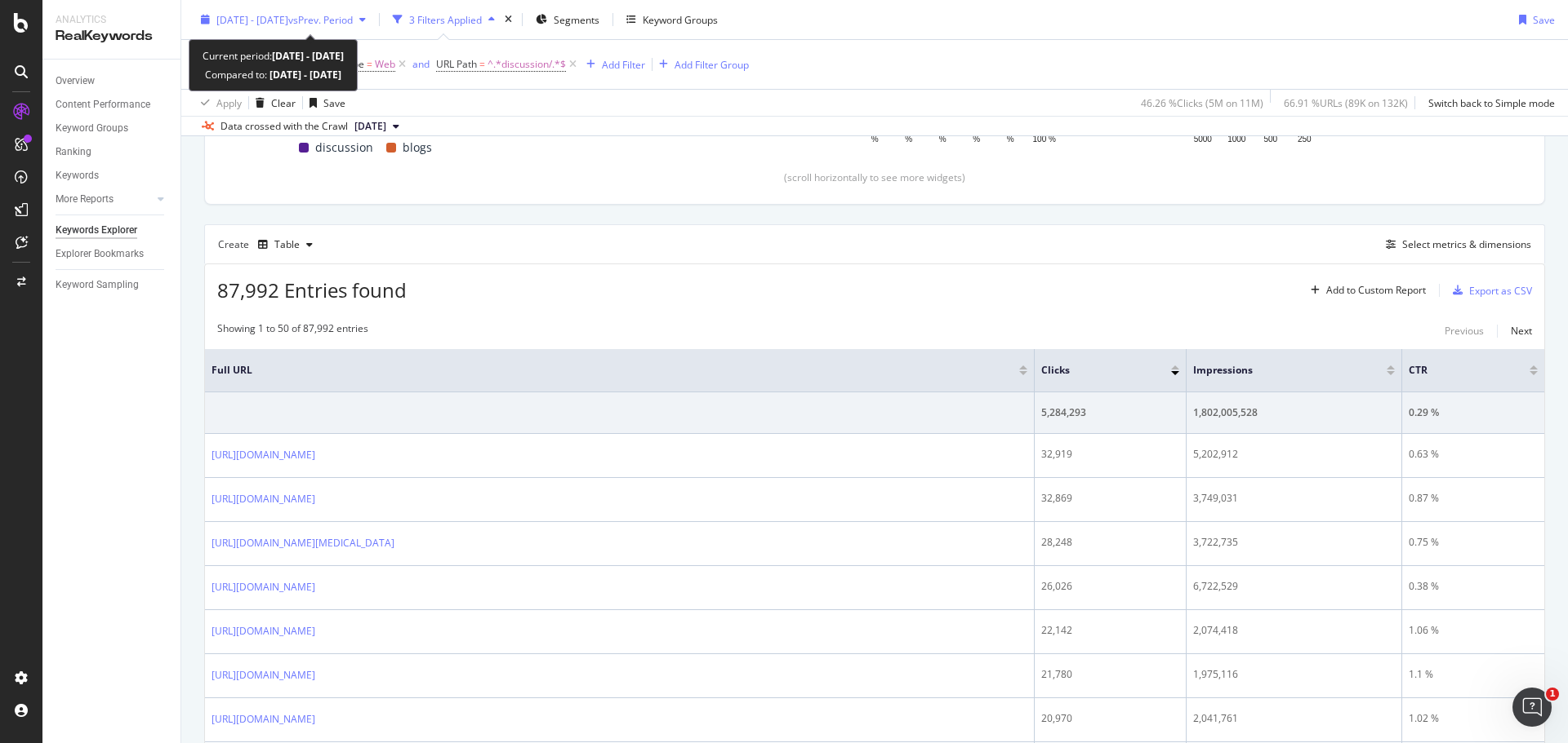
click at [280, 15] on span "[DATE] - [DATE]" at bounding box center [253, 19] width 72 height 14
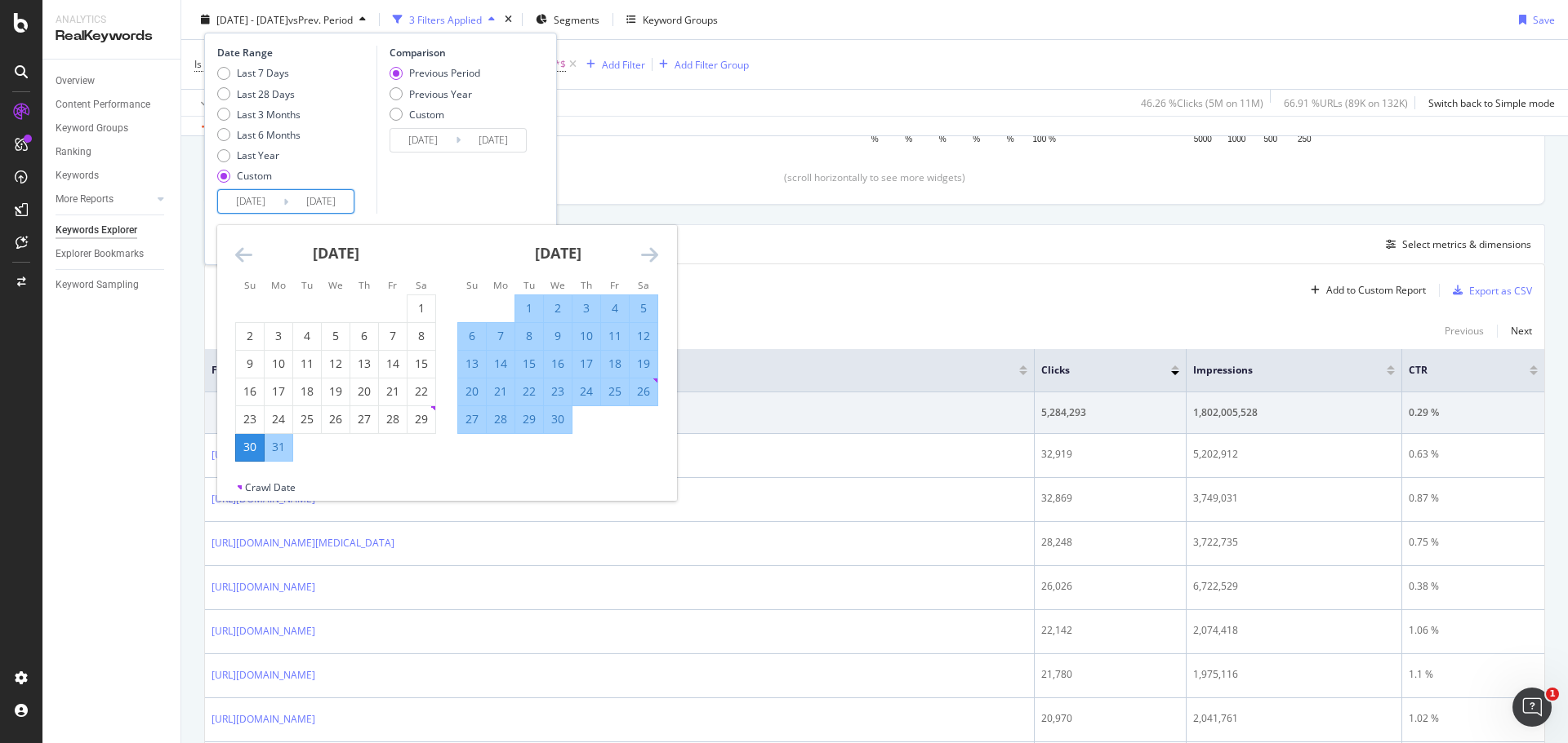
click at [321, 197] on input "[DATE]" at bounding box center [321, 201] width 65 height 23
click at [344, 198] on input "[DATE]" at bounding box center [321, 201] width 65 height 23
type input "[DATE]"
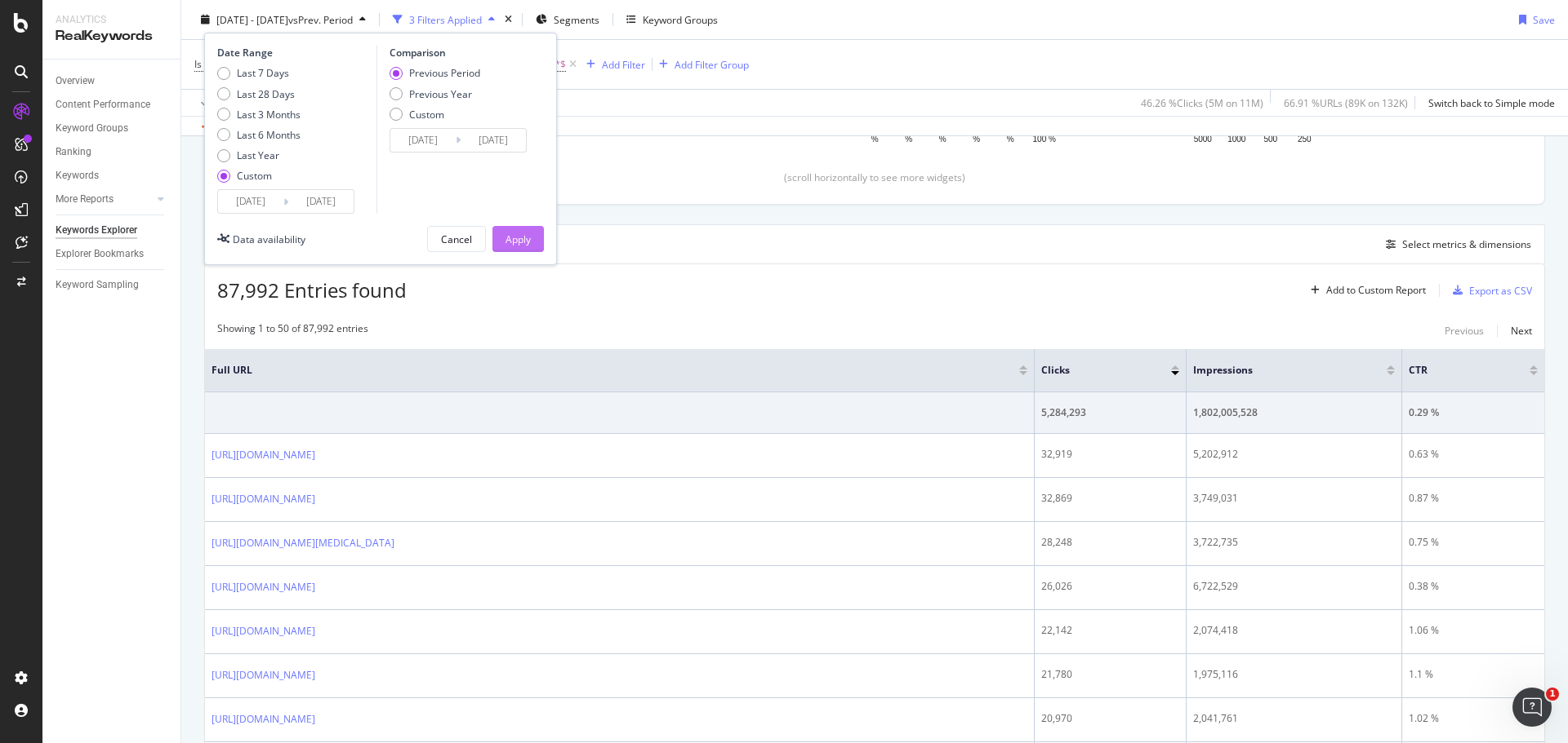
type input "[DATE]"
click at [505, 233] on div "Apply" at bounding box center [517, 238] width 26 height 14
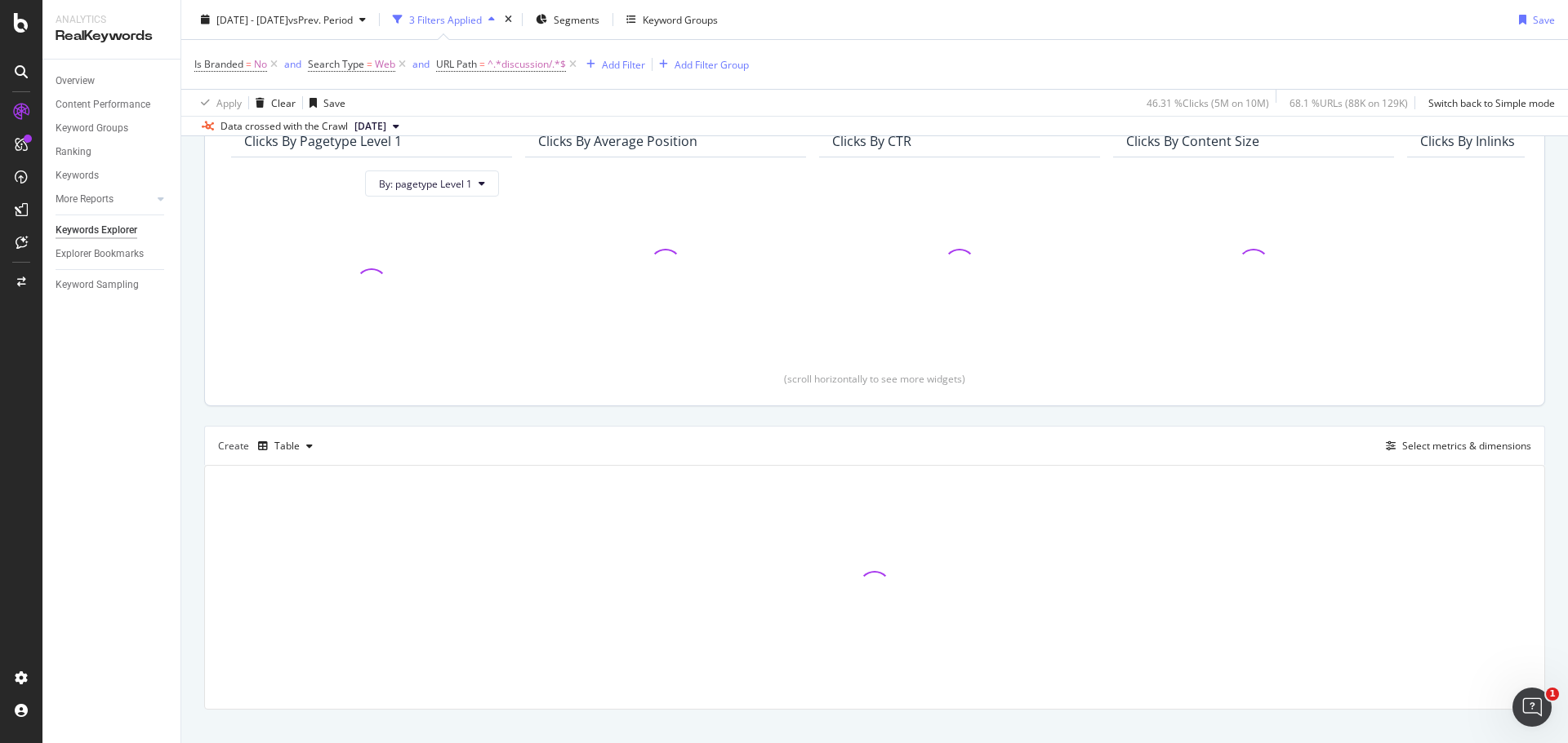
scroll to position [182, 0]
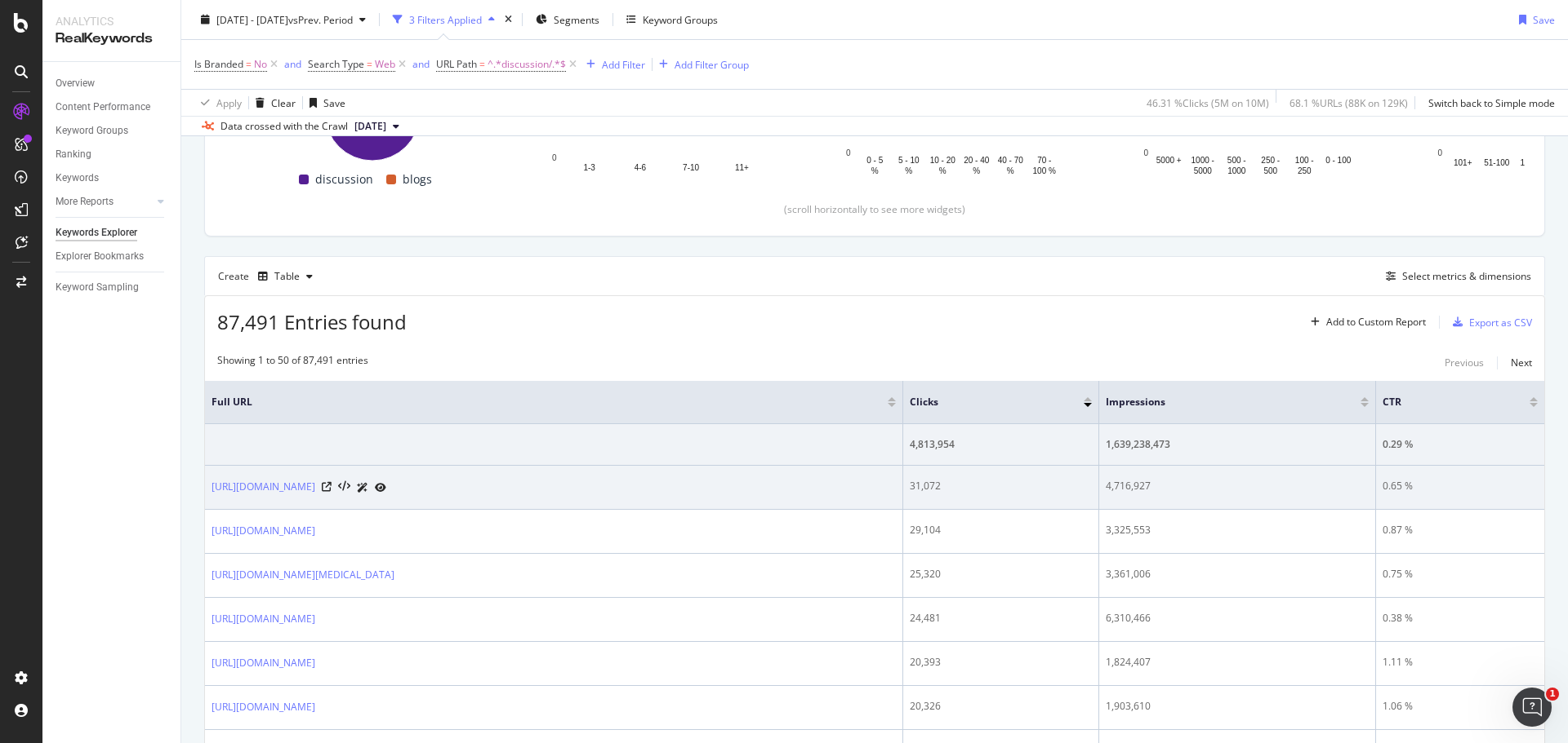
scroll to position [379, 0]
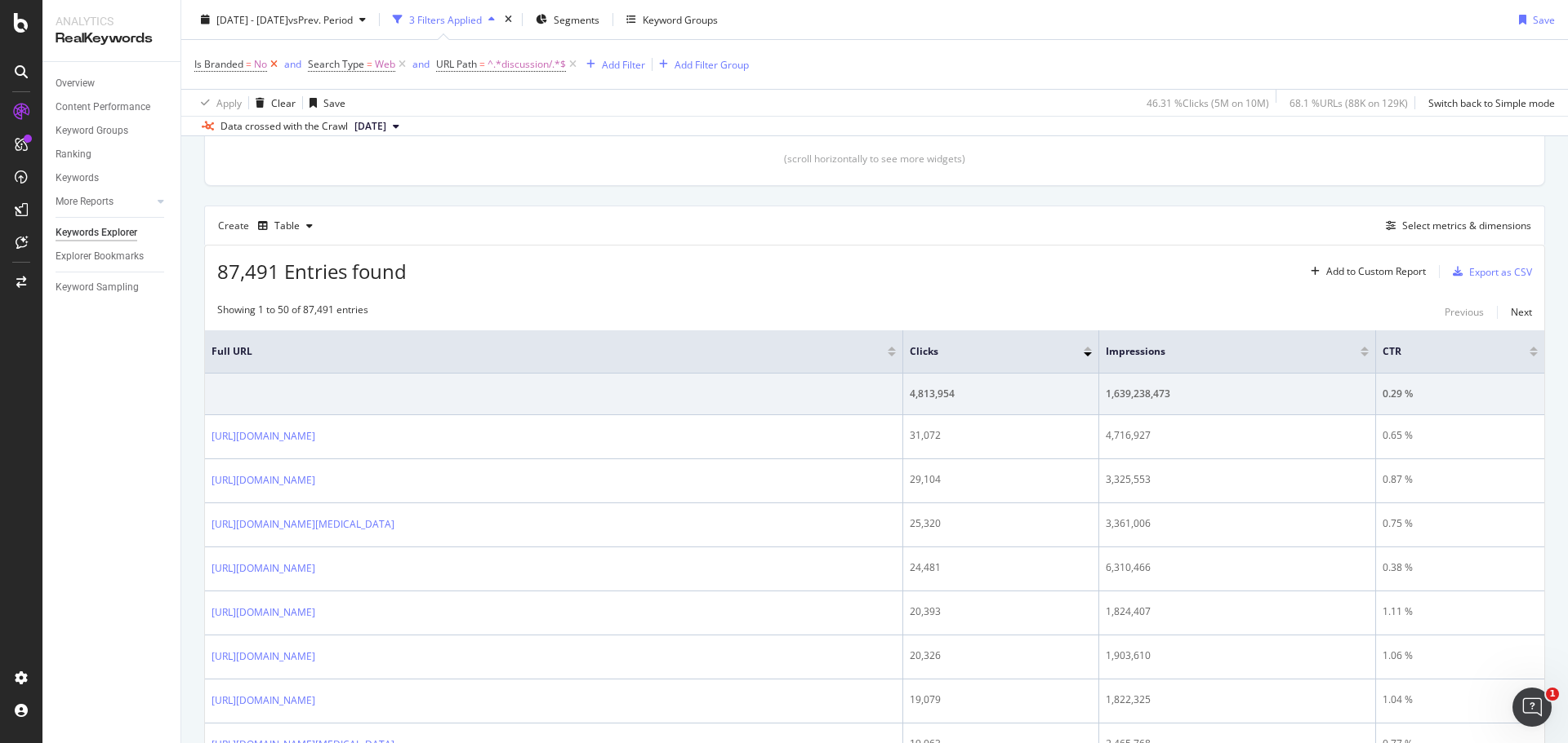
click at [272, 63] on icon at bounding box center [273, 64] width 14 height 16
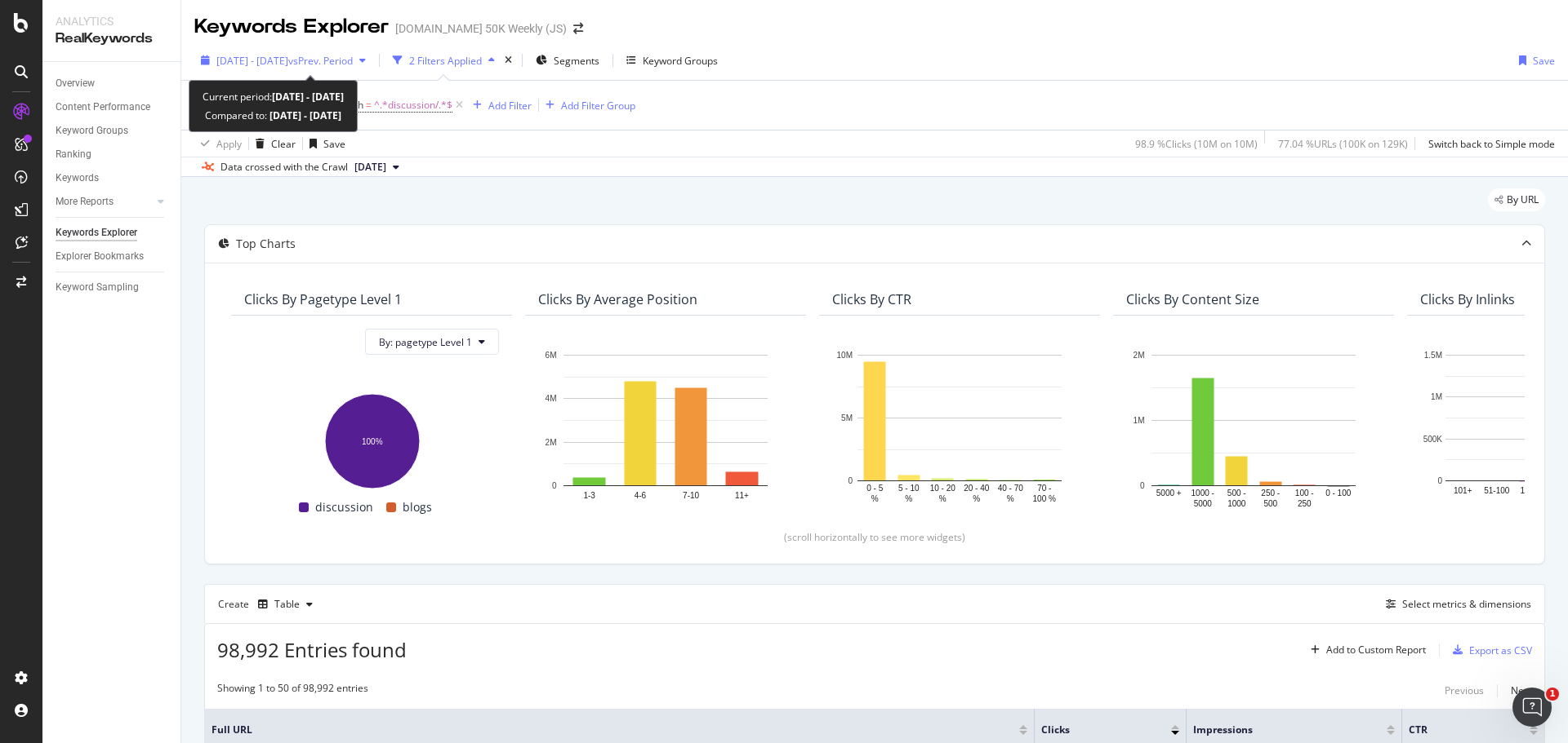
click at [270, 62] on span "[DATE] - [DATE]" at bounding box center [253, 60] width 72 height 14
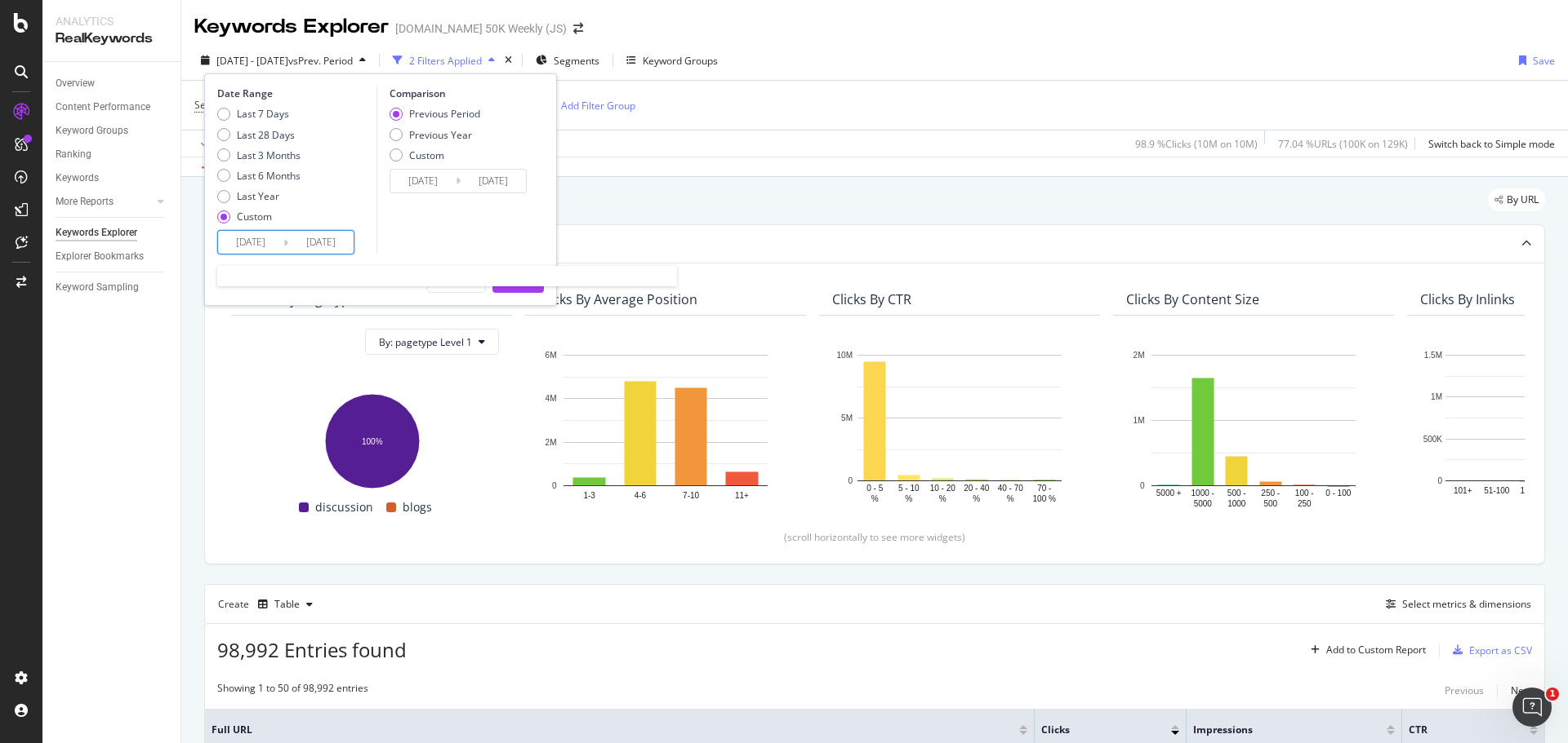
click at [340, 247] on input "[DATE]" at bounding box center [321, 242] width 65 height 23
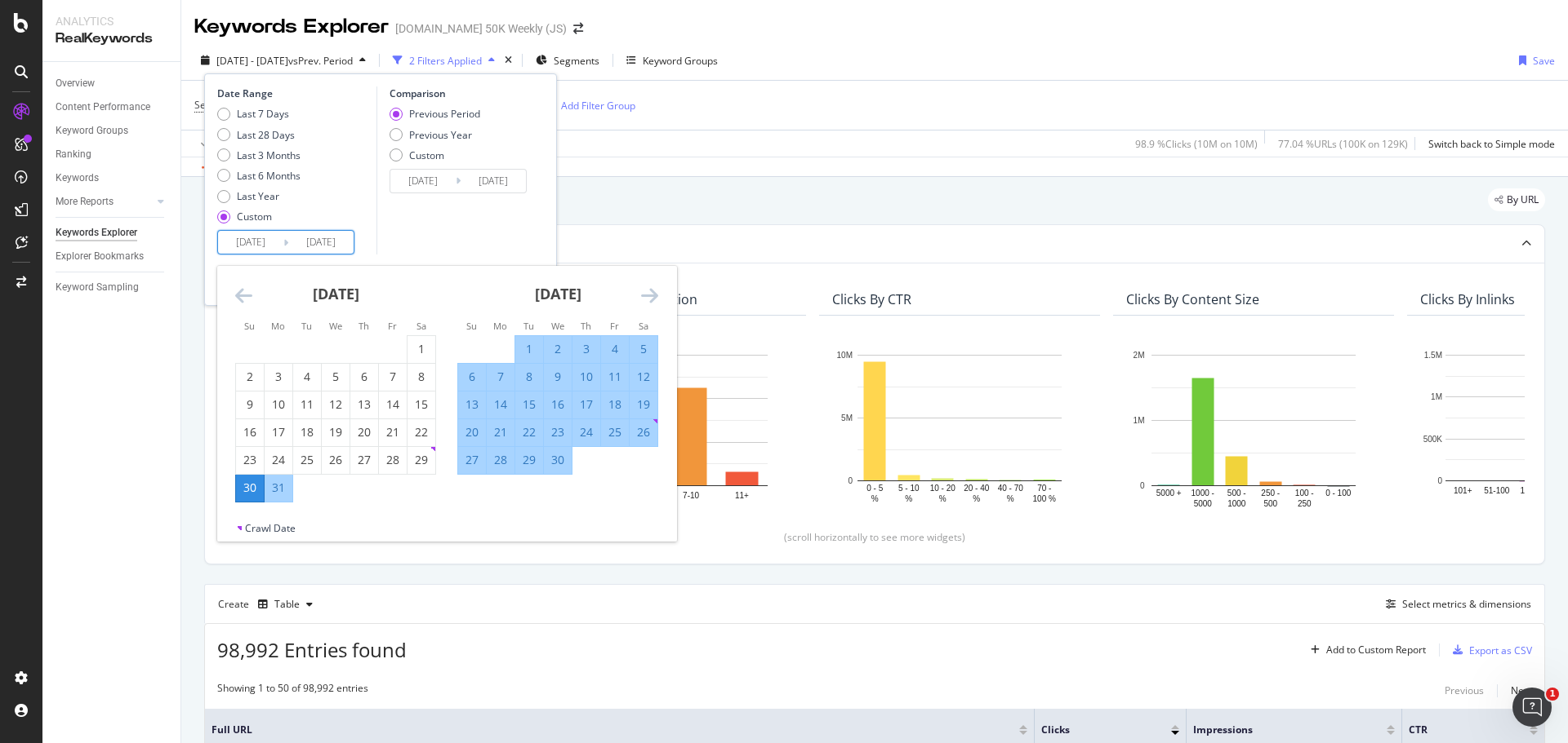
click at [346, 240] on input "[DATE]" at bounding box center [321, 242] width 65 height 23
click at [338, 209] on div "Last 7 Days Last 28 Days Last 3 Months Last 6 Months Last Year Custom" at bounding box center [295, 168] width 155 height 123
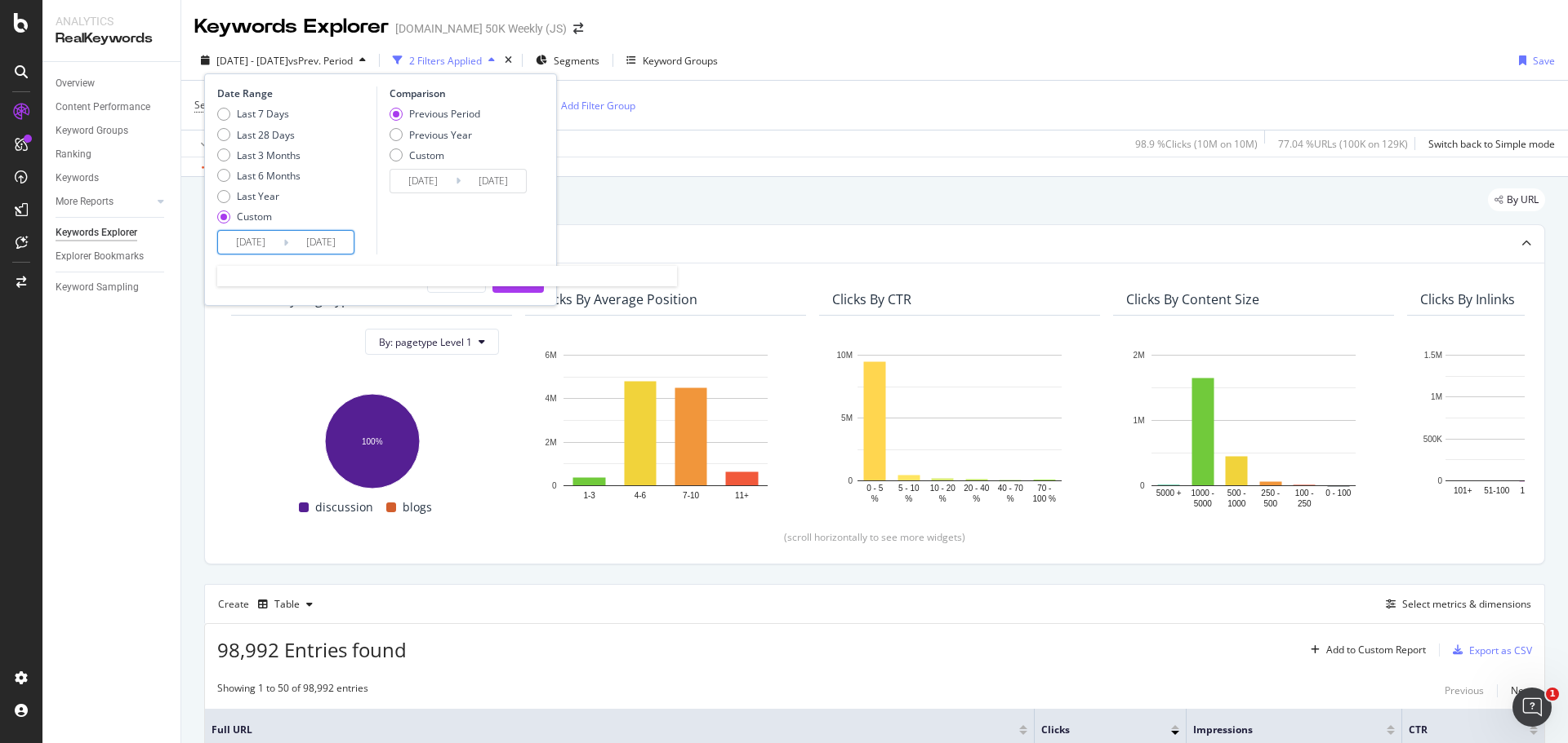
click at [343, 242] on input "[DATE]" at bounding box center [321, 242] width 65 height 23
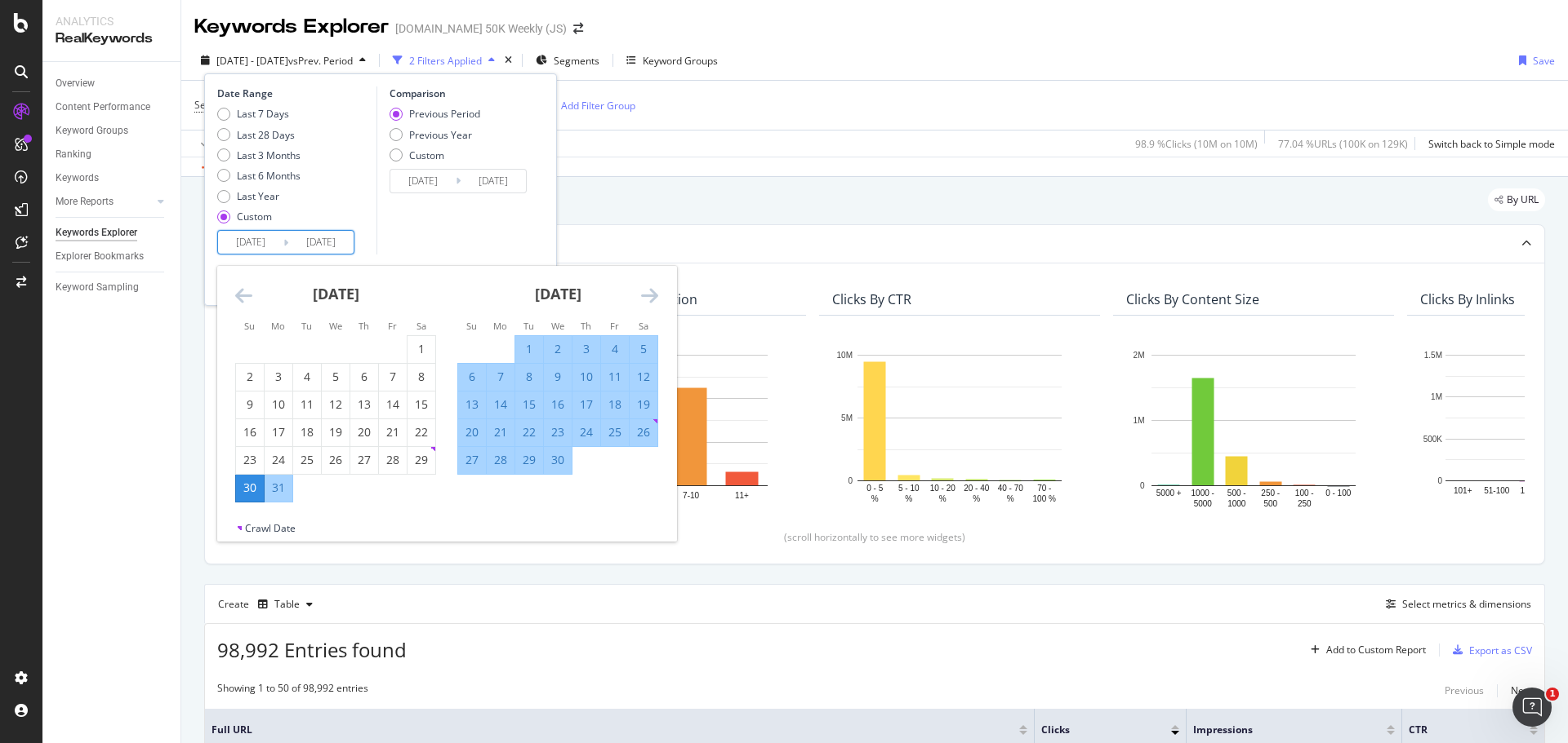
click at [302, 215] on div "Last 7 Days Last 28 Days Last 3 Months Last 6 Months Last Year Custom" at bounding box center [295, 168] width 155 height 123
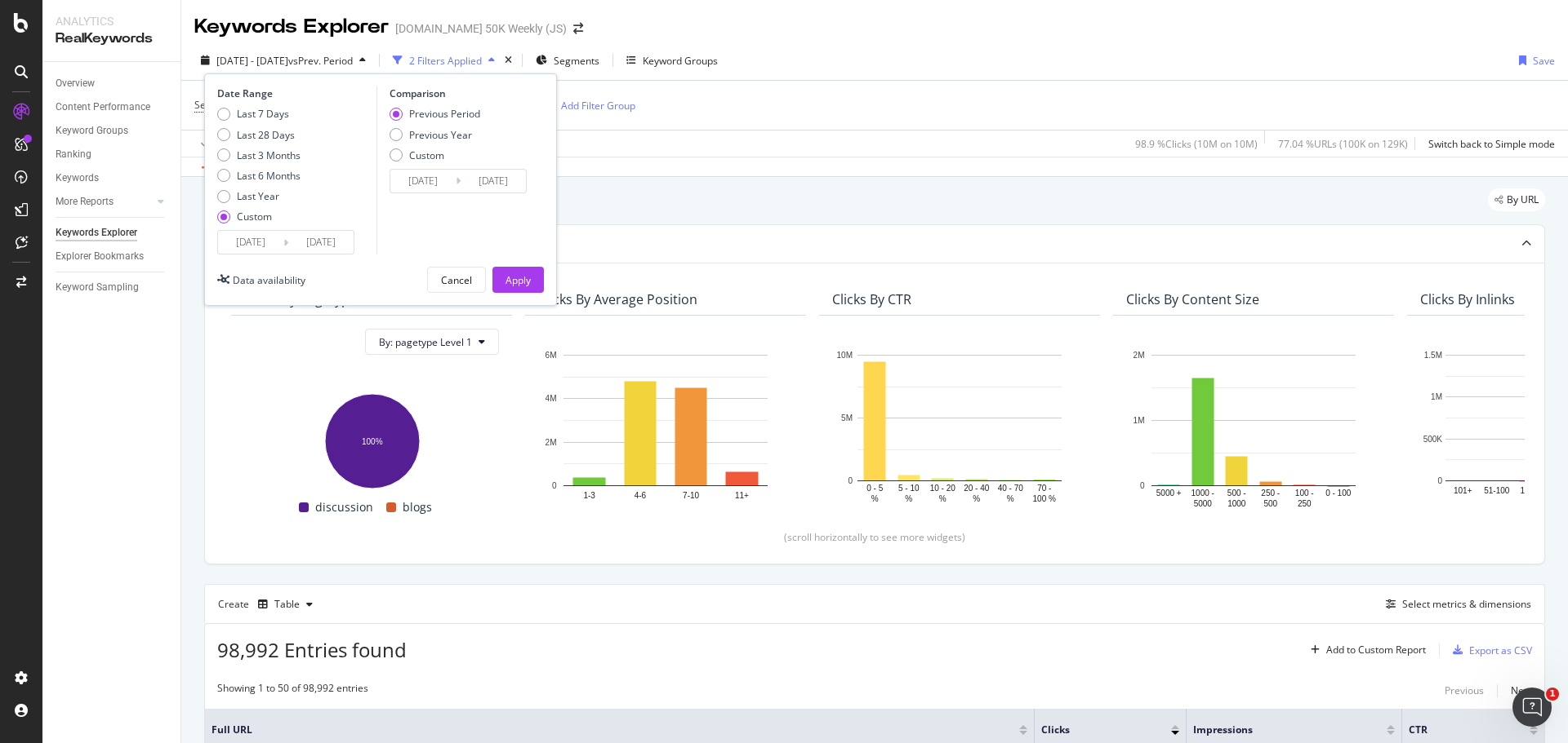
click at [325, 251] on input "[DATE]" at bounding box center [321, 242] width 65 height 23
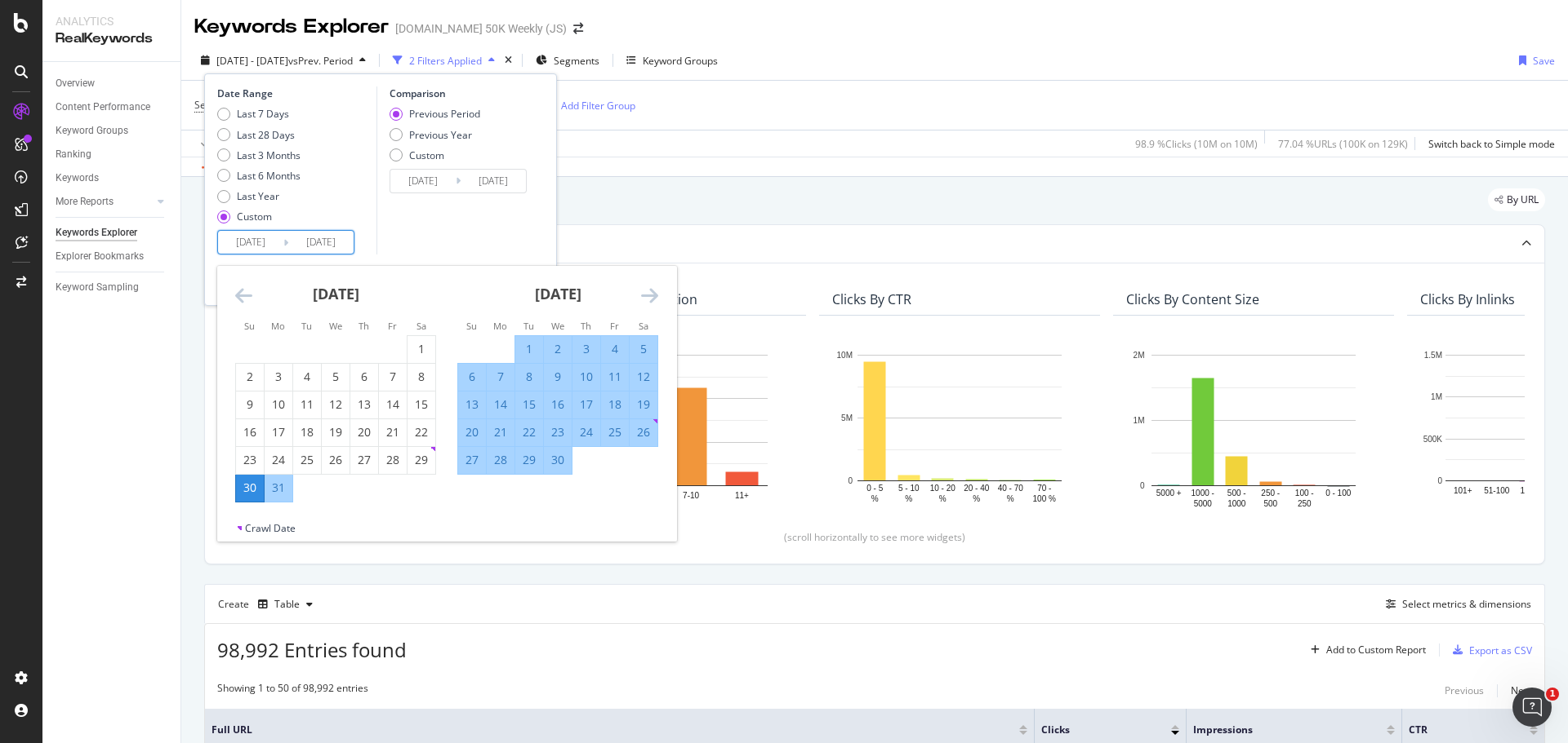
click at [253, 491] on div "30" at bounding box center [249, 488] width 27 height 16
type input "[DATE]"
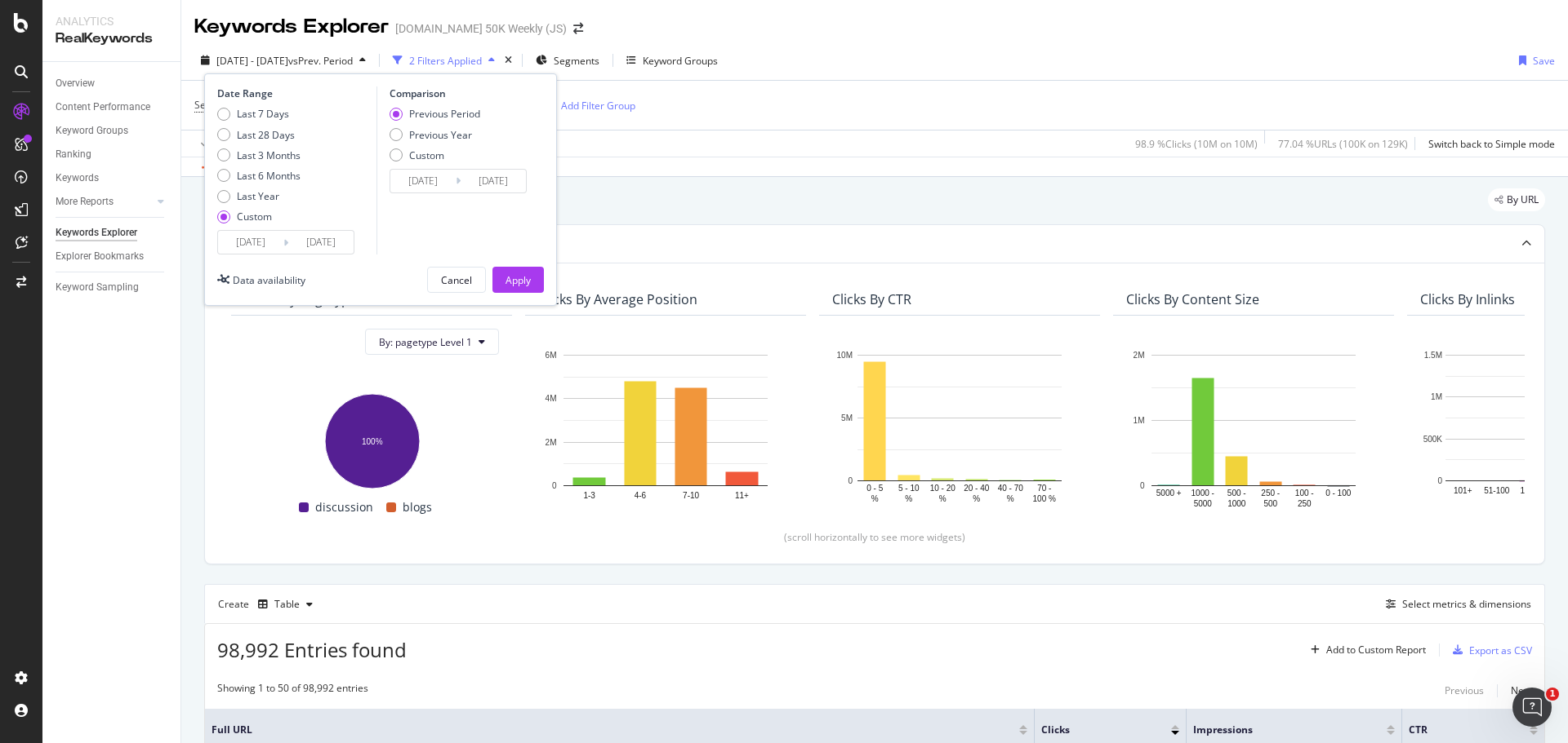
click at [326, 246] on input "[DATE]" at bounding box center [321, 242] width 65 height 23
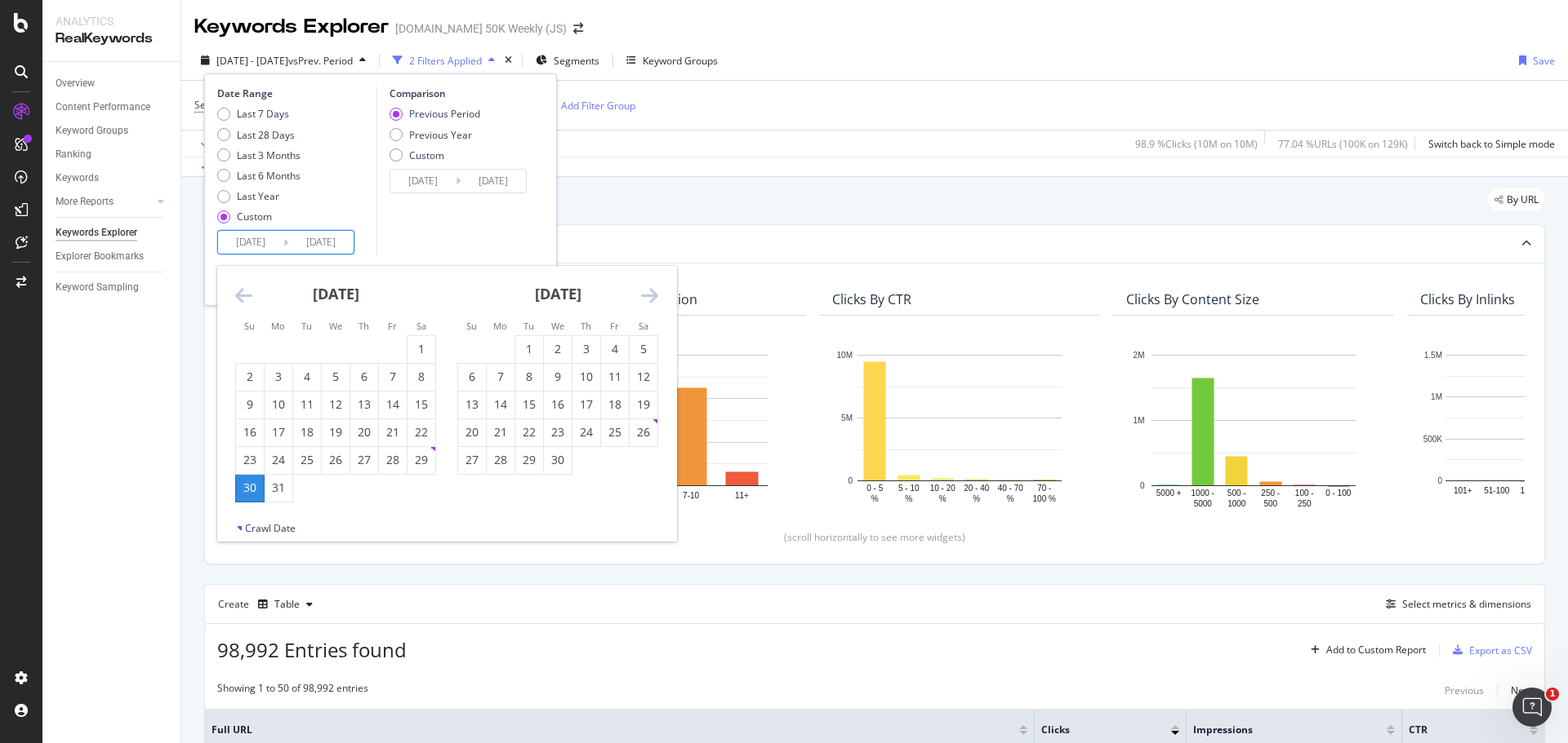
click at [647, 291] on icon "Move forward to switch to the next month." at bounding box center [650, 295] width 17 height 20
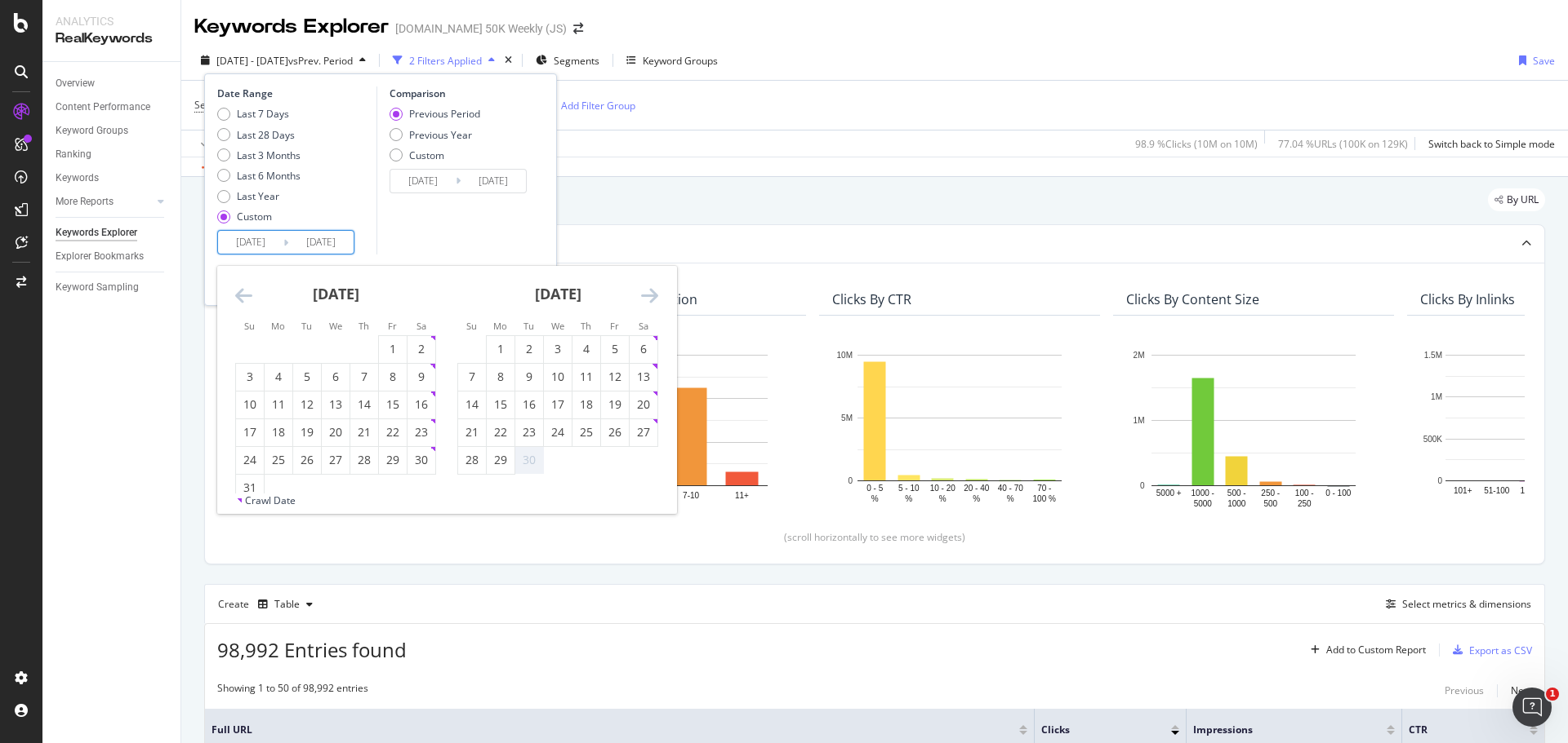
click at [647, 291] on icon "Move forward to switch to the next month." at bounding box center [650, 295] width 17 height 20
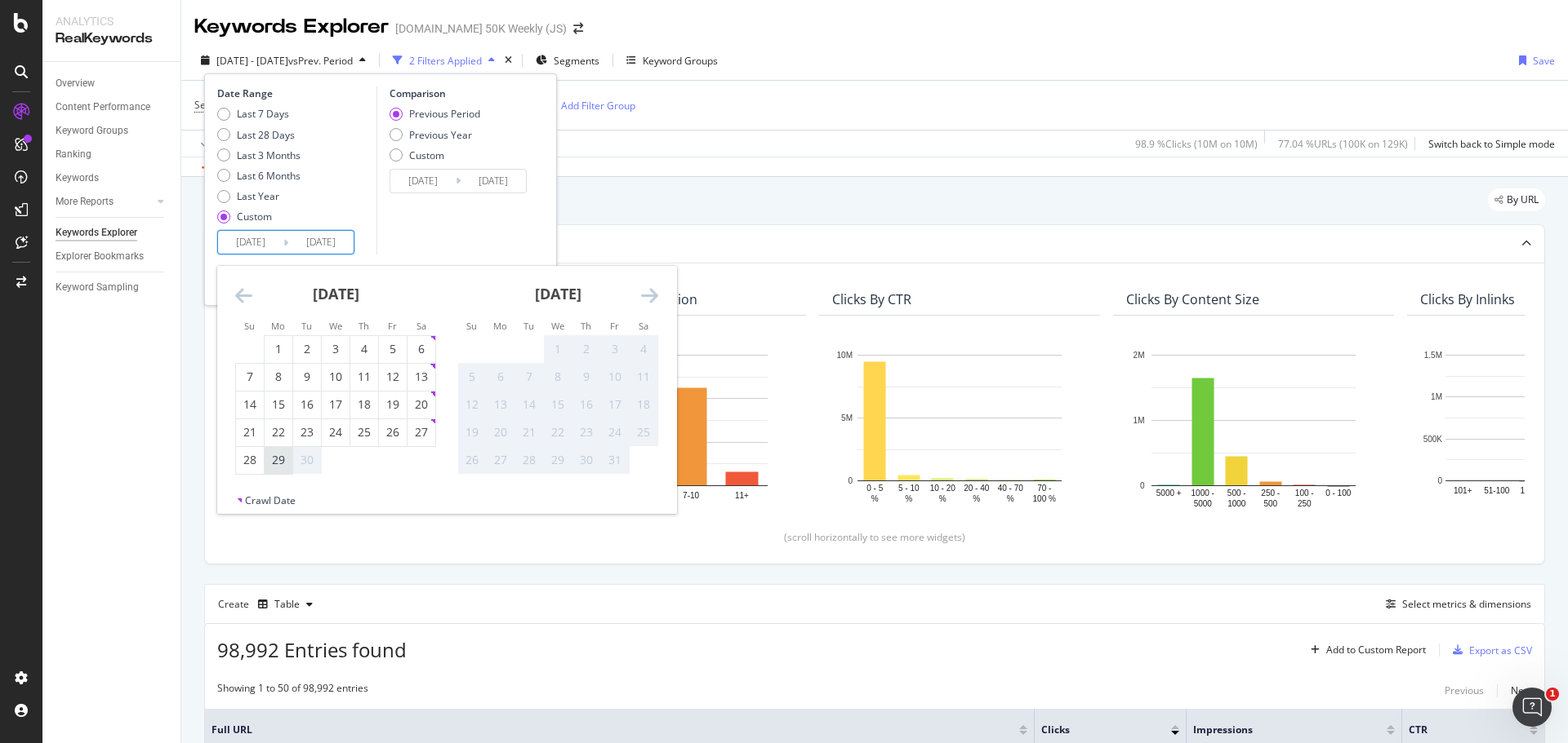
click at [278, 462] on div "29" at bounding box center [278, 459] width 27 height 16
type input "[DATE]"
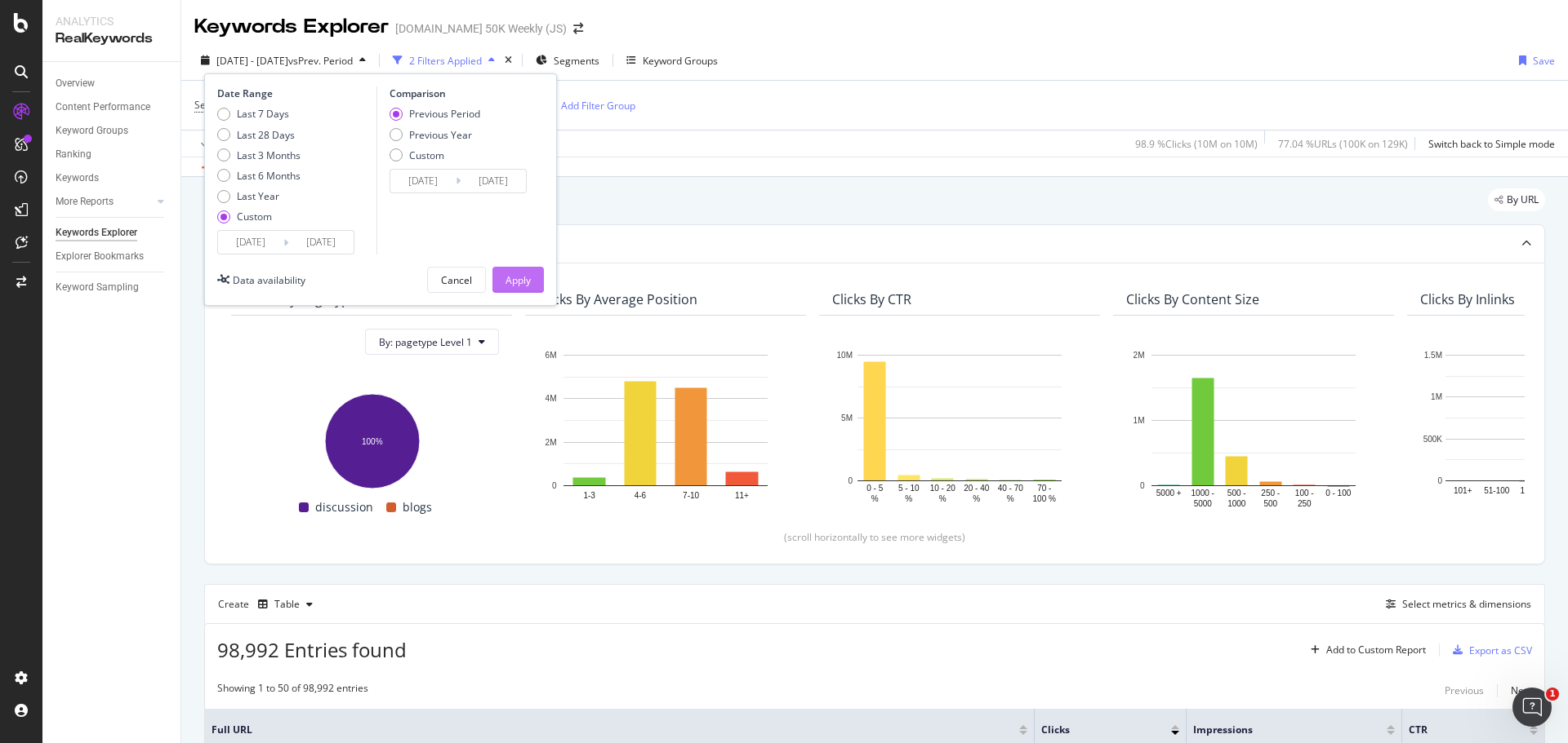
click at [504, 281] on button "Apply" at bounding box center [518, 280] width 51 height 26
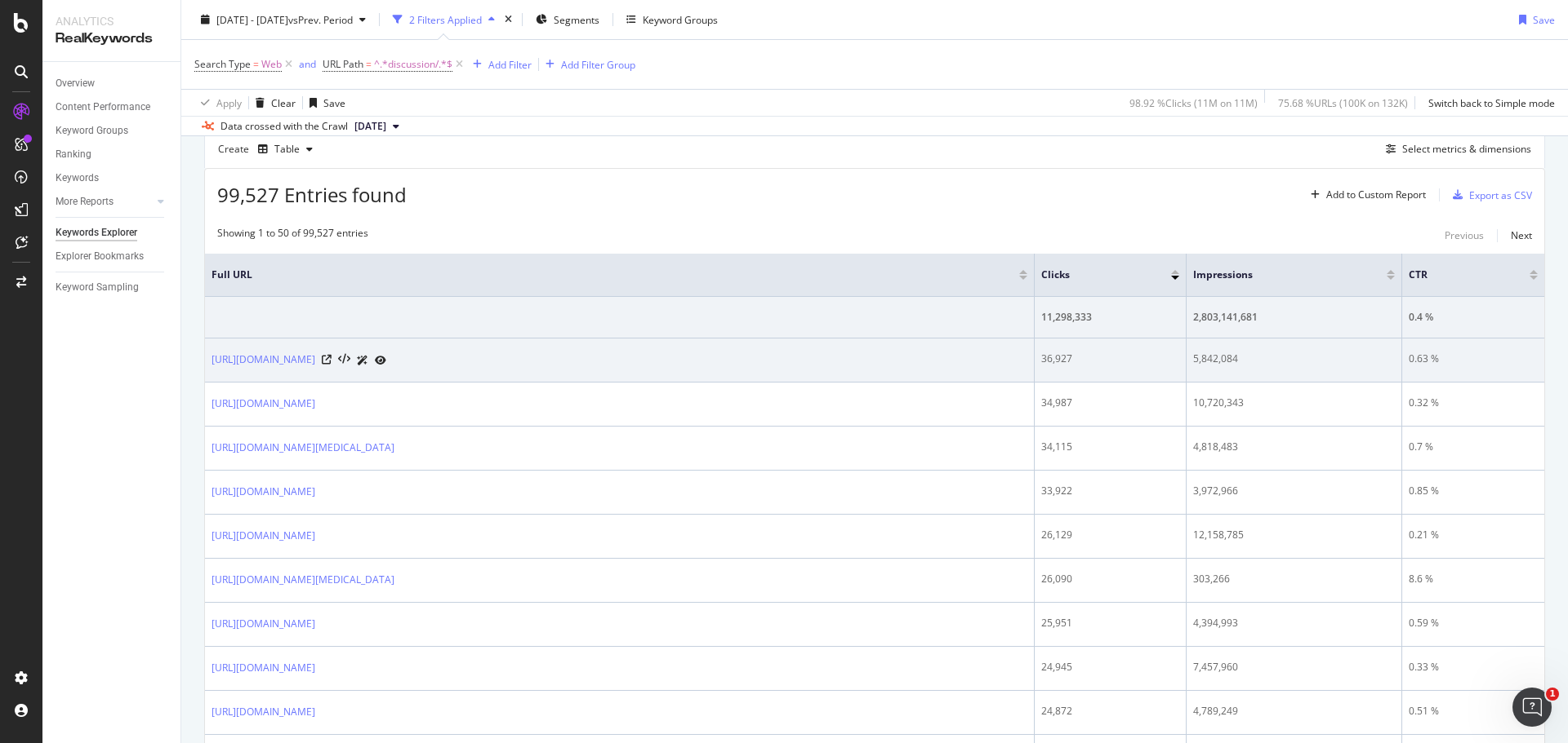
scroll to position [457, 0]
